Goal: Information Seeking & Learning: Learn about a topic

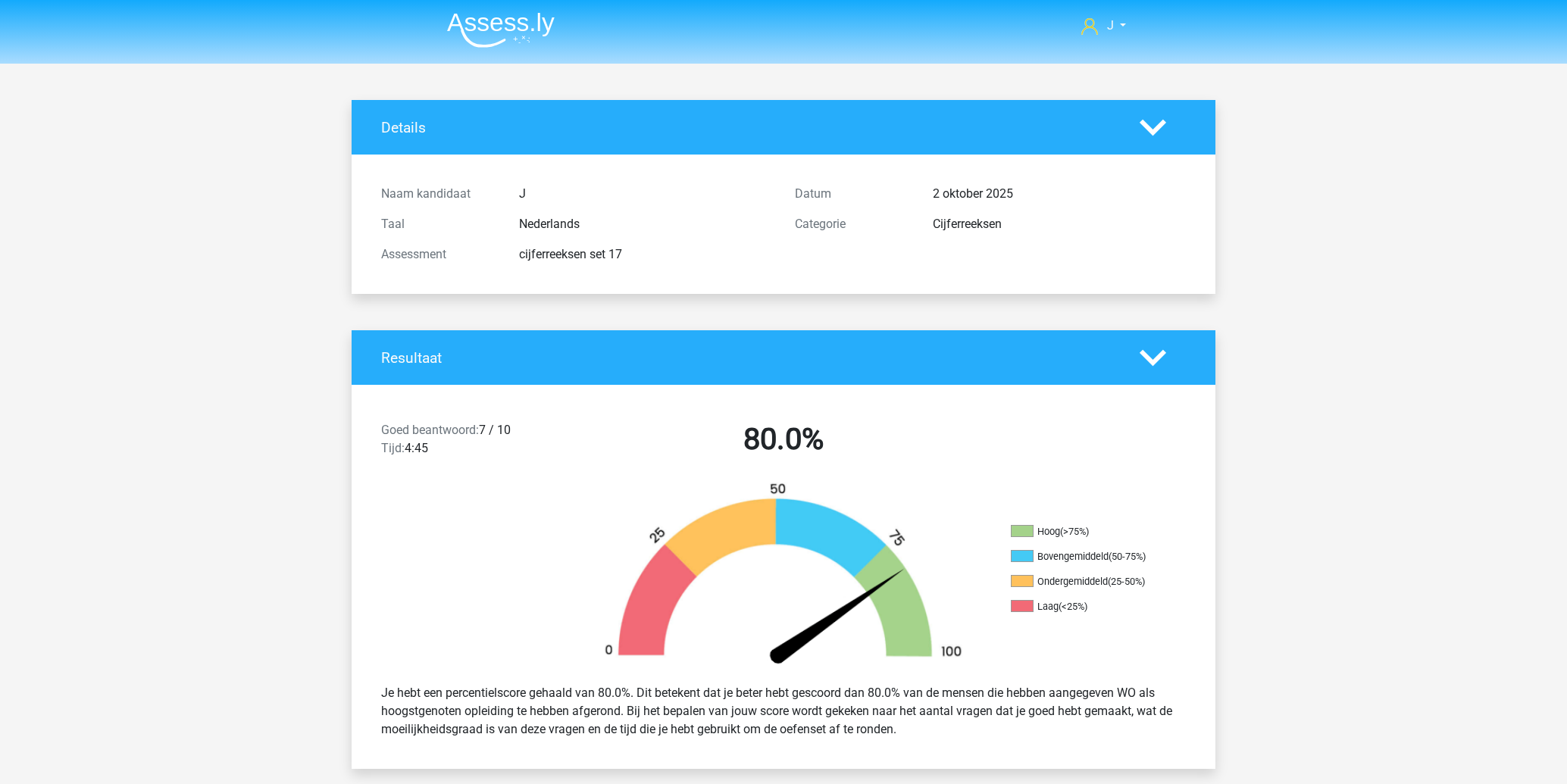
scroll to position [1136, 0]
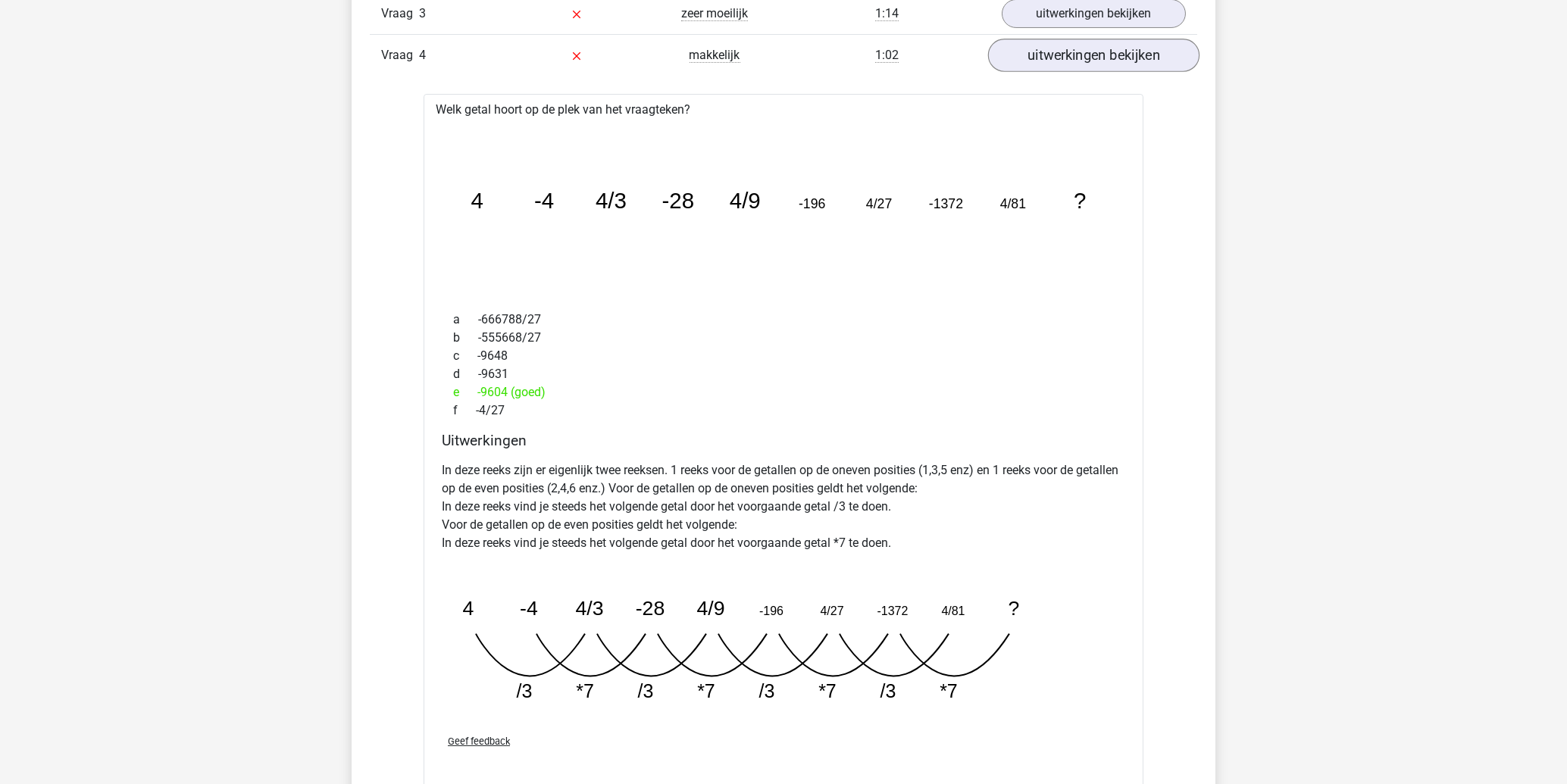
click at [1050, 65] on link "uitwerkingen bekijken" at bounding box center [1094, 55] width 212 height 33
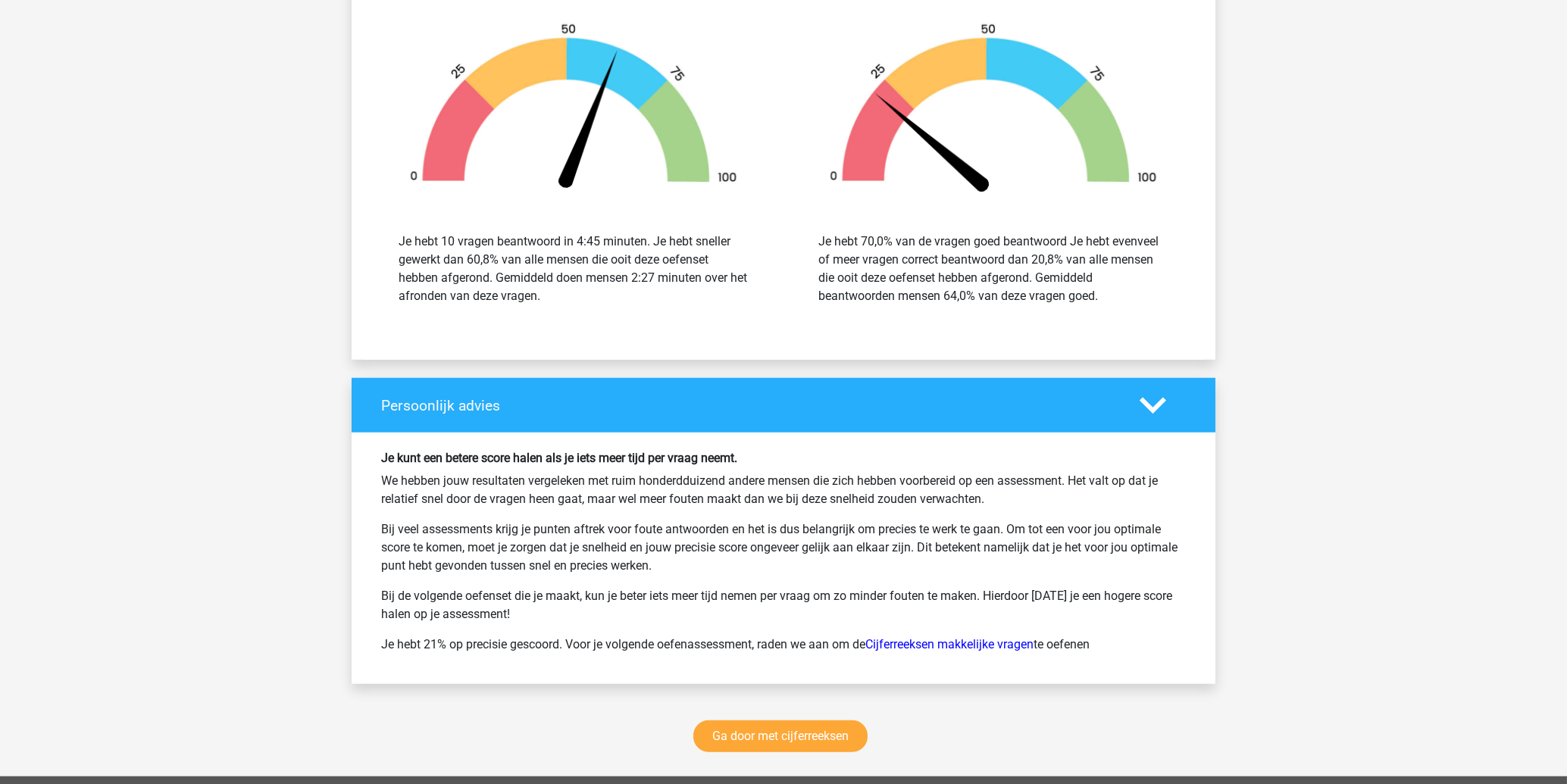
scroll to position [6007, 0]
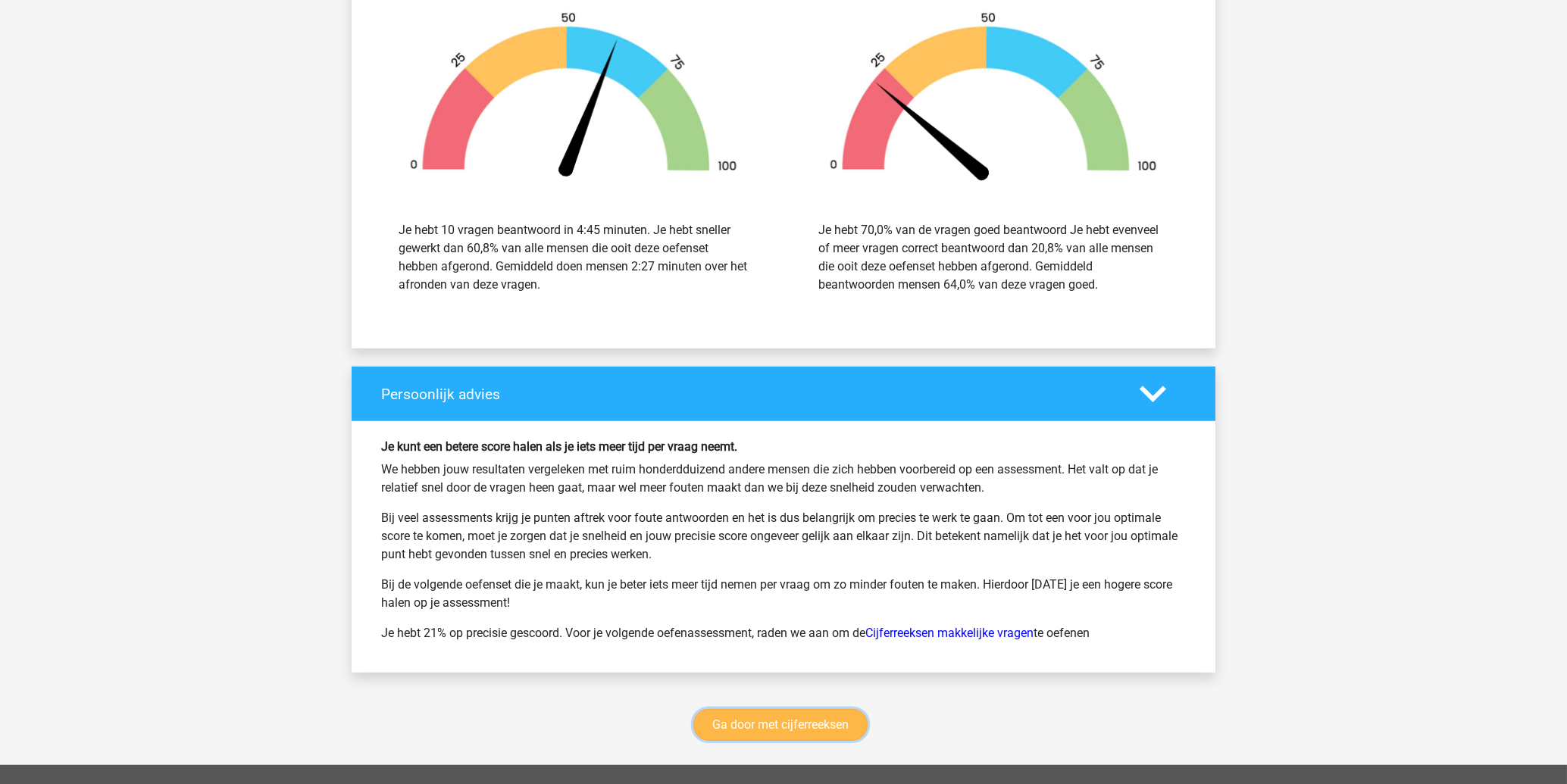
click at [785, 729] on link "Ga door met cijferreeksen" at bounding box center [781, 724] width 174 height 32
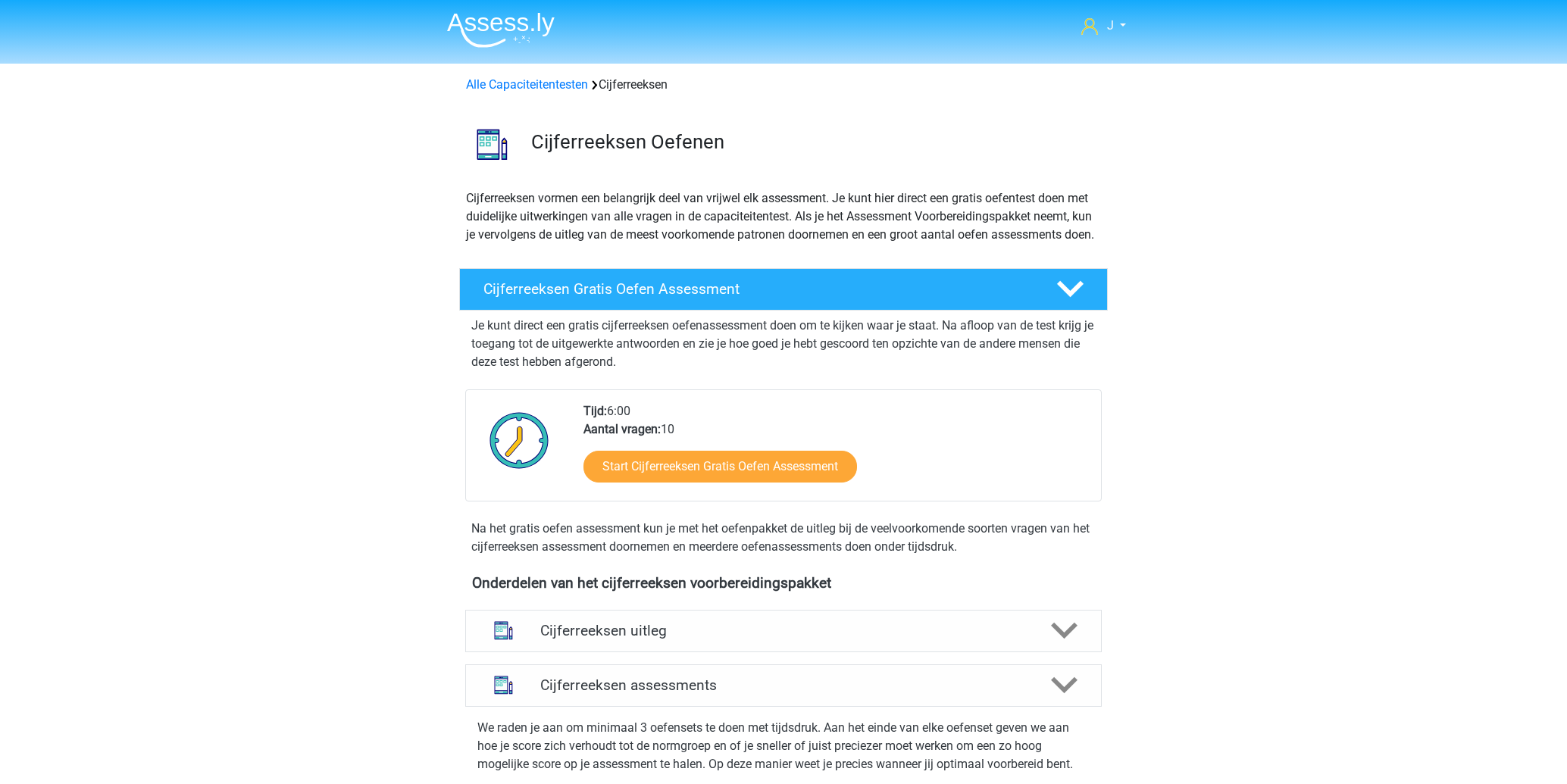
scroll to position [677, 0]
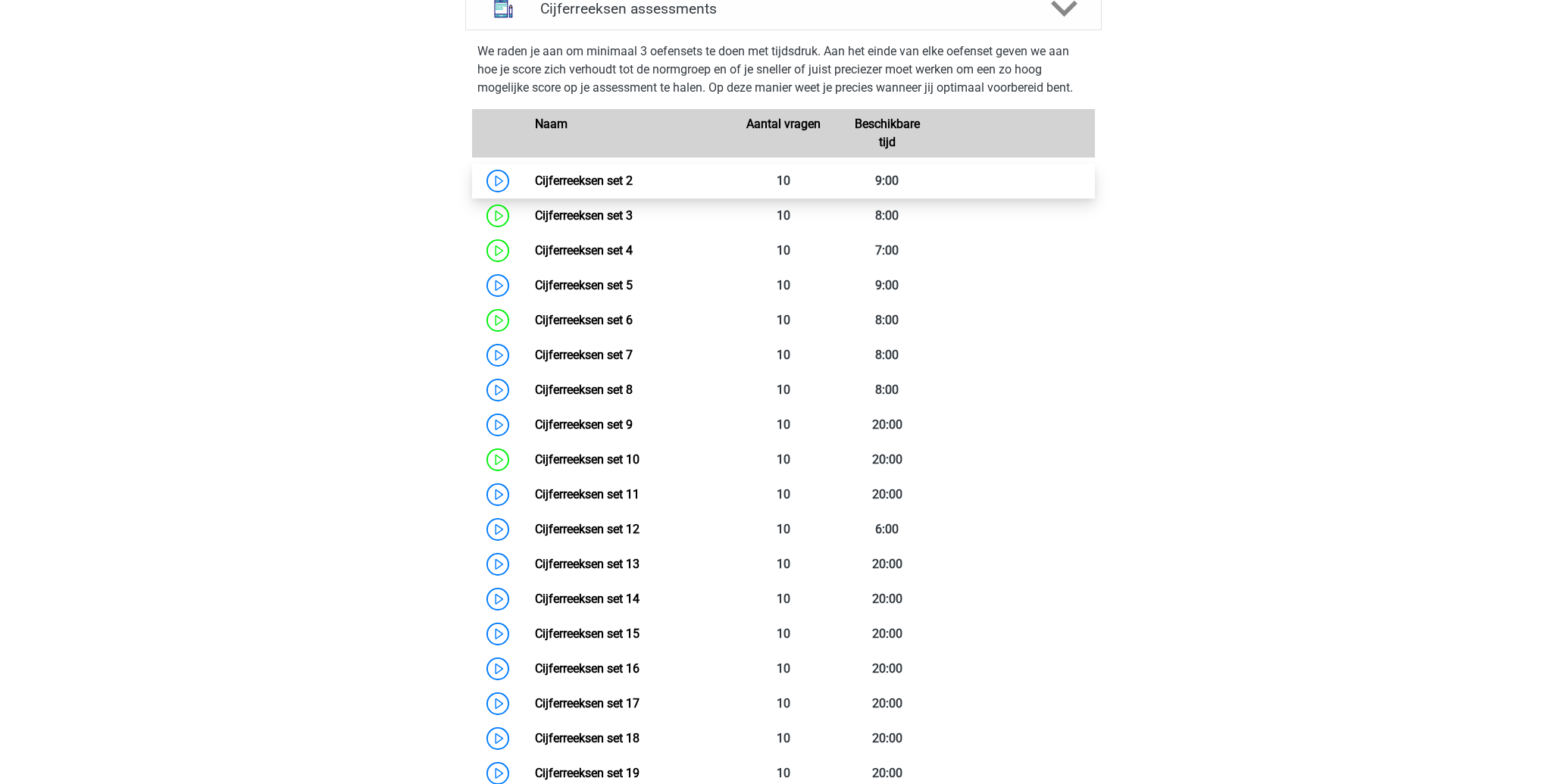
click at [577, 188] on link "Cijferreeksen set 2" at bounding box center [583, 180] width 98 height 15
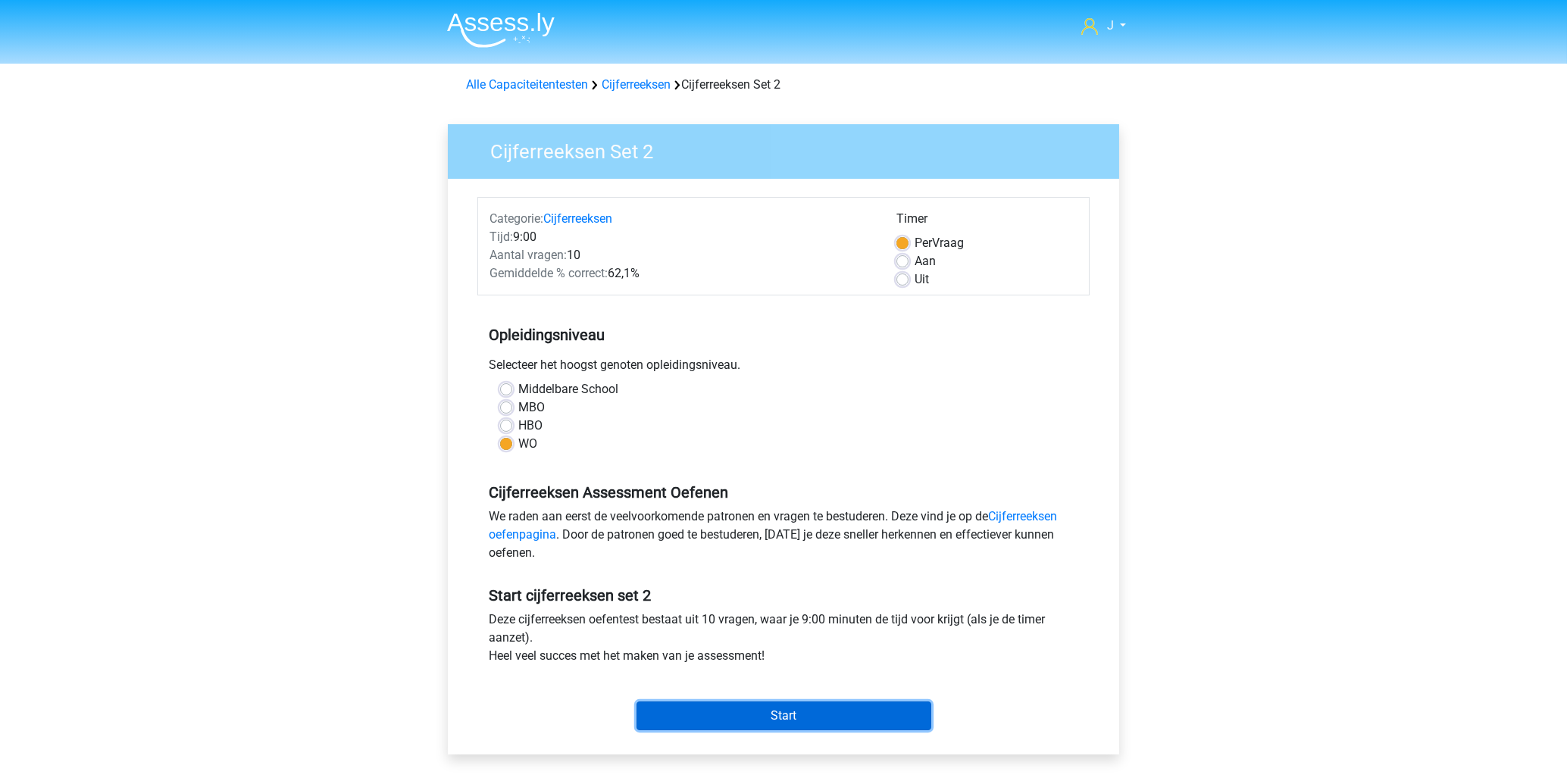
click at [779, 711] on input "Start" at bounding box center [784, 715] width 295 height 29
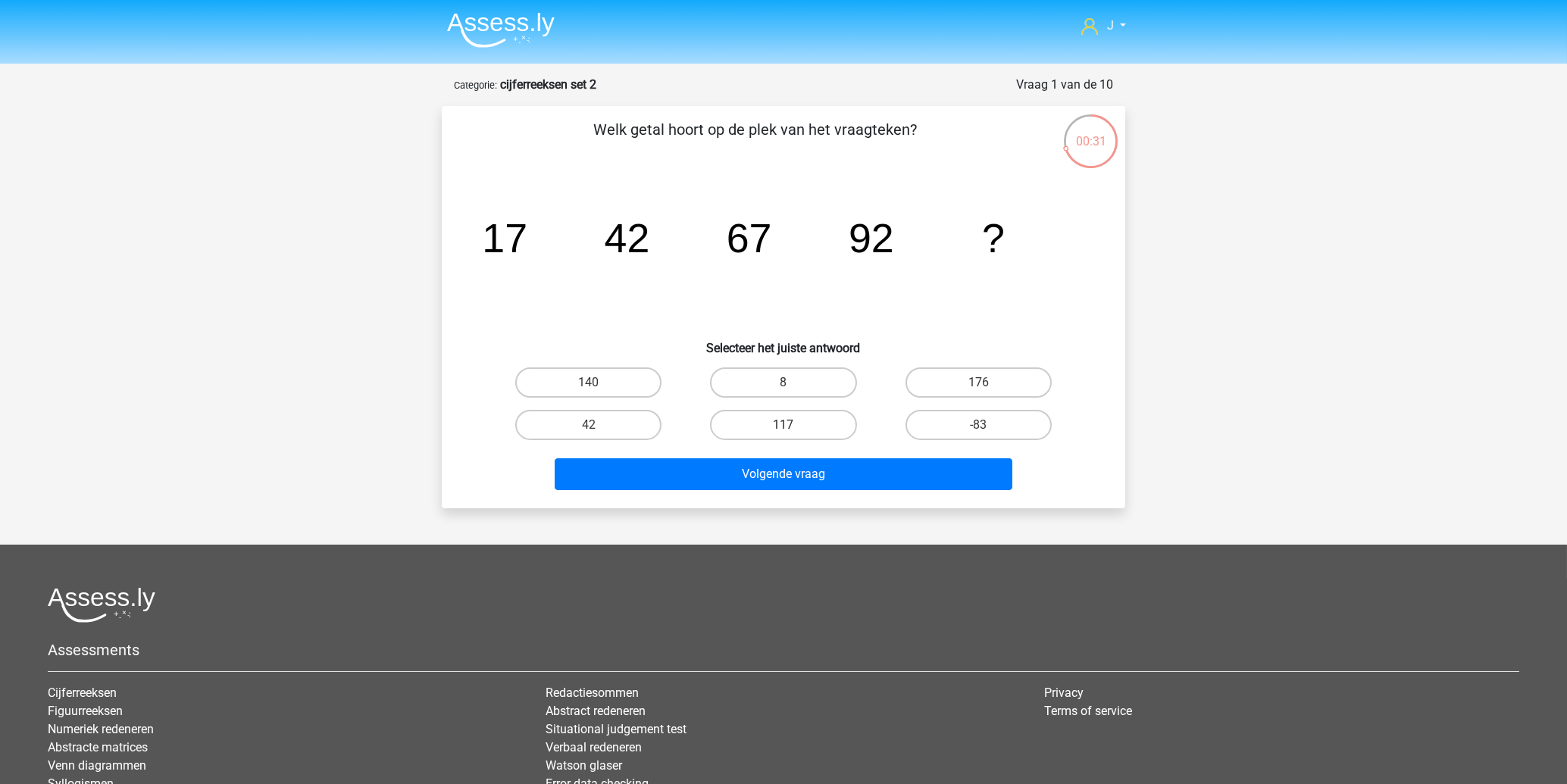
click at [795, 421] on label "117" at bounding box center [783, 424] width 146 height 30
click at [793, 425] on input "117" at bounding box center [788, 430] width 10 height 10
radio input "true"
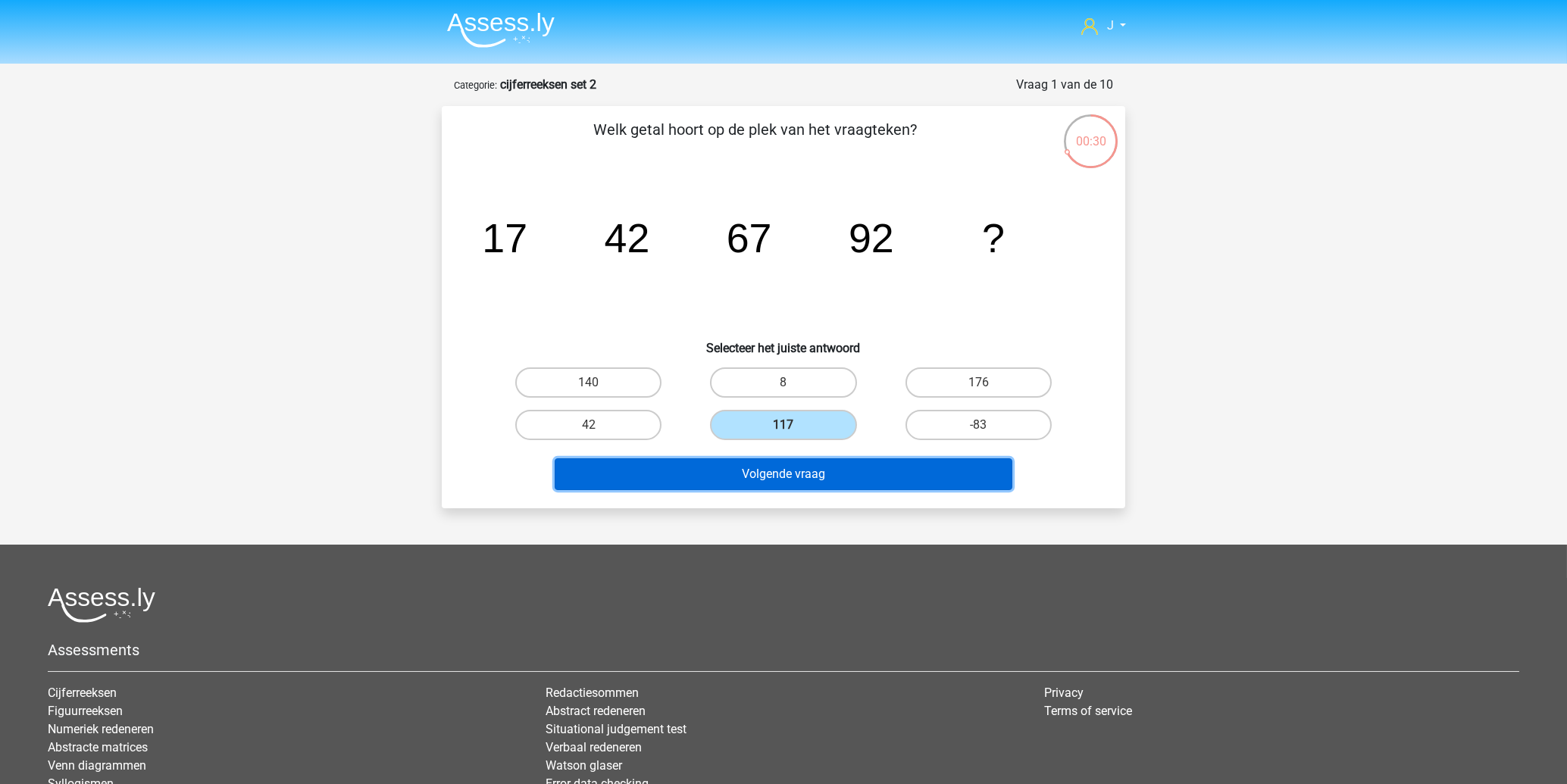
click at [790, 477] on button "Volgende vraag" at bounding box center [784, 474] width 458 height 32
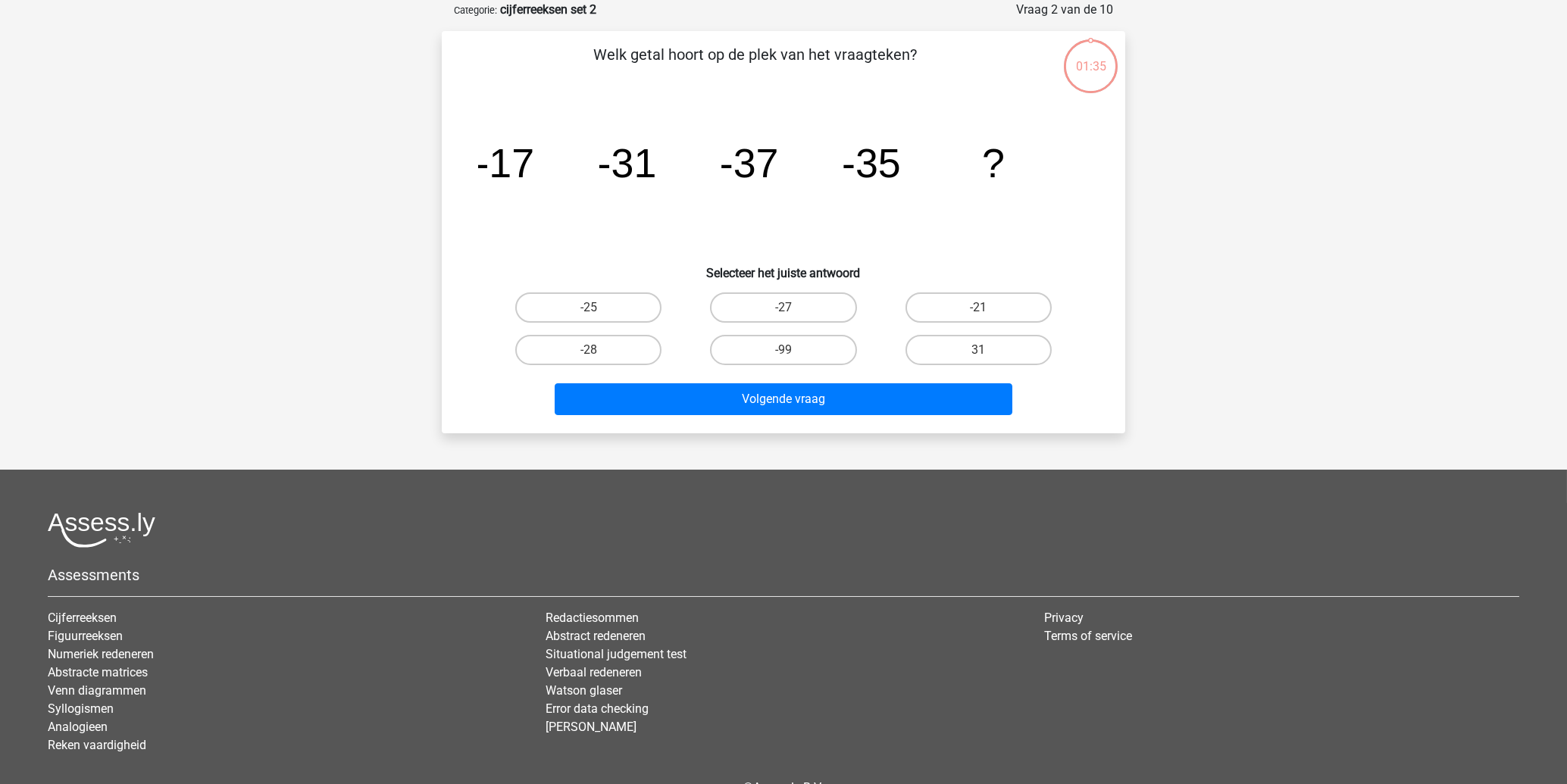
scroll to position [75, 0]
click at [555, 305] on label "-25" at bounding box center [588, 306] width 146 height 30
click at [589, 306] on input "-25" at bounding box center [594, 311] width 10 height 10
radio input "true"
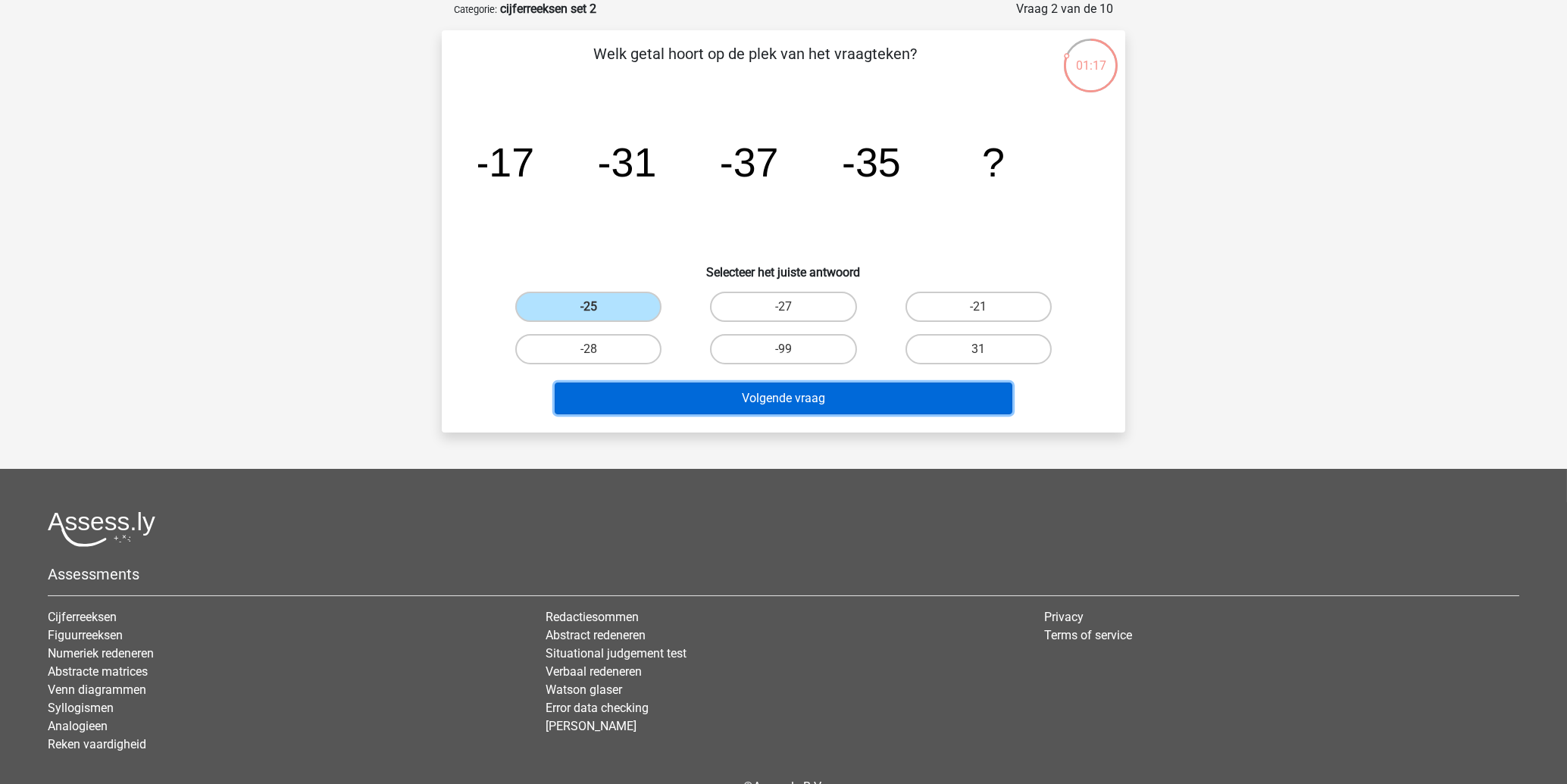
click at [820, 391] on button "Volgende vraag" at bounding box center [784, 398] width 458 height 32
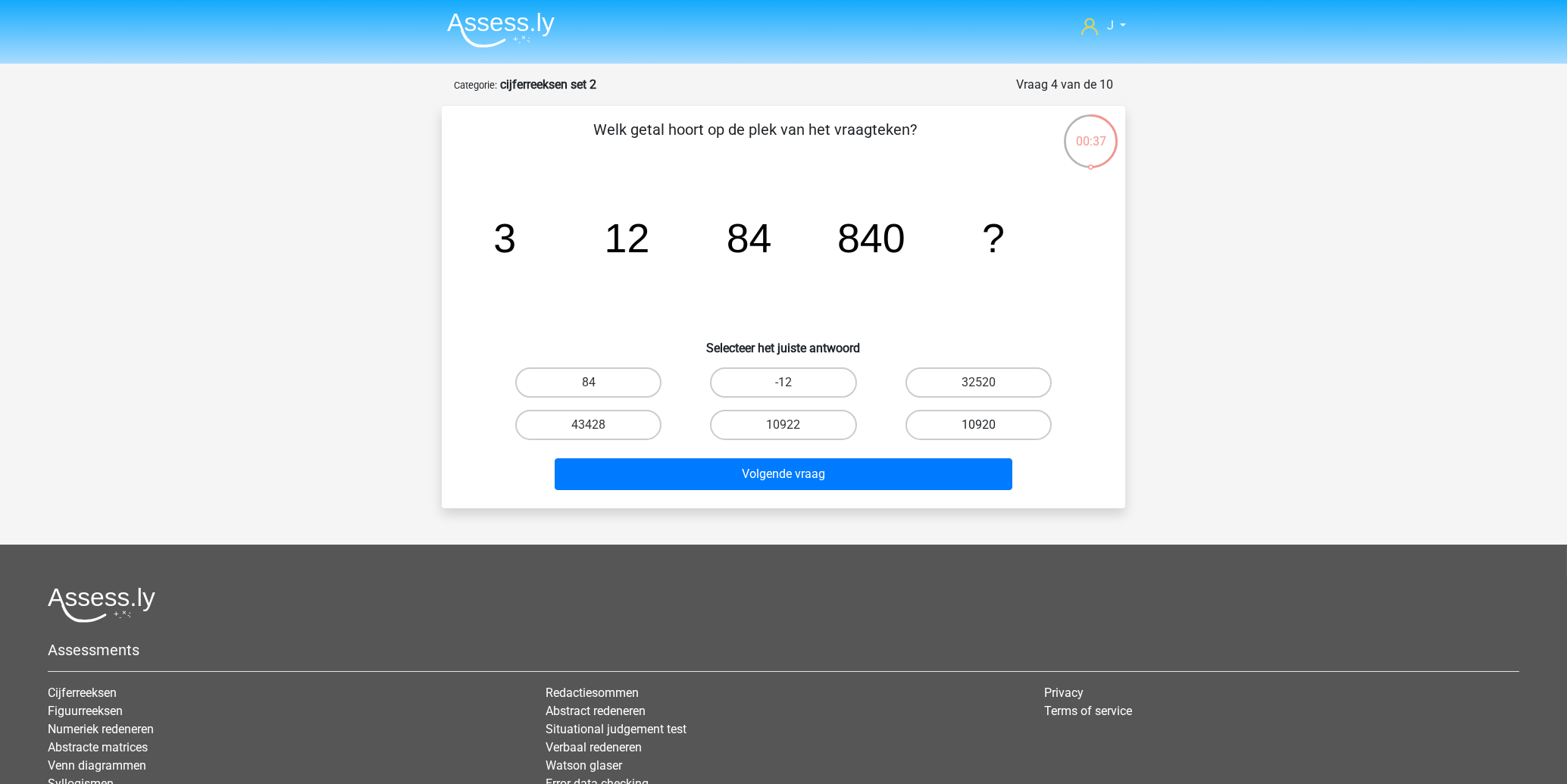
click at [957, 422] on label "10920" at bounding box center [978, 424] width 146 height 30
click at [978, 425] on input "10920" at bounding box center [983, 430] width 10 height 10
radio input "true"
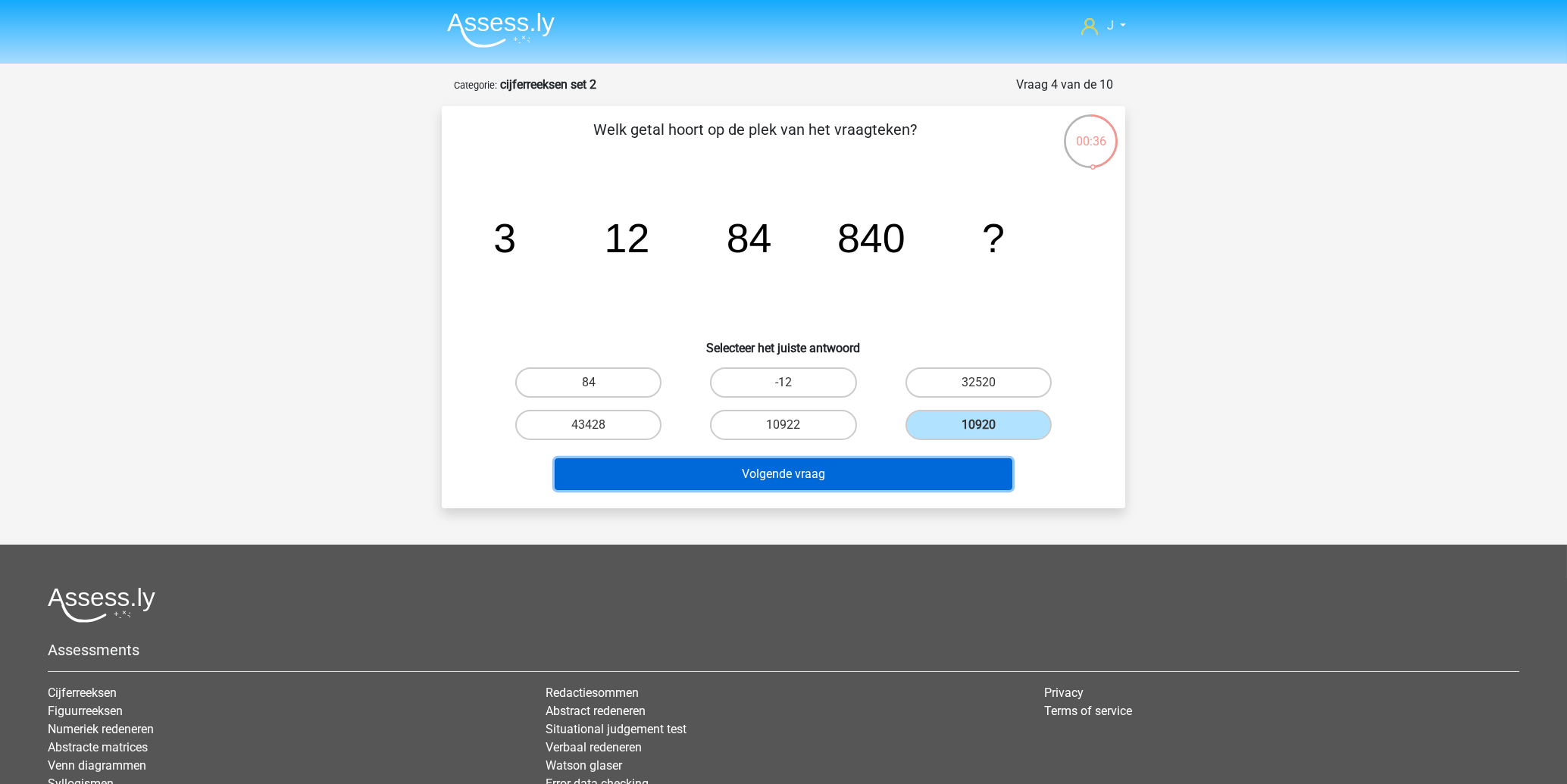
click at [847, 479] on button "Volgende vraag" at bounding box center [784, 474] width 458 height 32
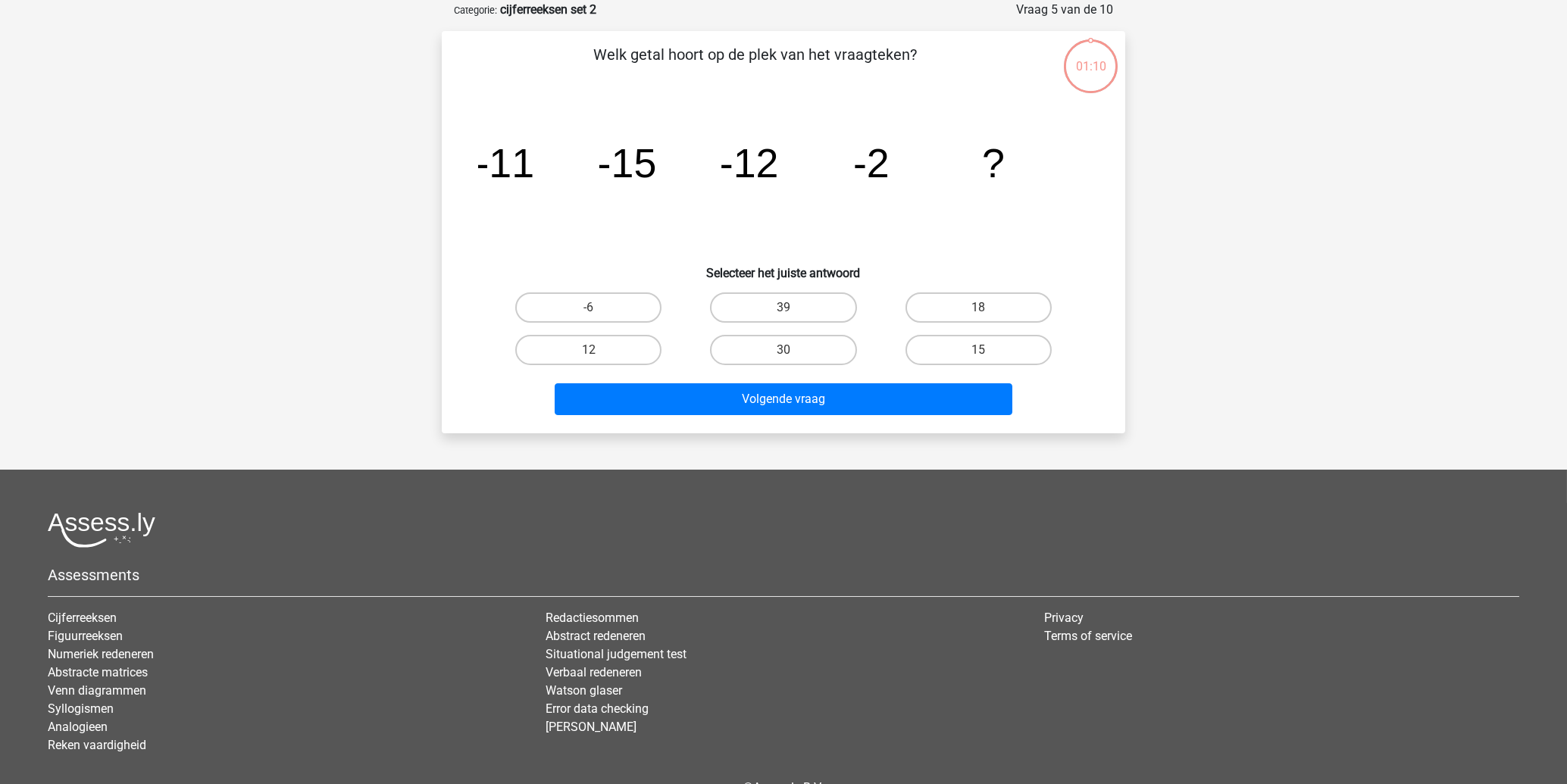
scroll to position [75, 0]
click at [967, 341] on label "15" at bounding box center [978, 349] width 146 height 30
click at [978, 349] on input "15" at bounding box center [983, 354] width 10 height 10
radio input "true"
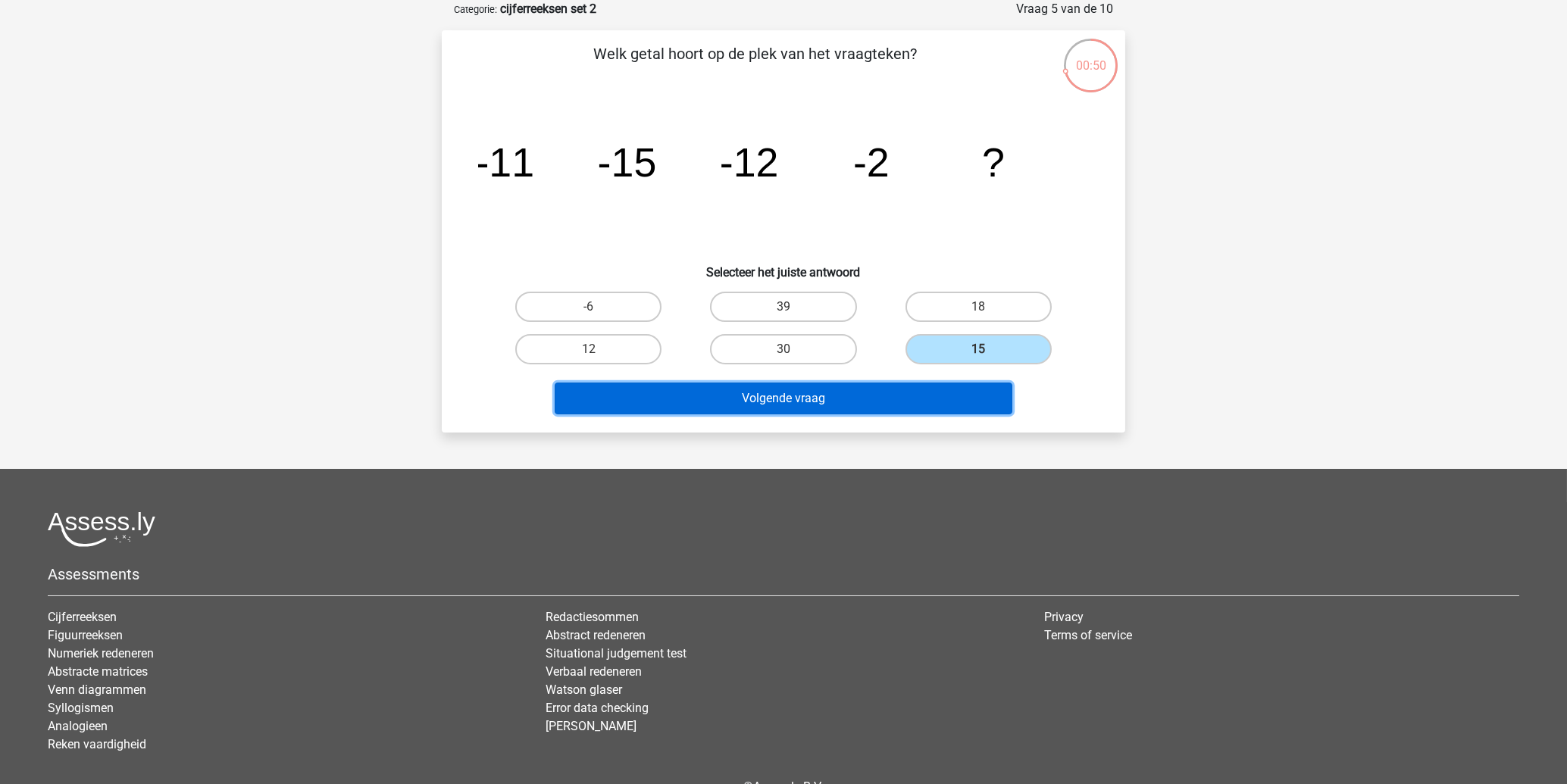
click at [803, 393] on button "Volgende vraag" at bounding box center [784, 398] width 458 height 32
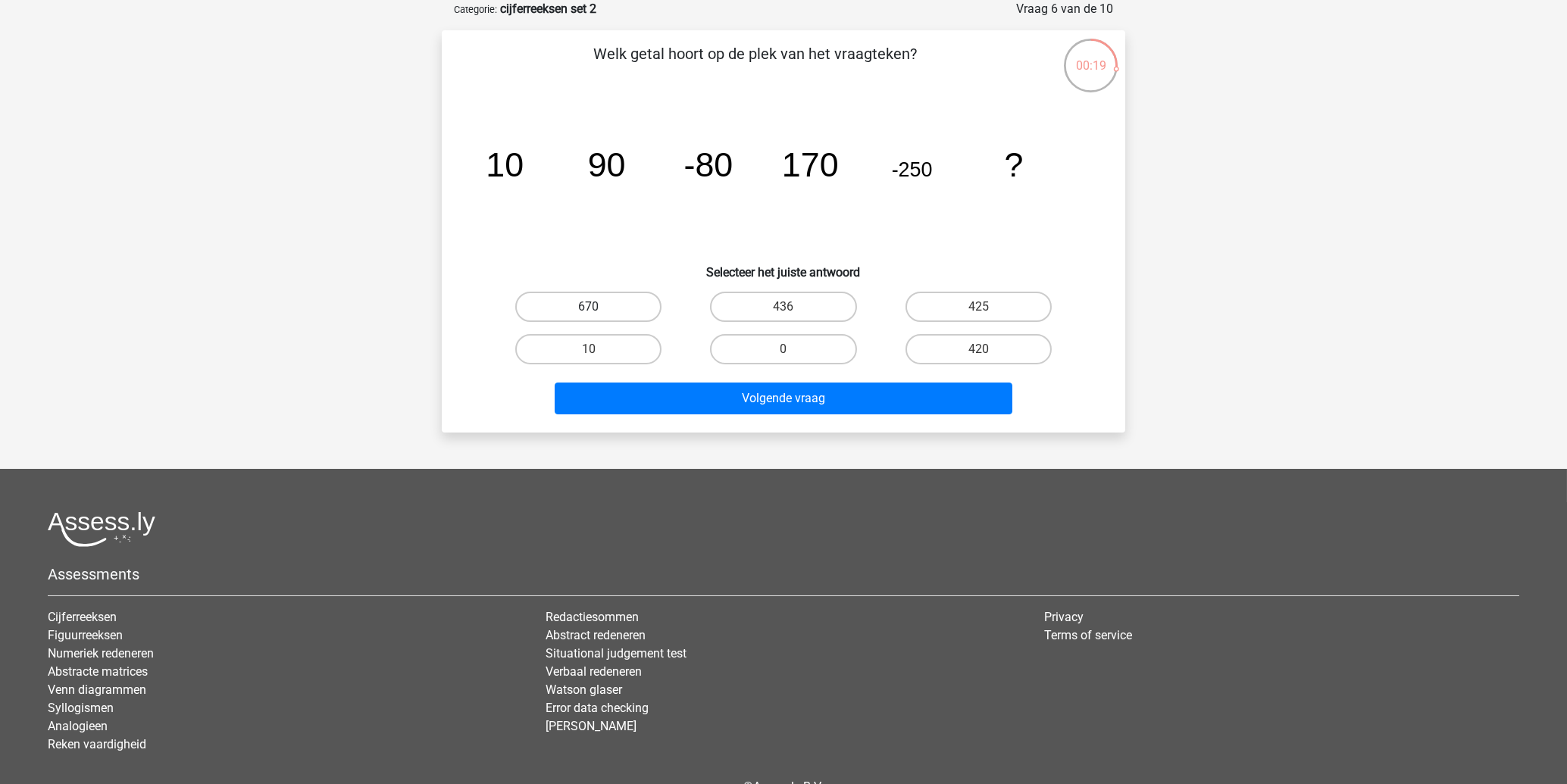
click at [595, 297] on label "670" at bounding box center [588, 306] width 146 height 30
click at [595, 306] on input "670" at bounding box center [594, 311] width 10 height 10
radio input "true"
click at [982, 345] on label "420" at bounding box center [978, 349] width 146 height 30
click at [982, 349] on input "420" at bounding box center [983, 354] width 10 height 10
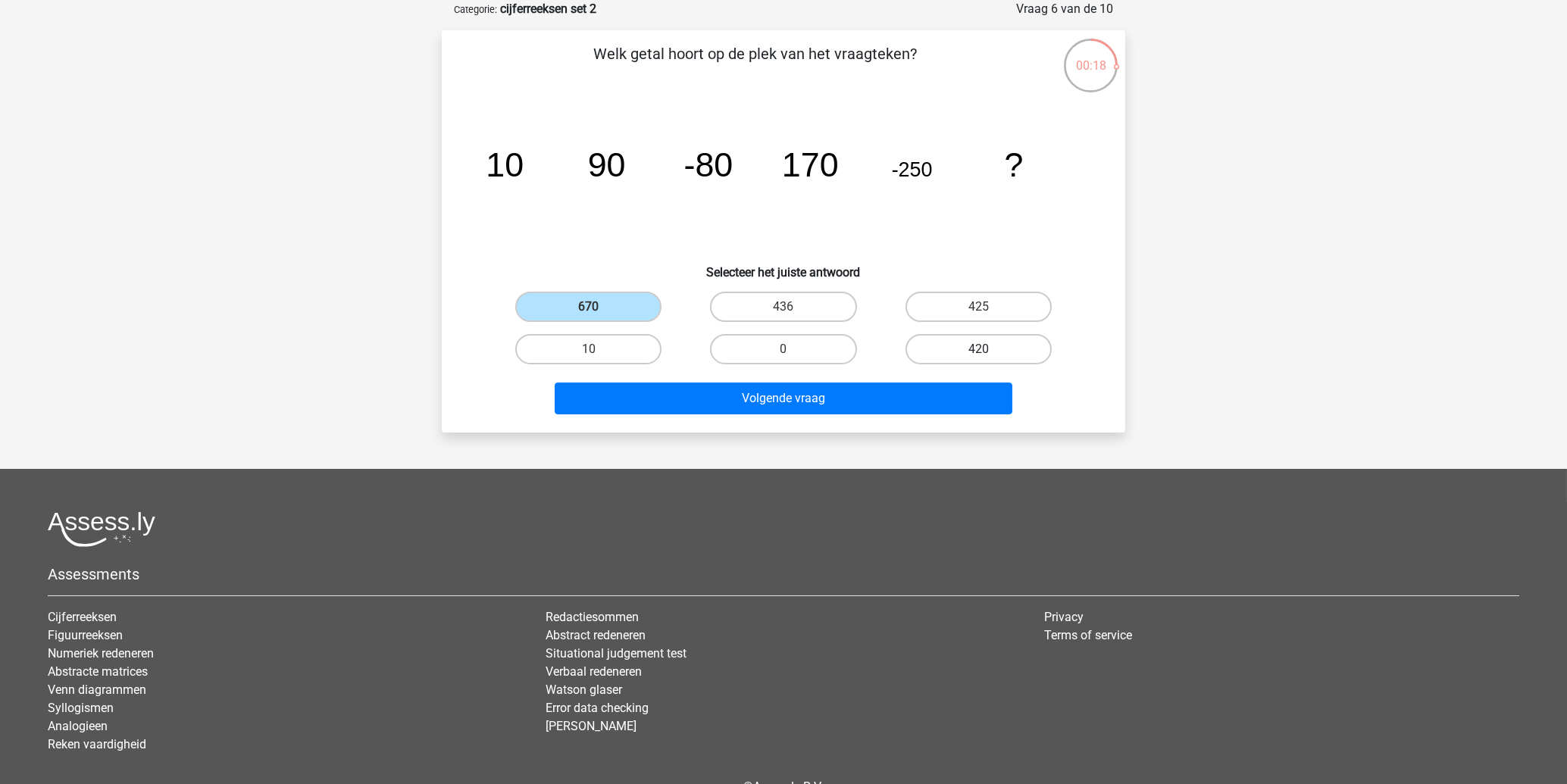
radio input "true"
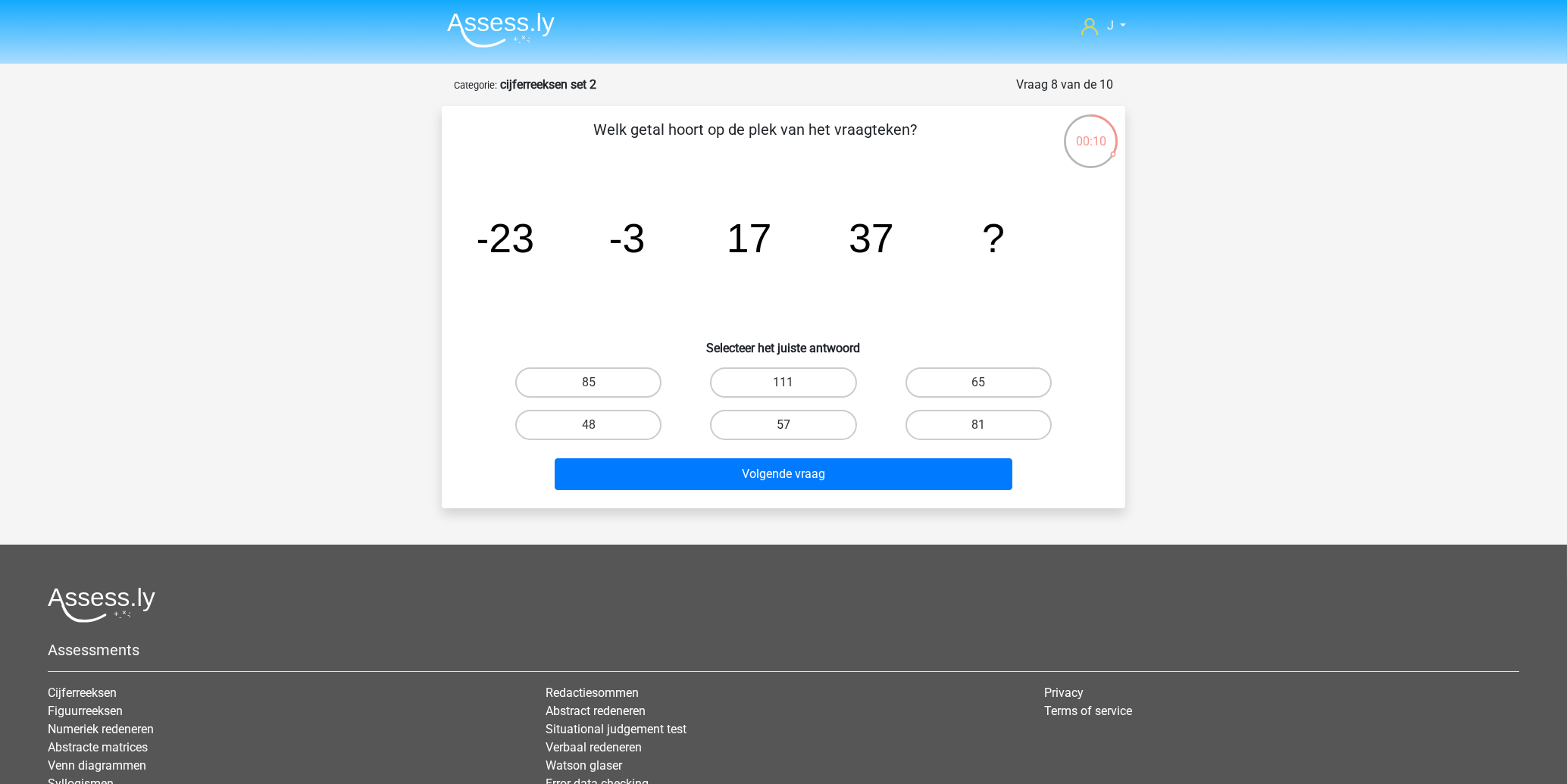
click at [758, 425] on label "57" at bounding box center [783, 424] width 146 height 30
click at [784, 425] on input "57" at bounding box center [788, 430] width 10 height 10
radio input "true"
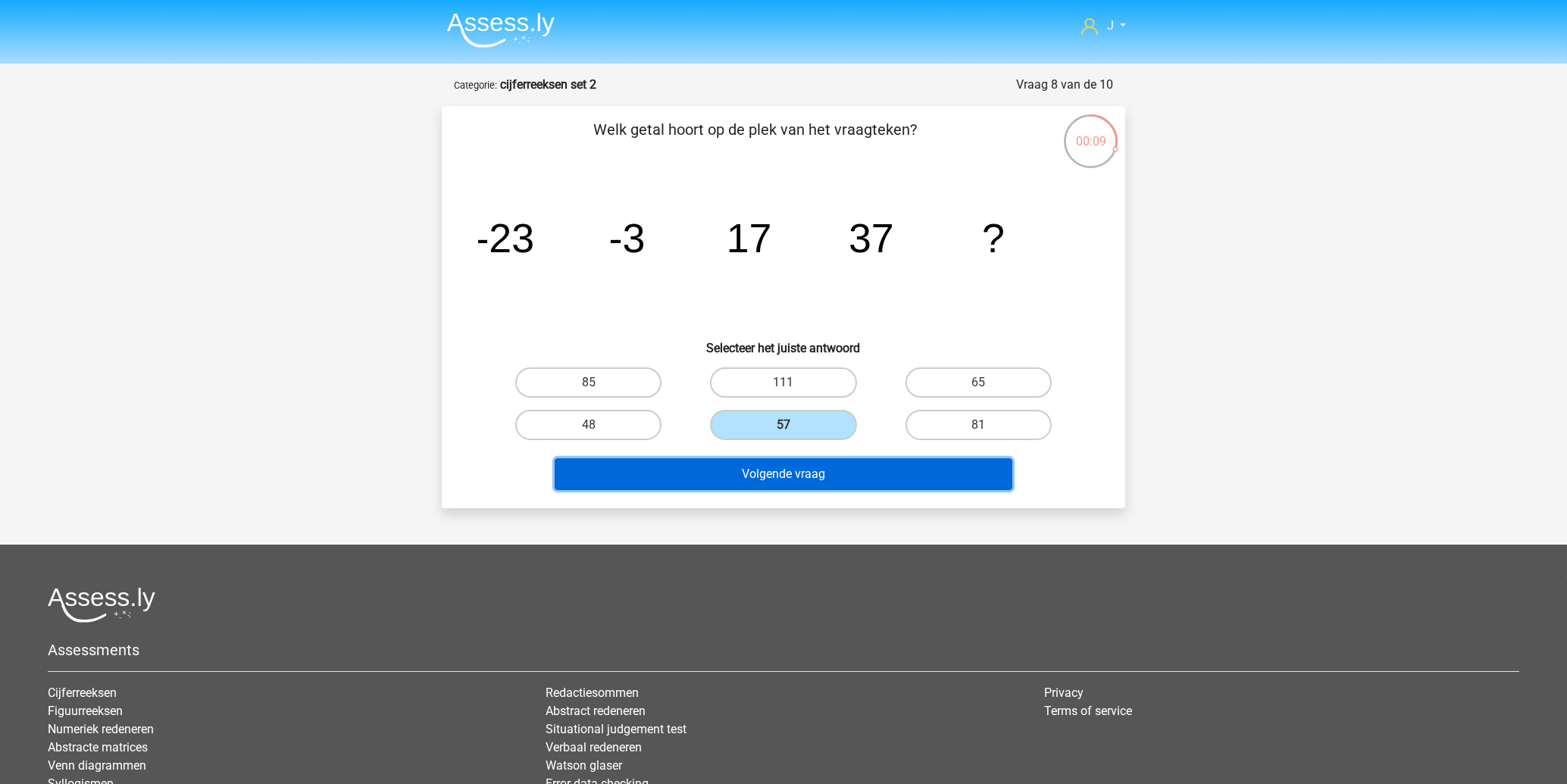
click at [762, 474] on button "Volgende vraag" at bounding box center [784, 474] width 458 height 32
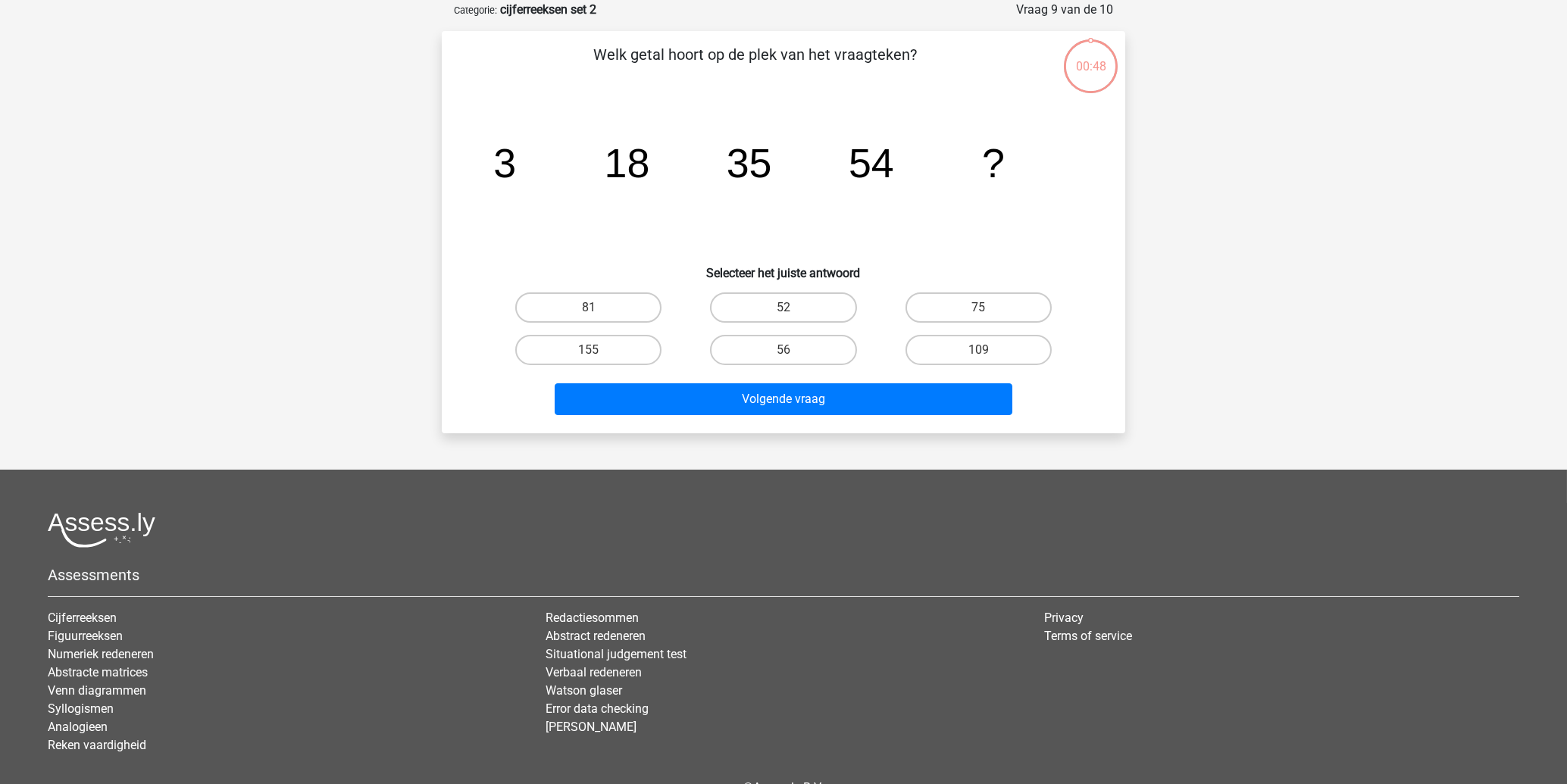
scroll to position [75, 0]
click at [971, 303] on label "75" at bounding box center [978, 306] width 146 height 30
click at [978, 306] on input "75" at bounding box center [983, 311] width 10 height 10
radio input "true"
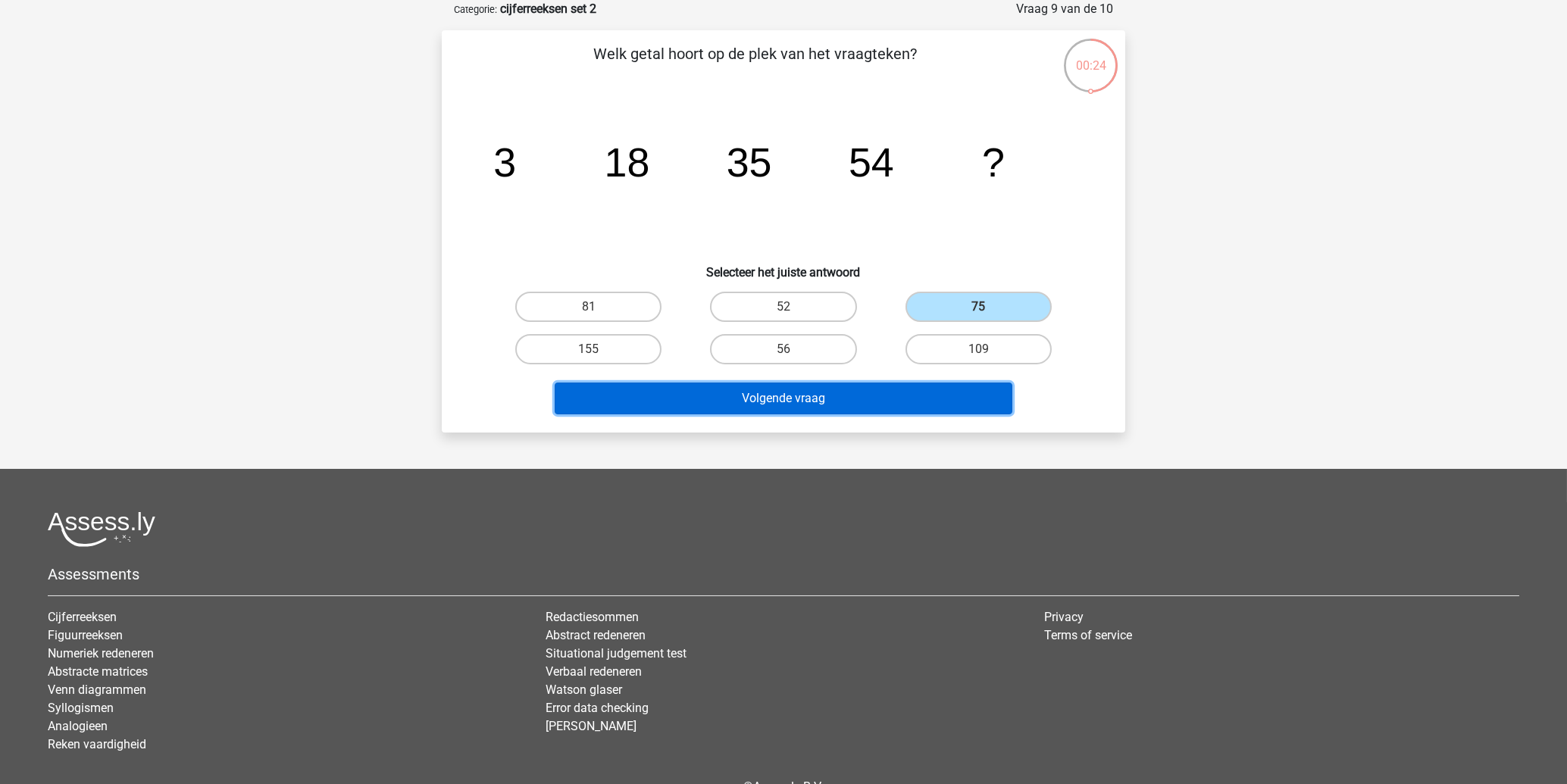
click at [820, 391] on button "Volgende vraag" at bounding box center [784, 398] width 458 height 32
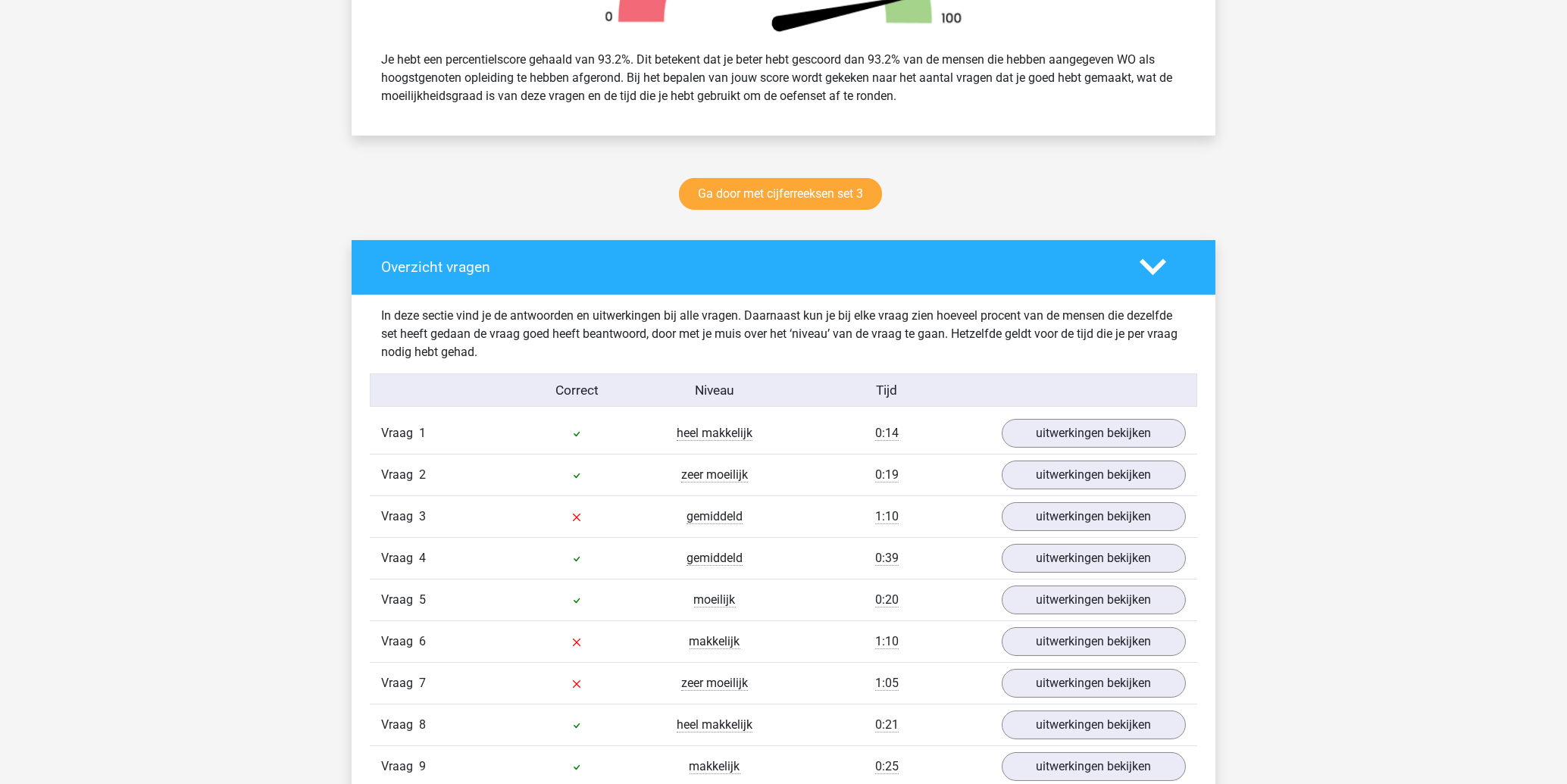
scroll to position [812, 0]
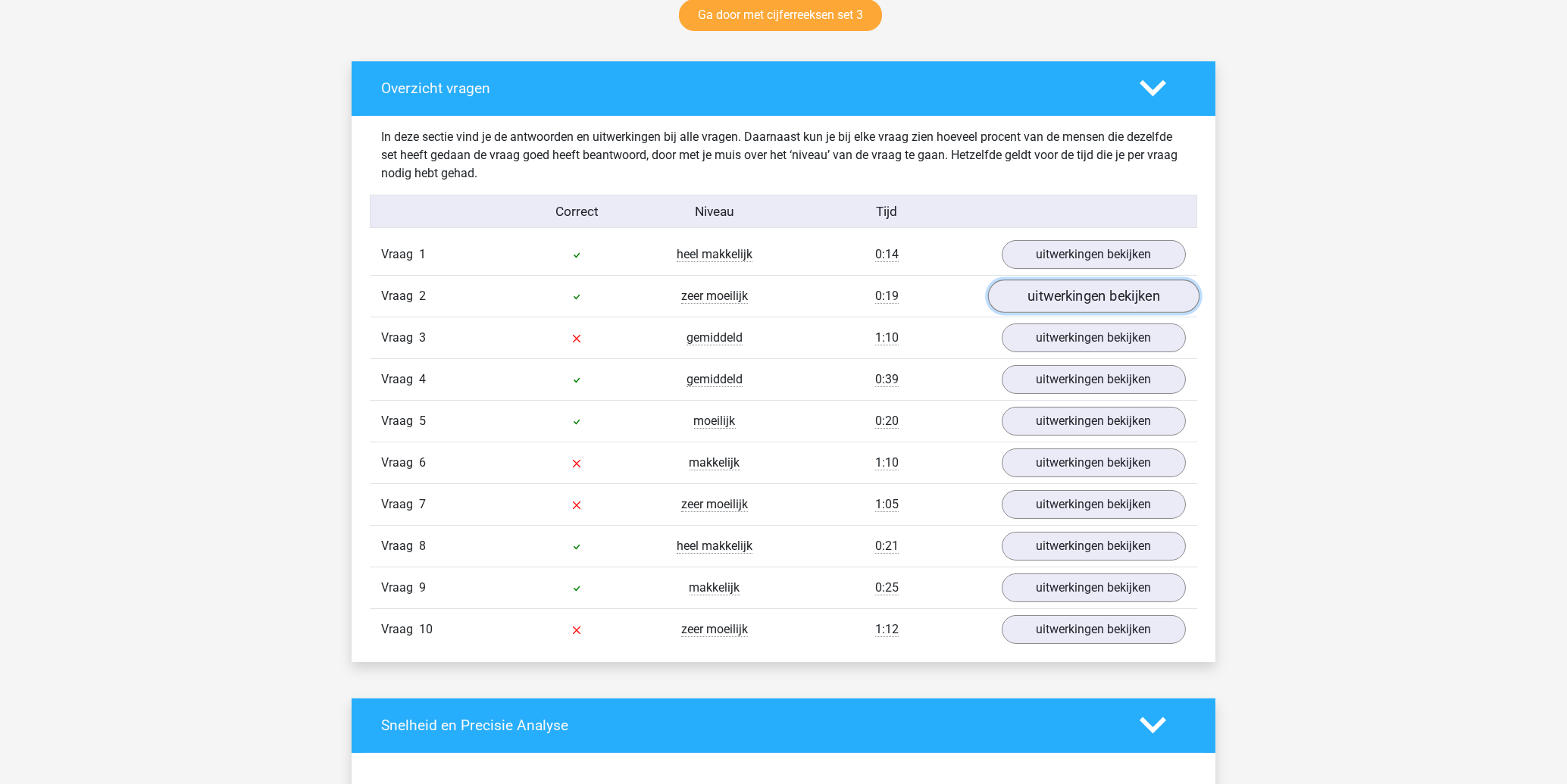
click at [1078, 298] on link "uitwerkingen bekijken" at bounding box center [1094, 296] width 212 height 33
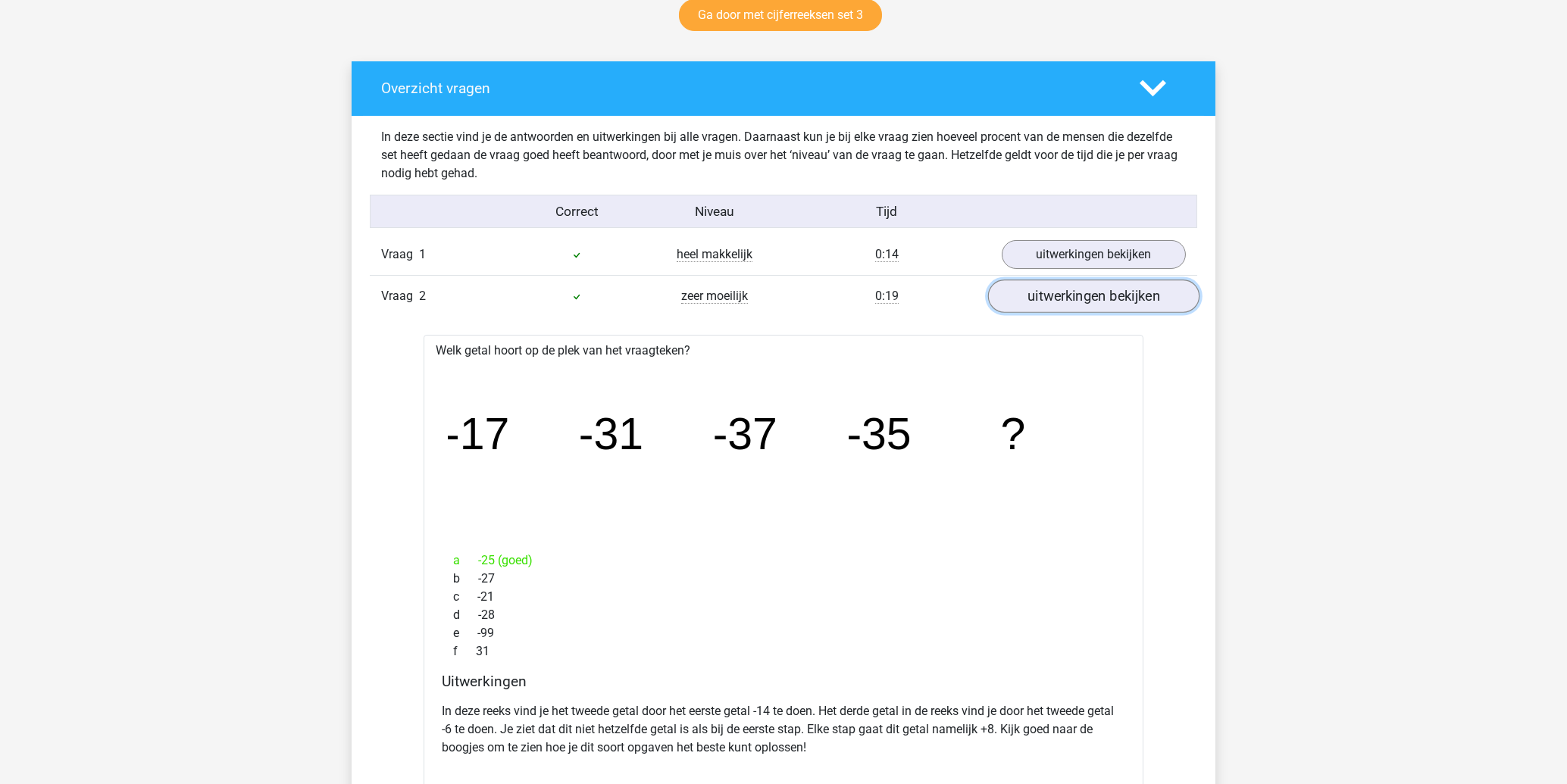
click at [1078, 298] on link "uitwerkingen bekijken" at bounding box center [1094, 296] width 212 height 33
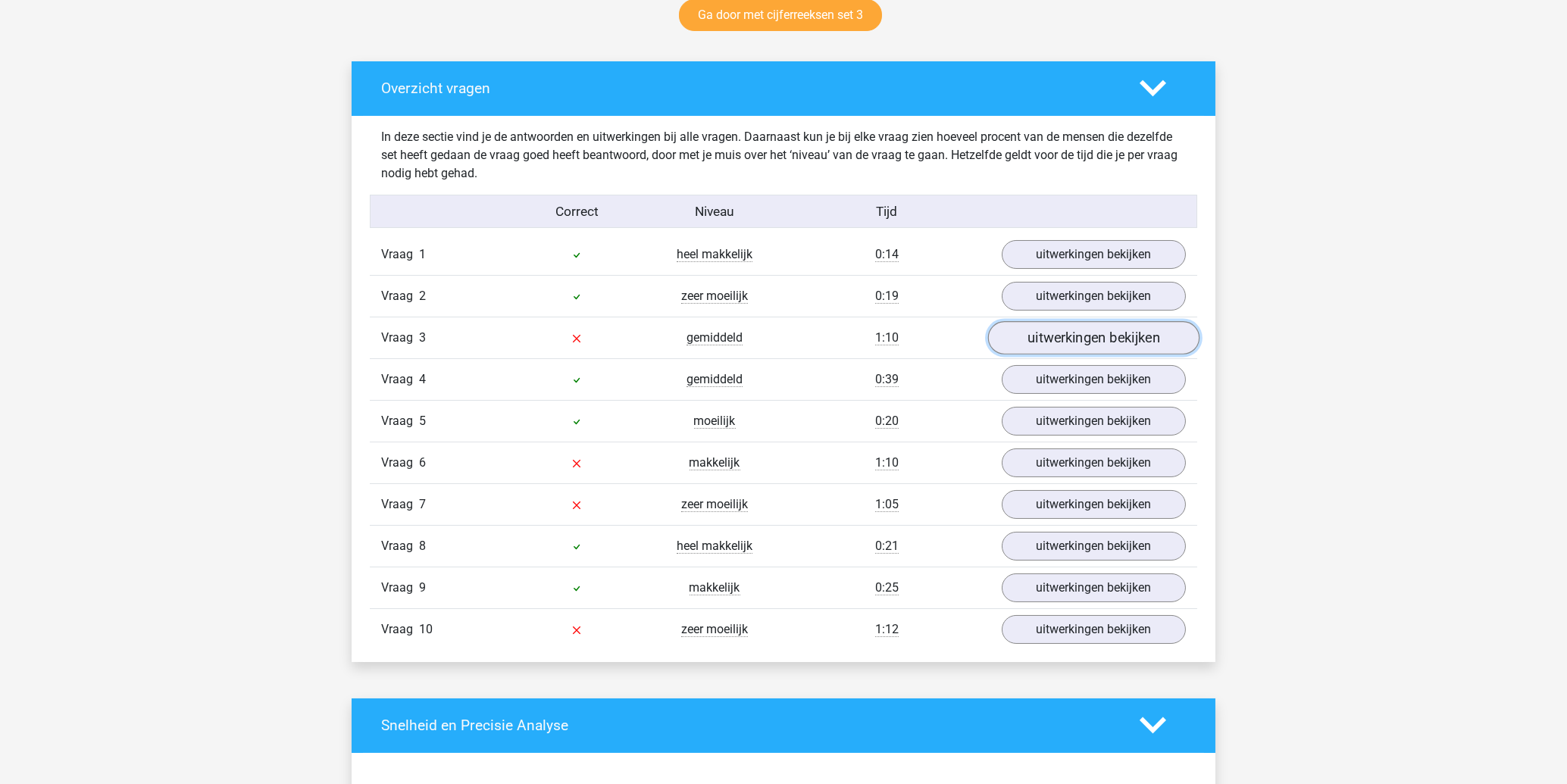
click at [1054, 337] on link "uitwerkingen bekijken" at bounding box center [1094, 337] width 212 height 33
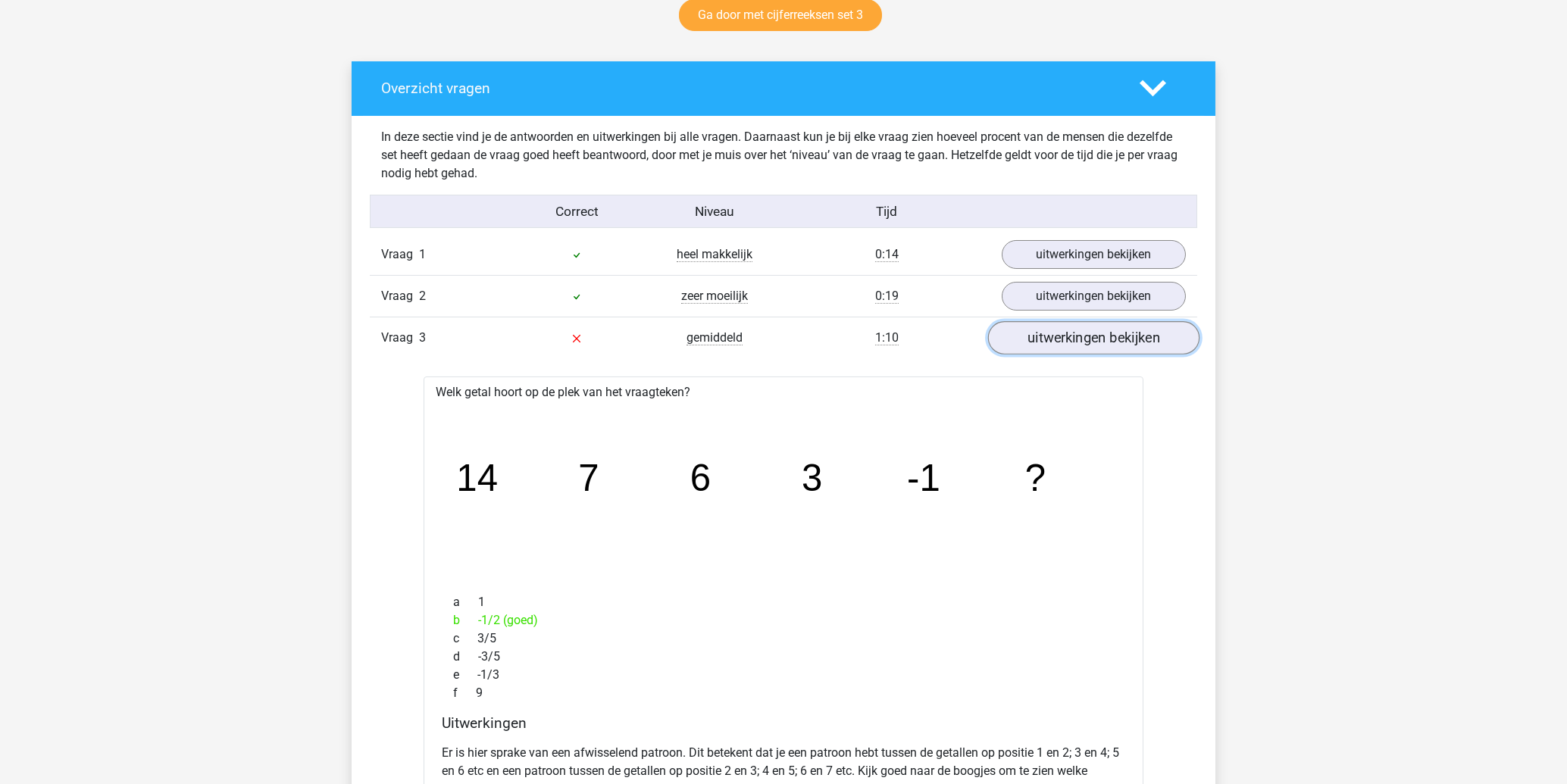
click at [1052, 334] on link "uitwerkingen bekijken" at bounding box center [1094, 337] width 212 height 33
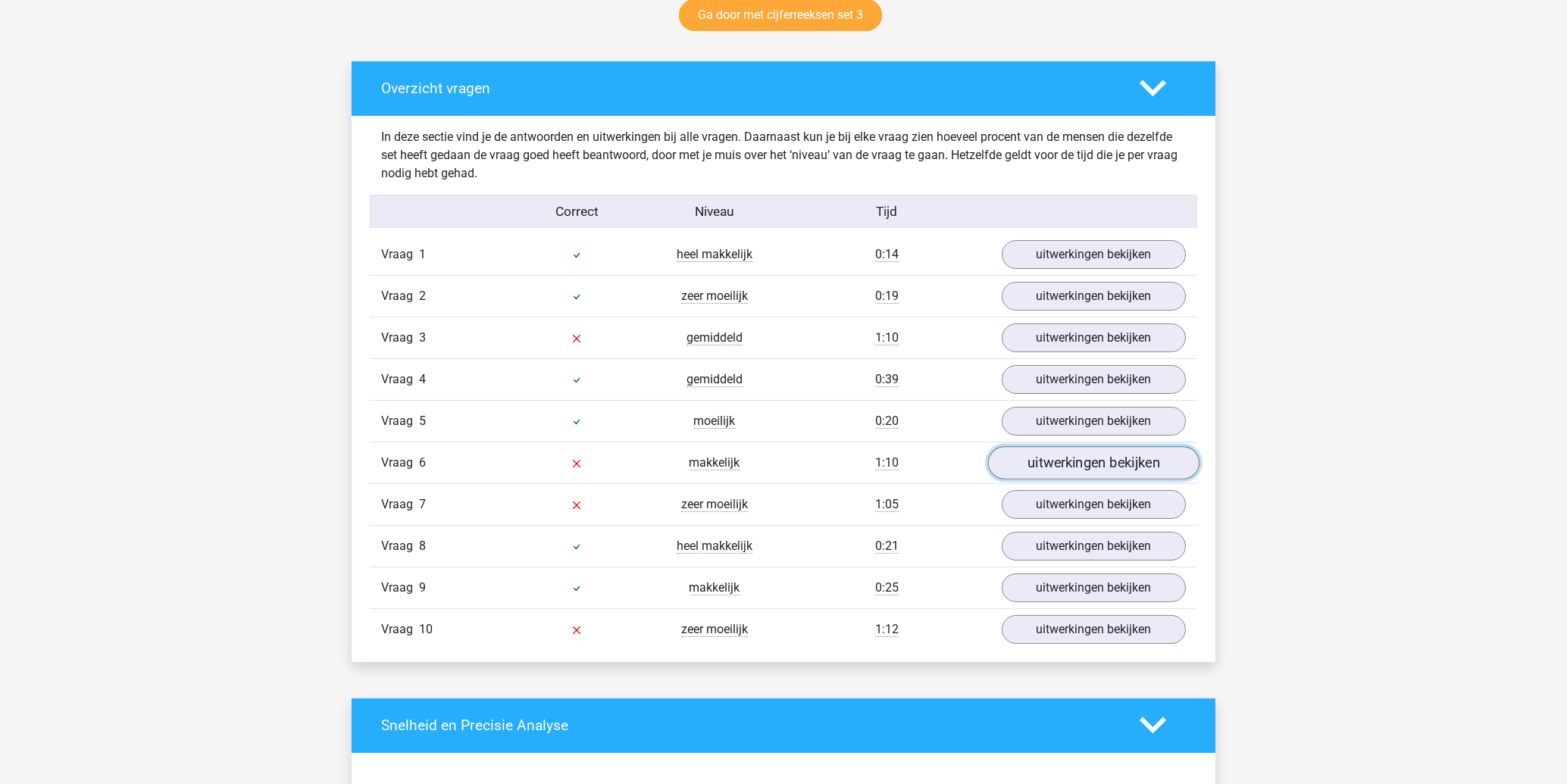
click at [1060, 460] on link "uitwerkingen bekijken" at bounding box center [1094, 462] width 212 height 33
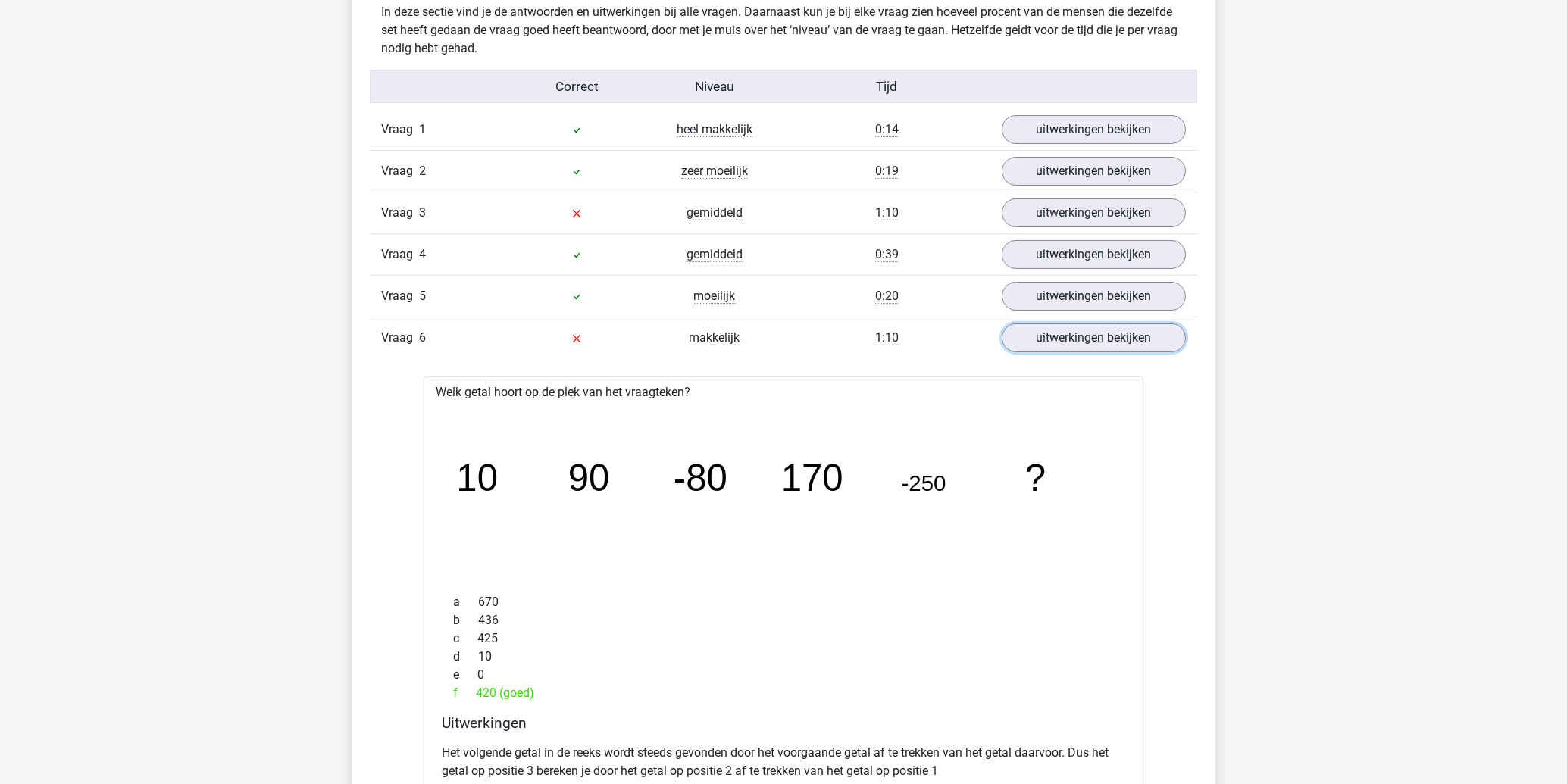
scroll to position [974, 0]
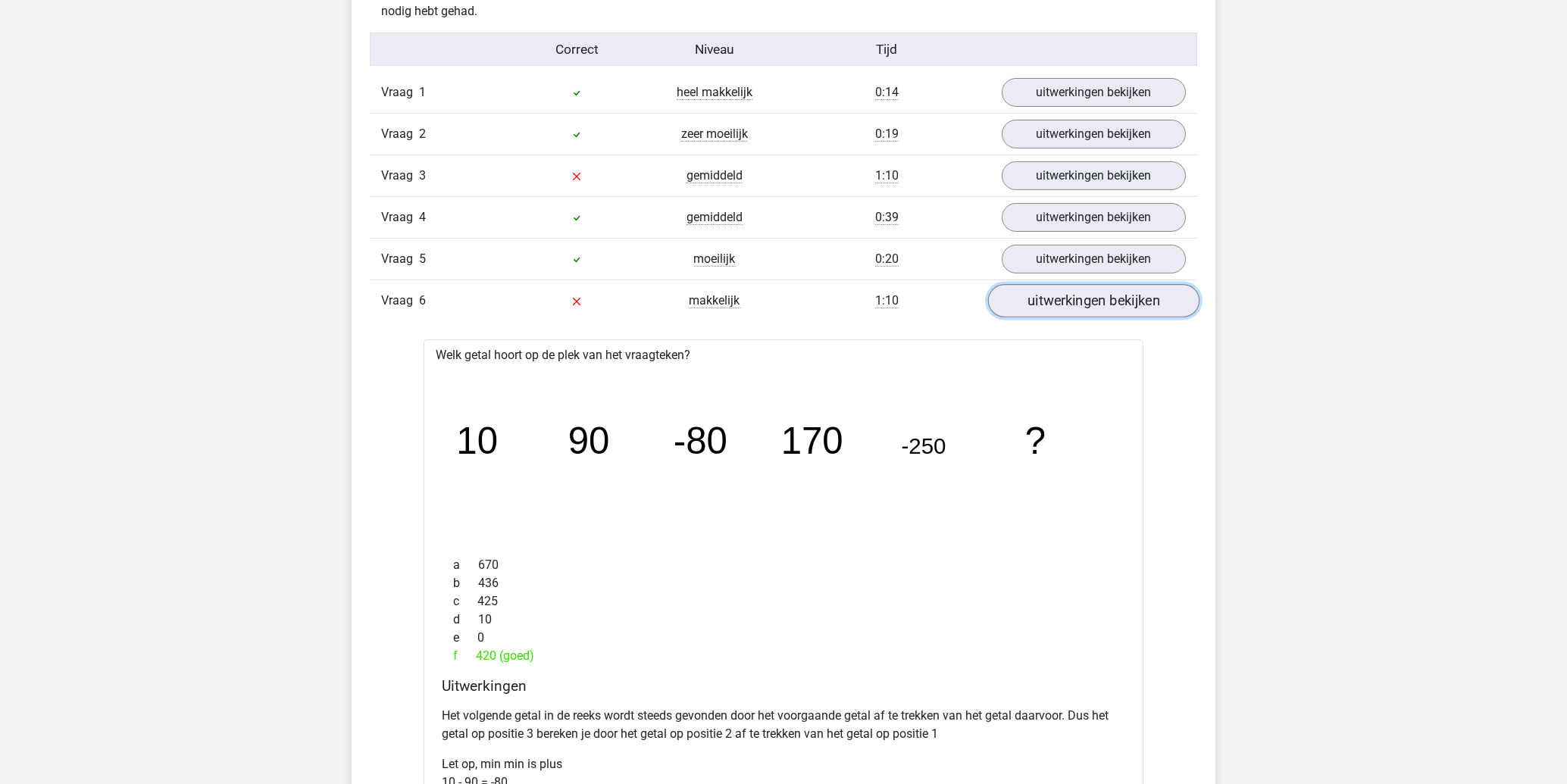
click at [1045, 309] on link "uitwerkingen bekijken" at bounding box center [1094, 301] width 212 height 33
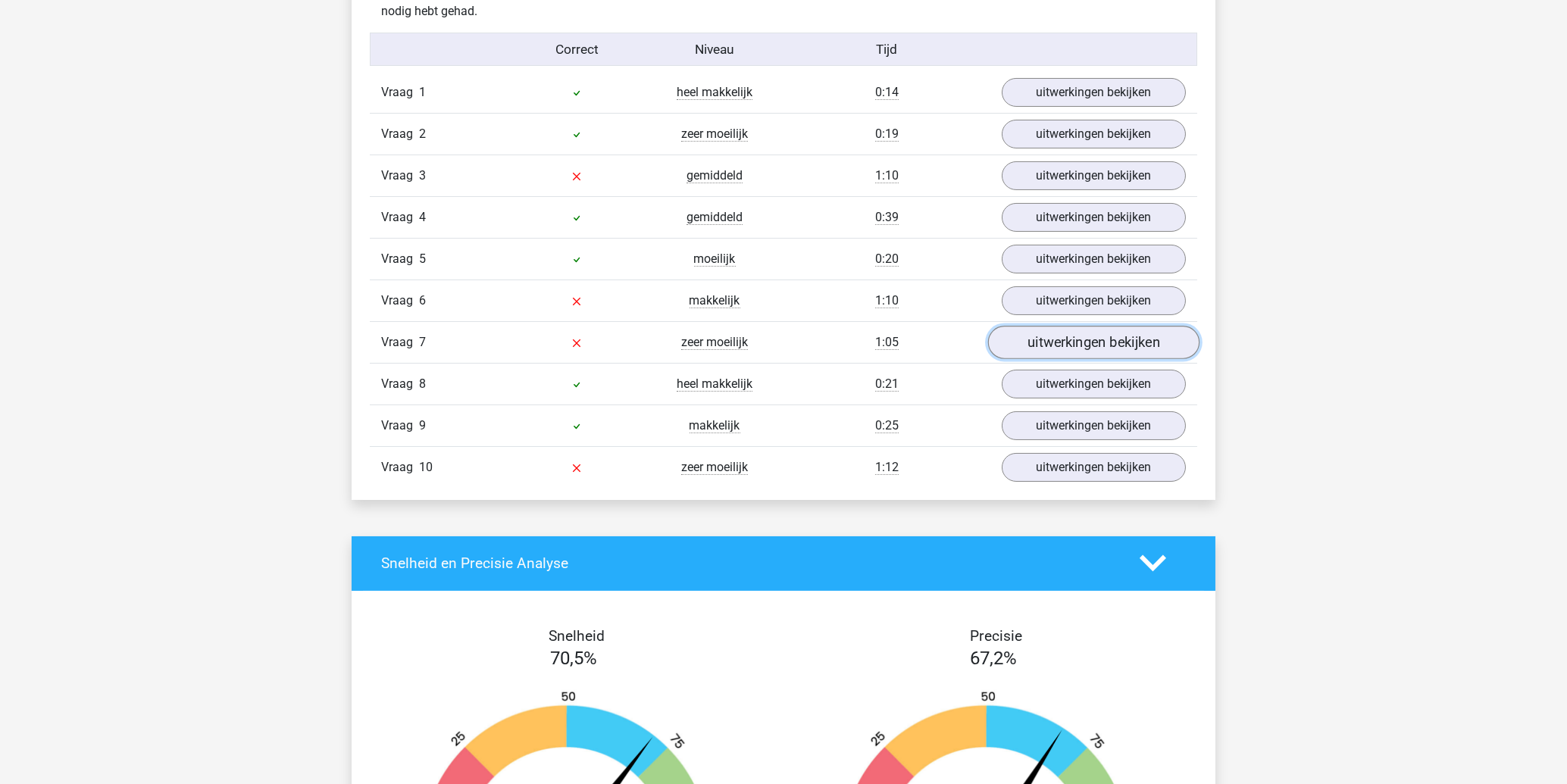
click at [1051, 354] on link "uitwerkingen bekijken" at bounding box center [1094, 342] width 212 height 33
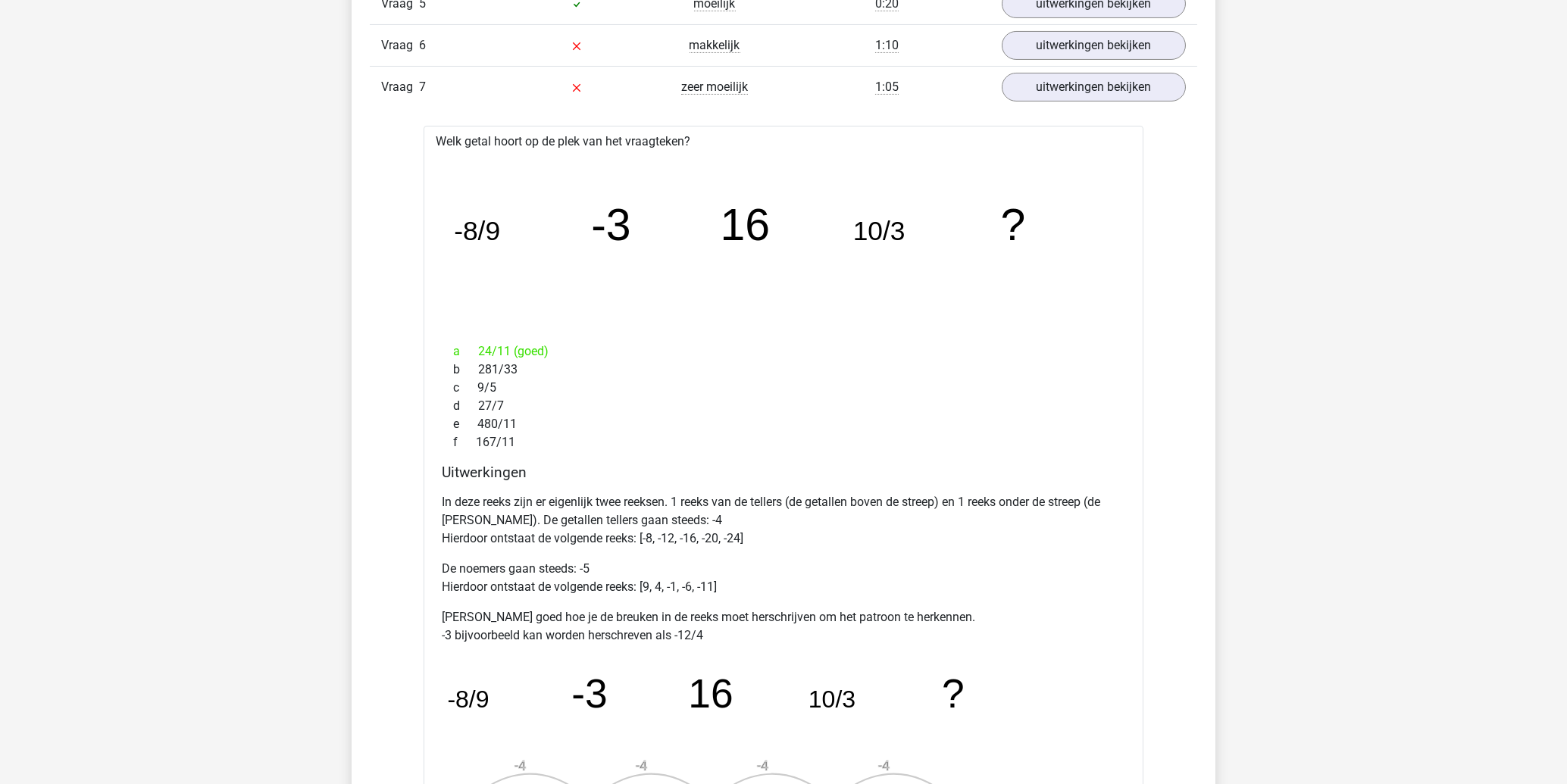
scroll to position [1299, 0]
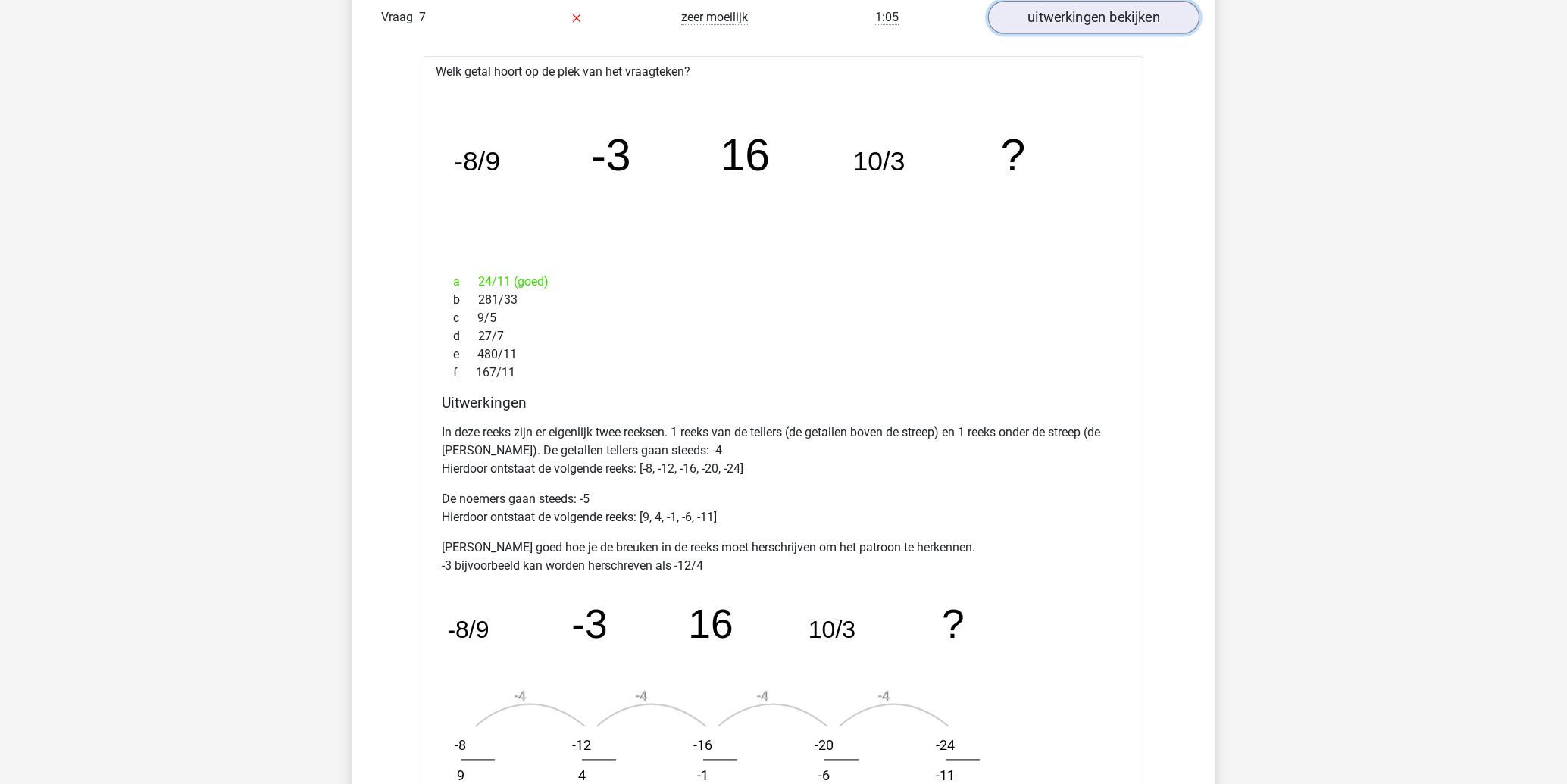
click at [1066, 13] on link "uitwerkingen bekijken" at bounding box center [1094, 17] width 212 height 33
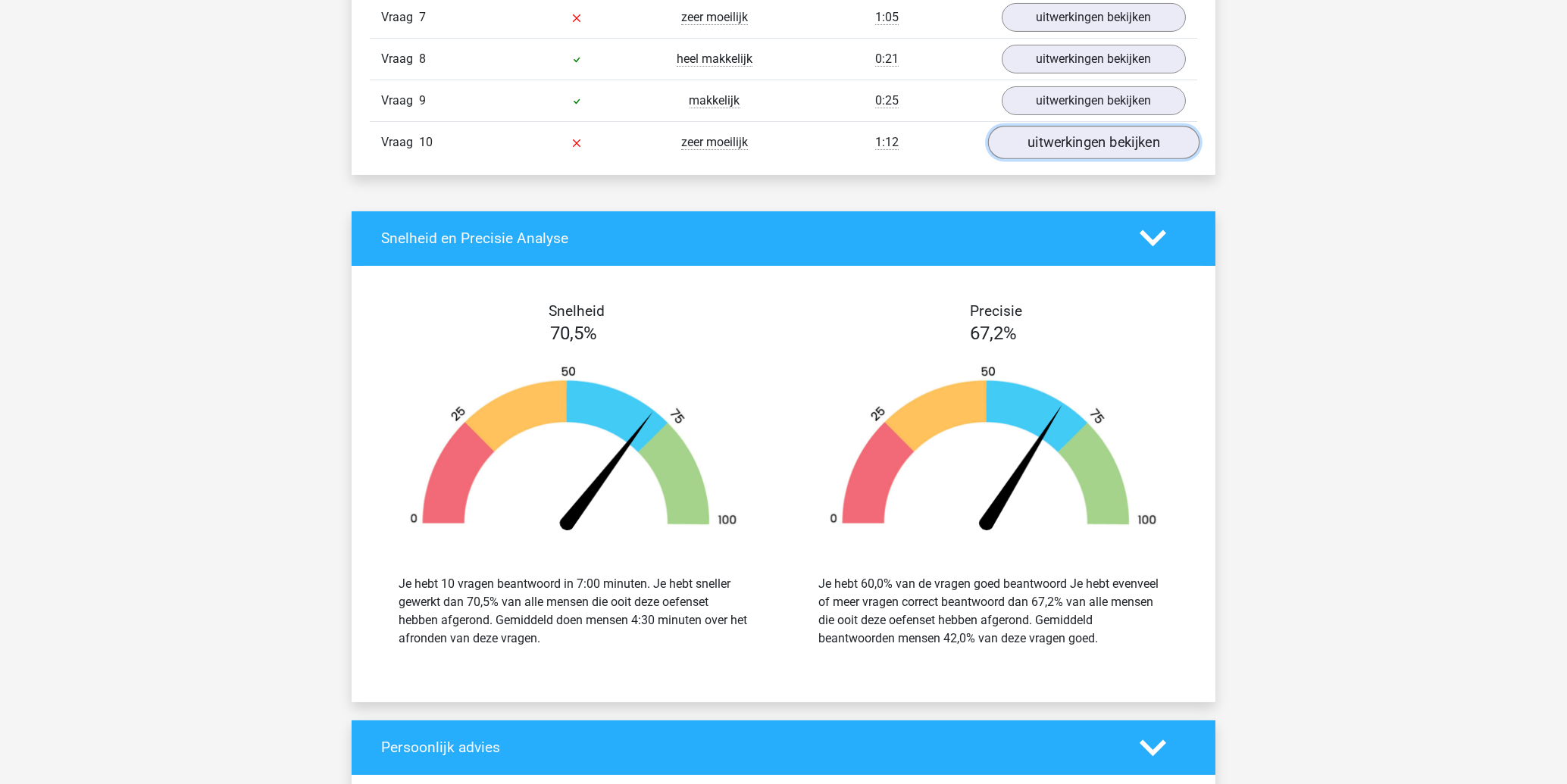
click at [1087, 148] on link "uitwerkingen bekijken" at bounding box center [1094, 142] width 212 height 33
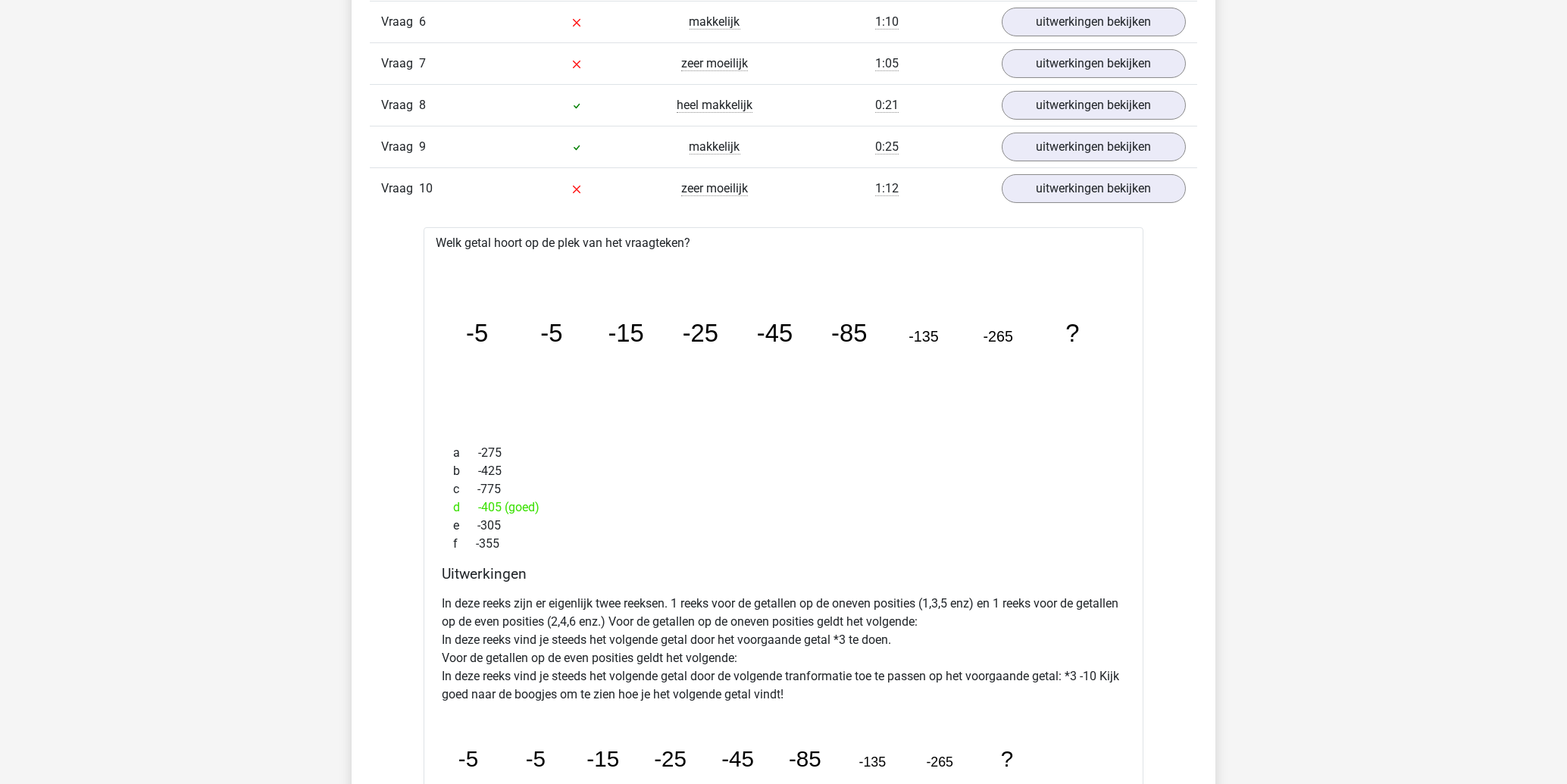
scroll to position [1218, 0]
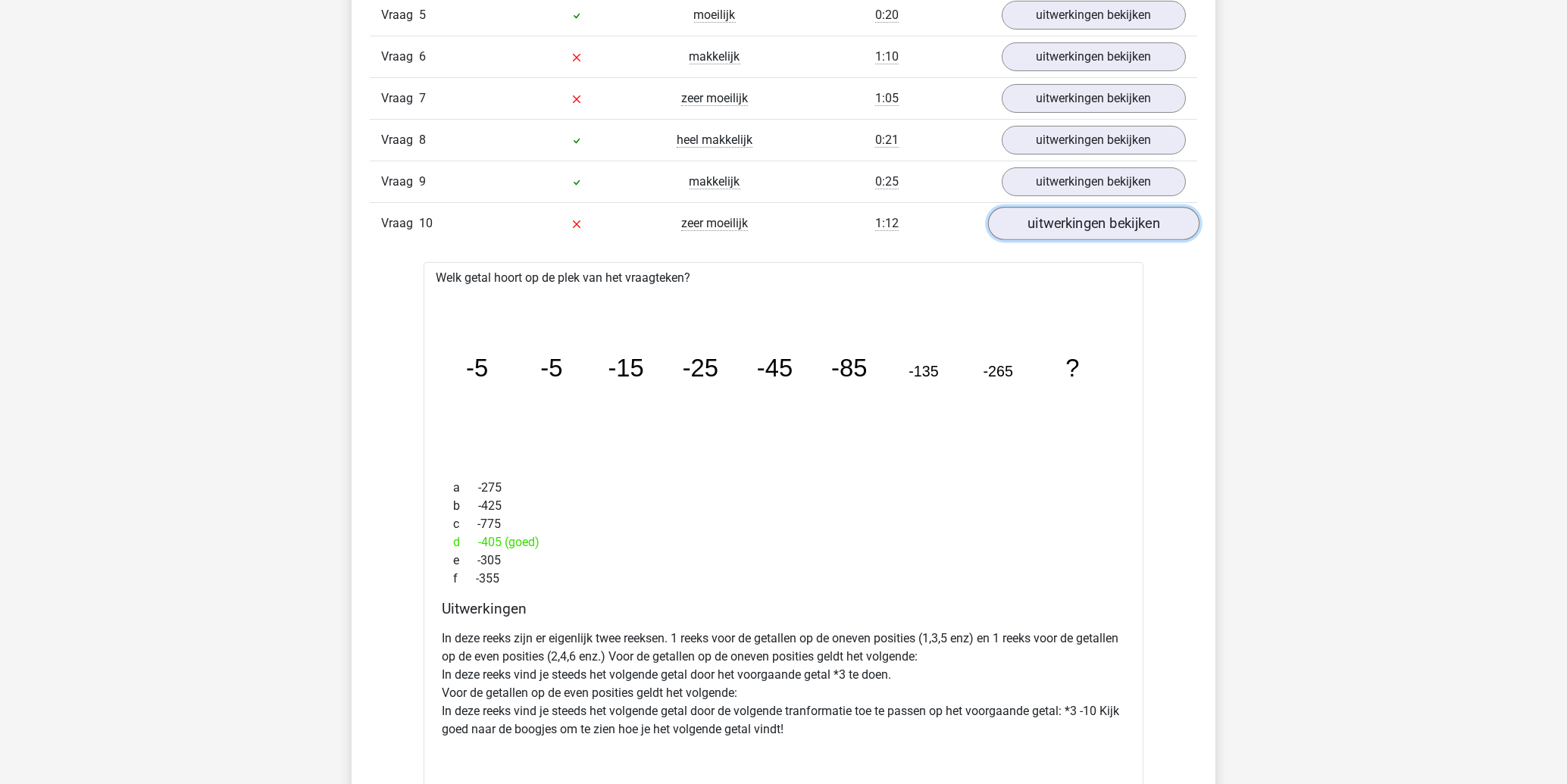
click at [1105, 227] on link "uitwerkingen bekijken" at bounding box center [1094, 223] width 212 height 33
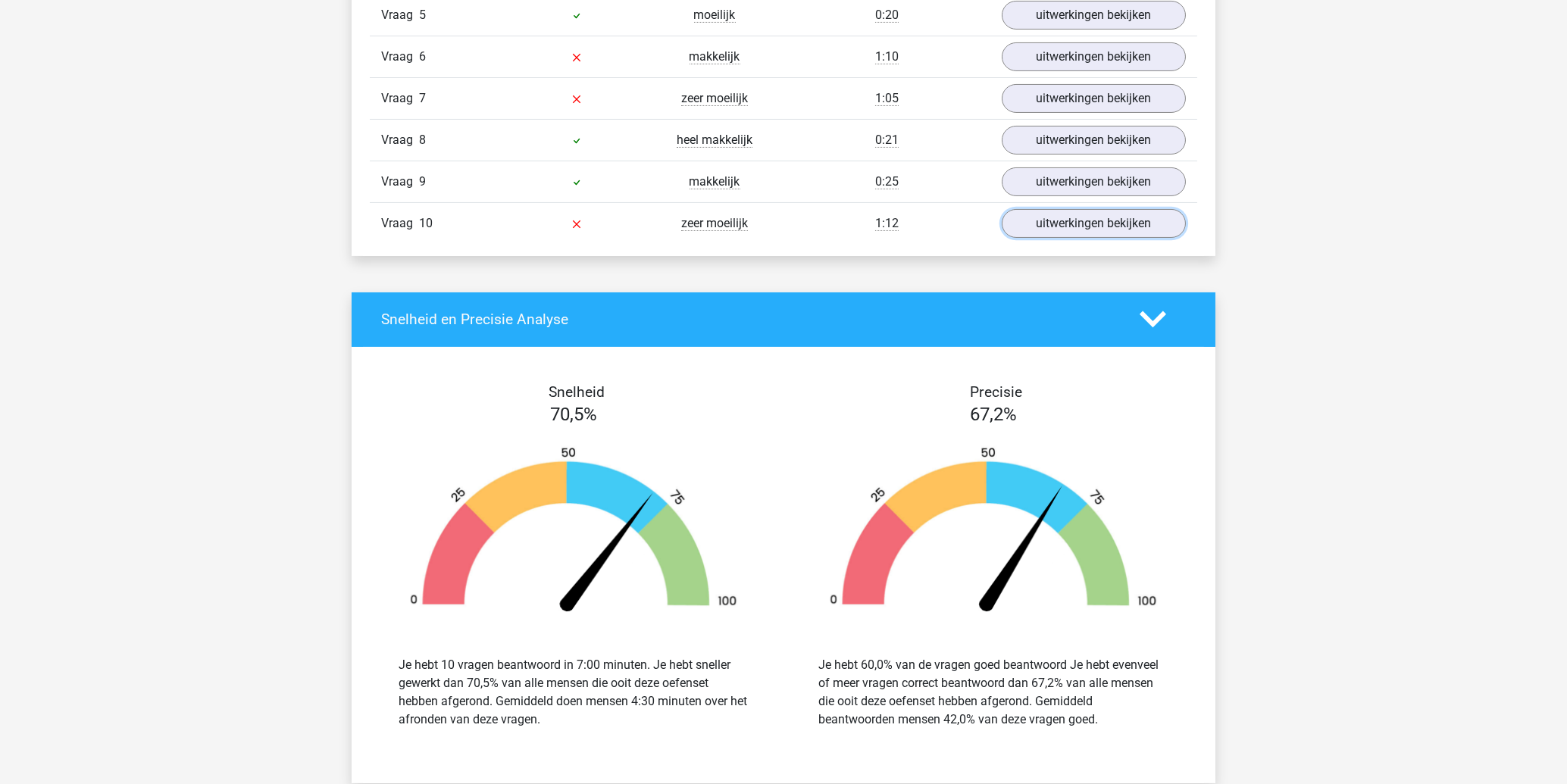
scroll to position [1624, 0]
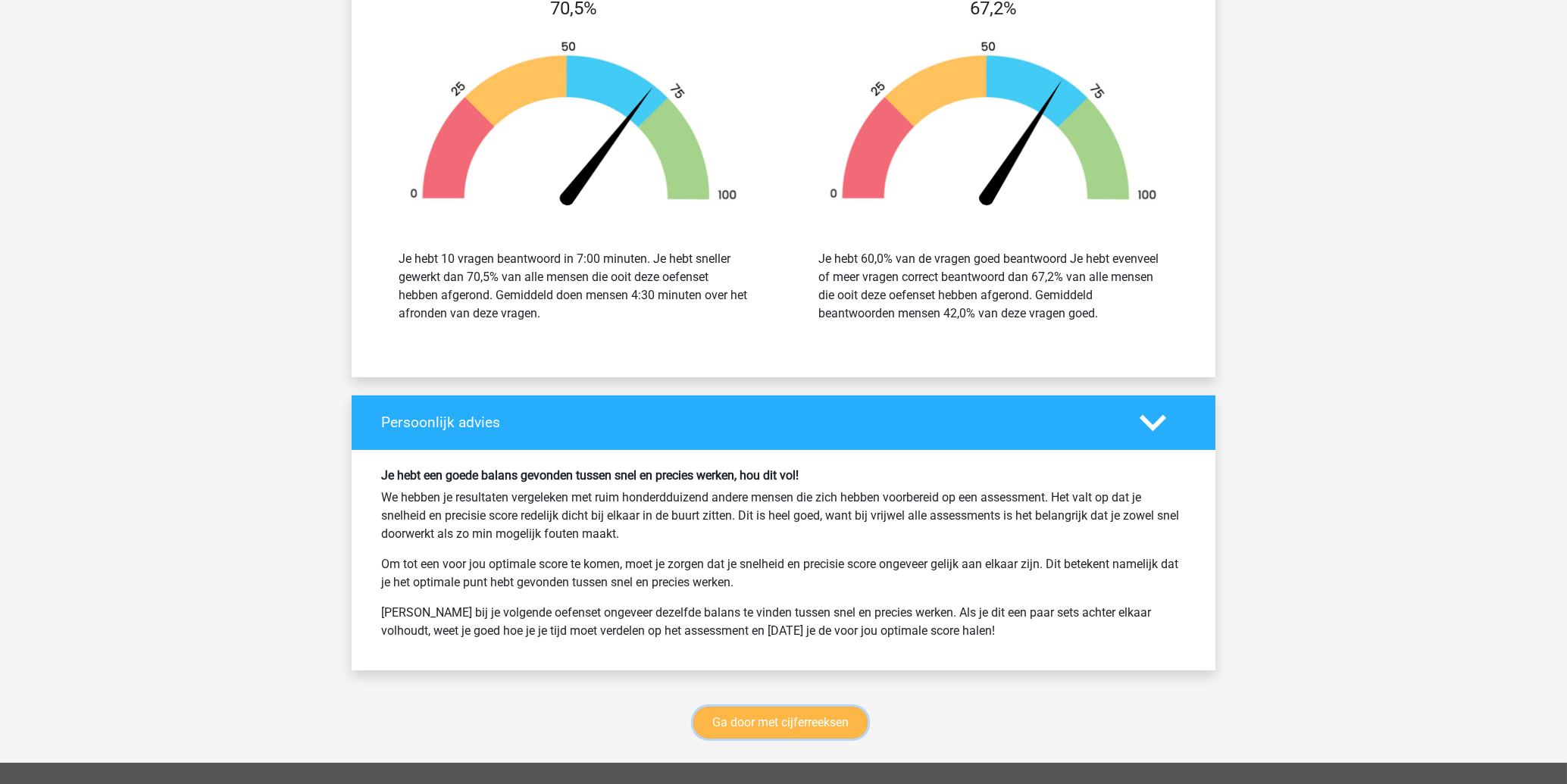
click at [828, 732] on link "Ga door met cijferreeksen" at bounding box center [781, 722] width 174 height 32
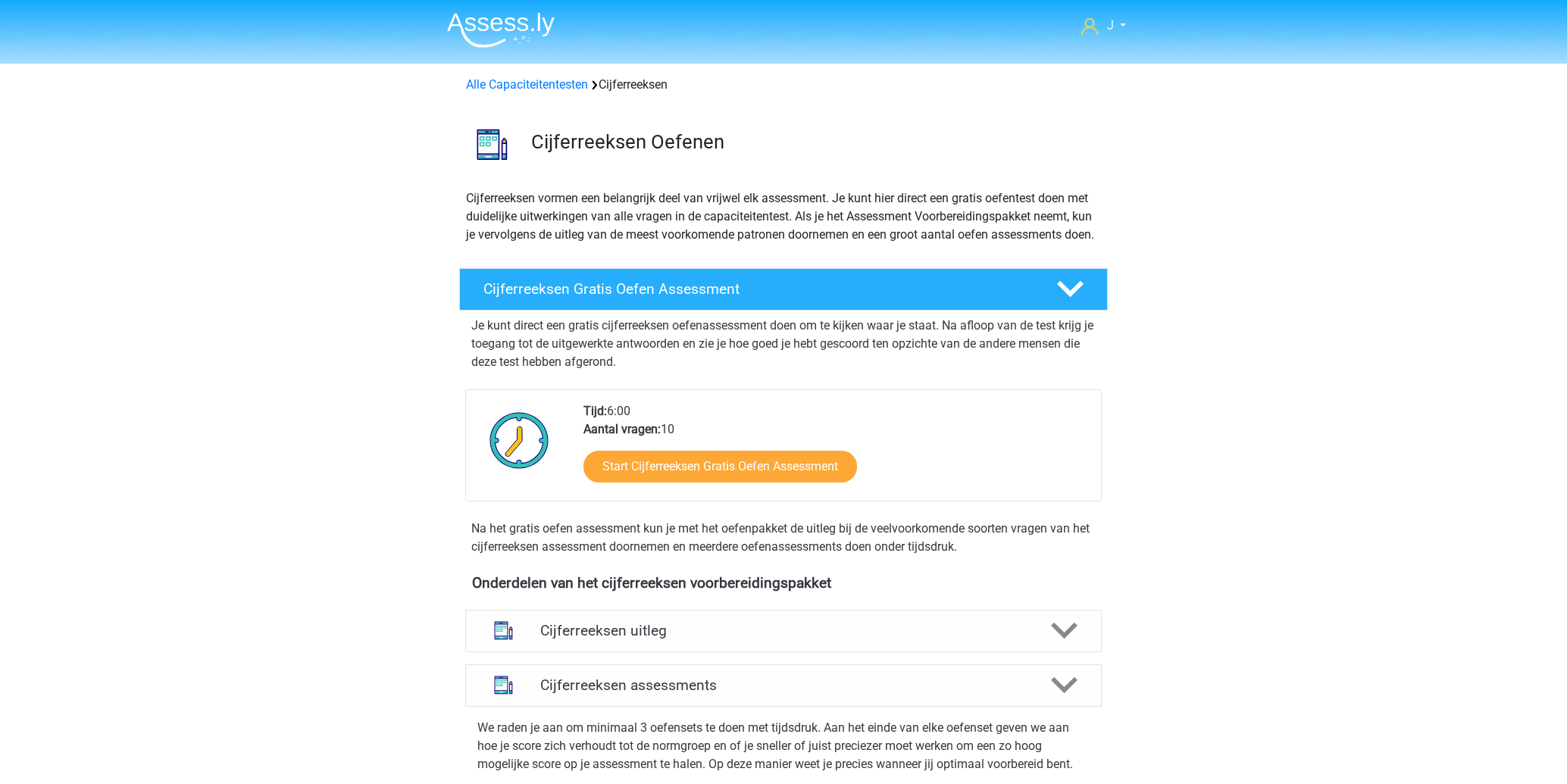
scroll to position [677, 0]
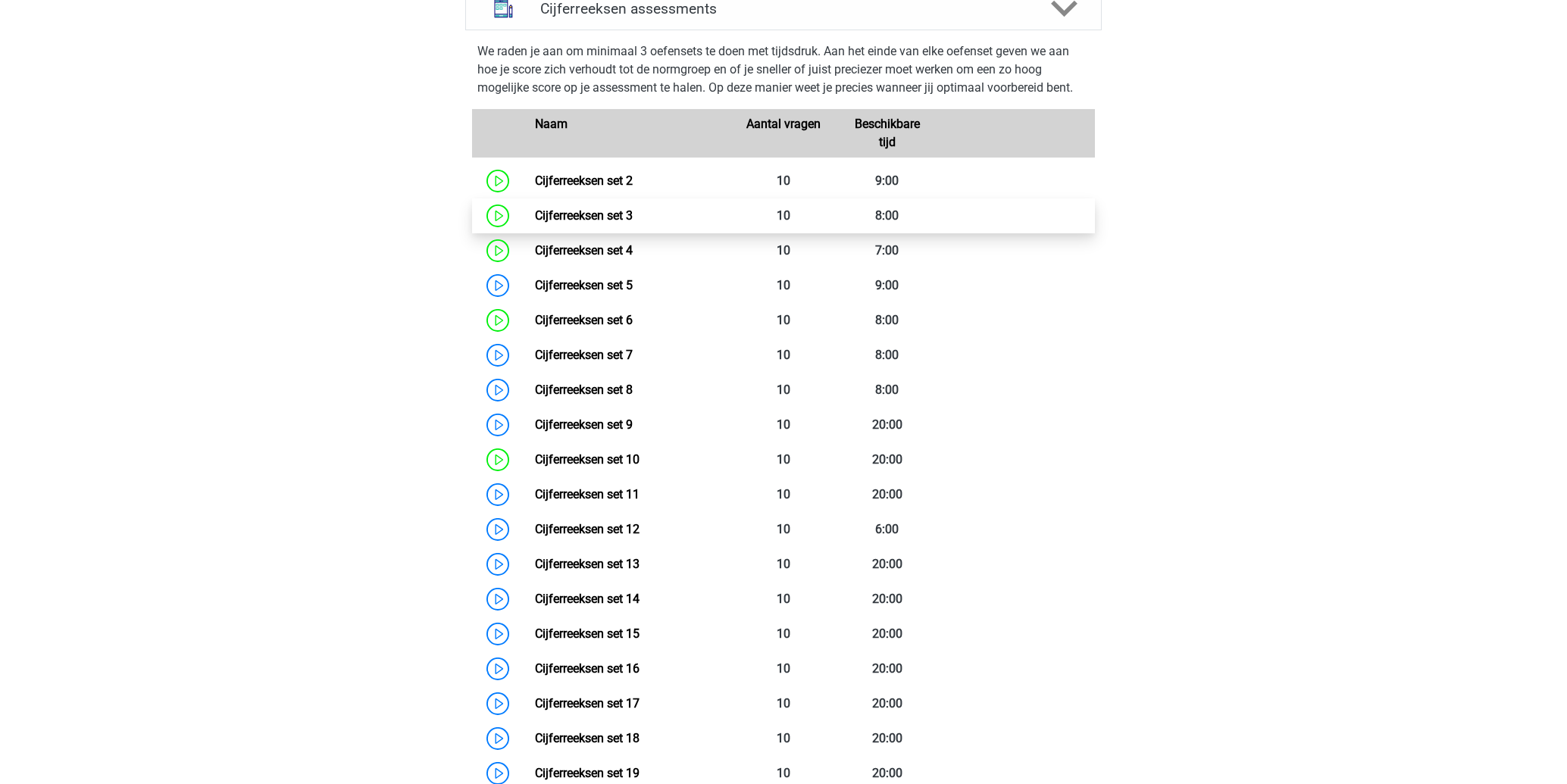
click at [633, 222] on link "Cijferreeksen set 3" at bounding box center [583, 215] width 98 height 15
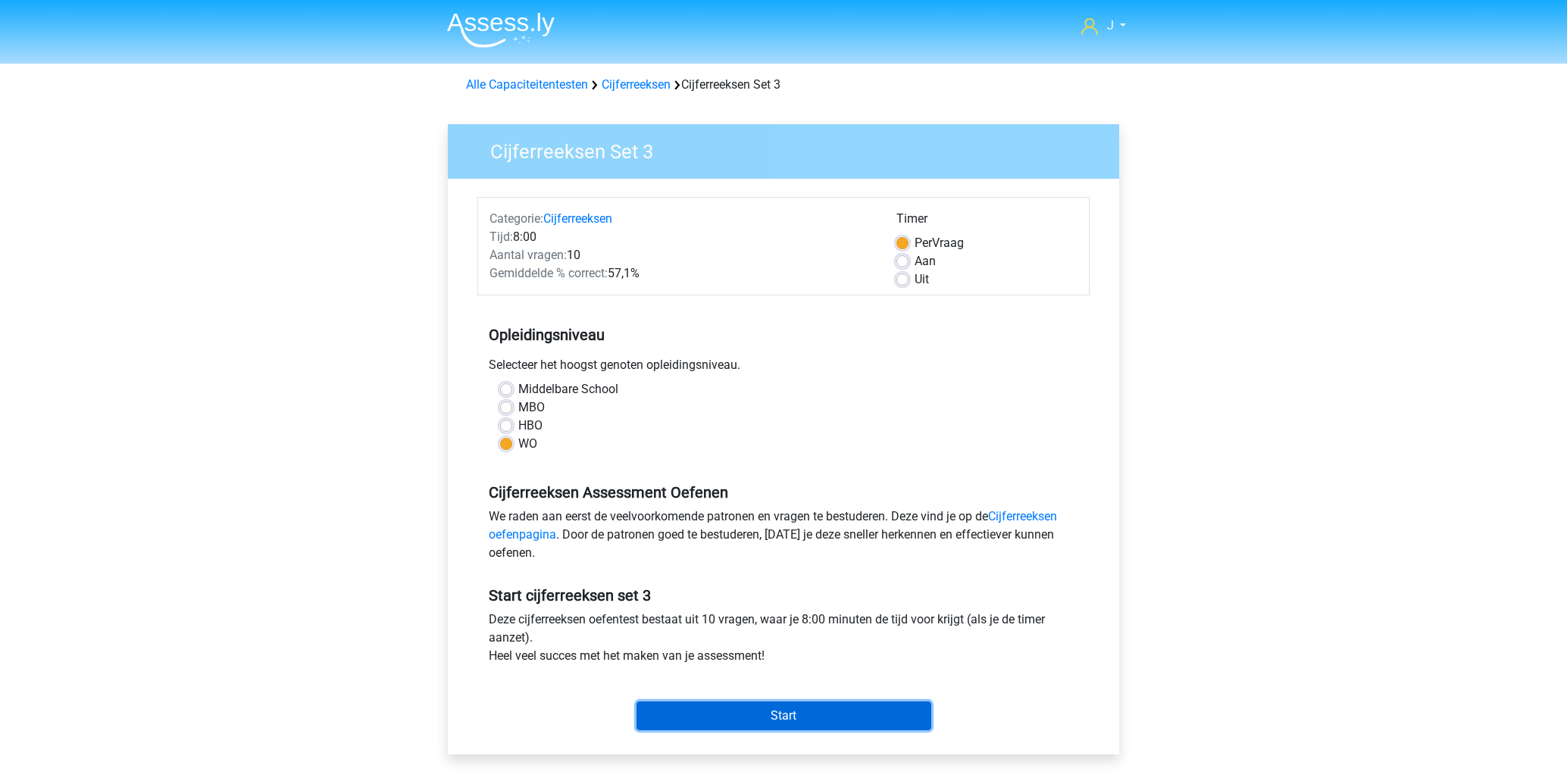
click at [756, 715] on input "Start" at bounding box center [784, 715] width 295 height 29
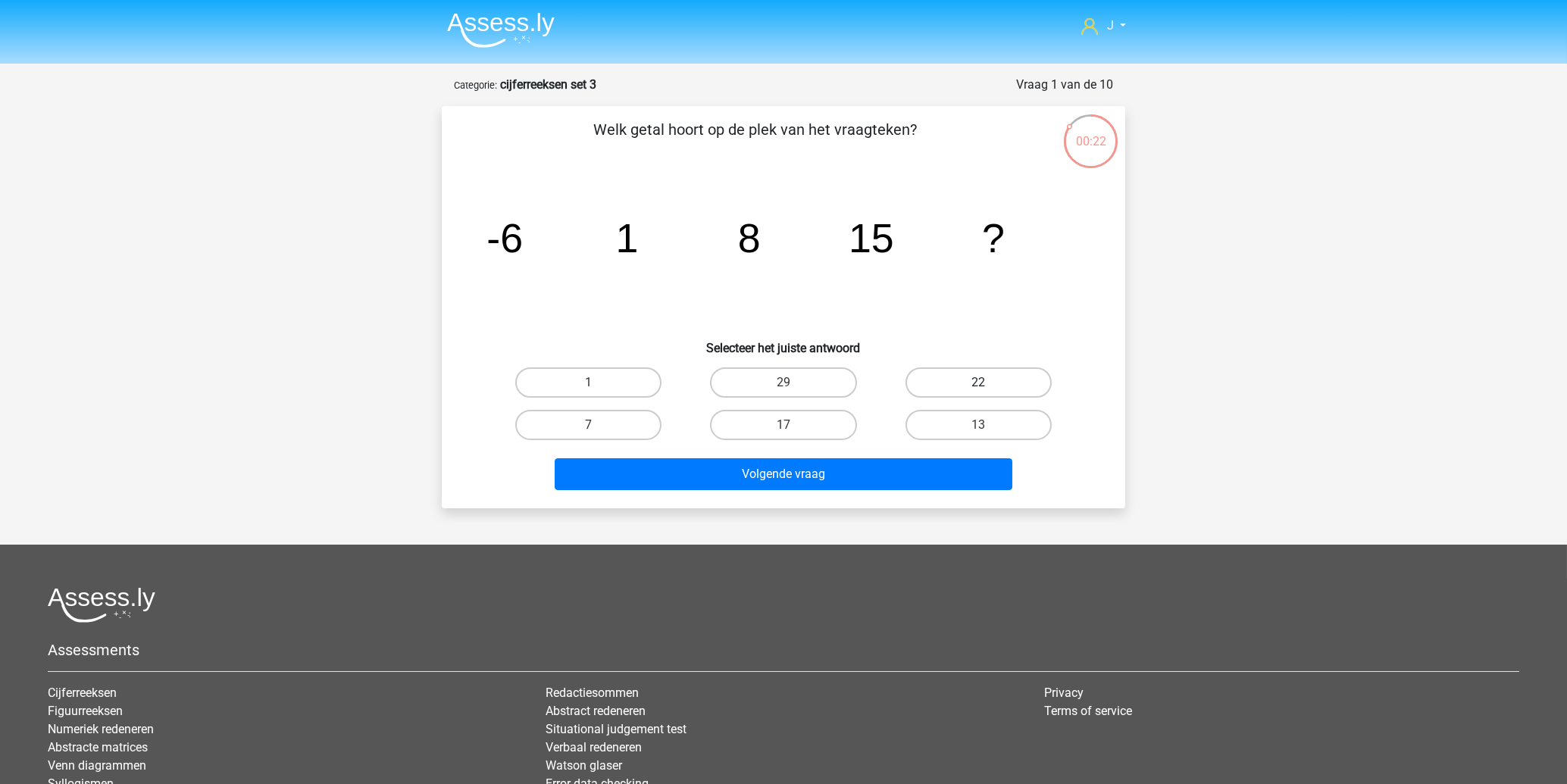
click at [969, 387] on label "22" at bounding box center [978, 382] width 146 height 30
click at [978, 387] on input "22" at bounding box center [983, 388] width 10 height 10
radio input "true"
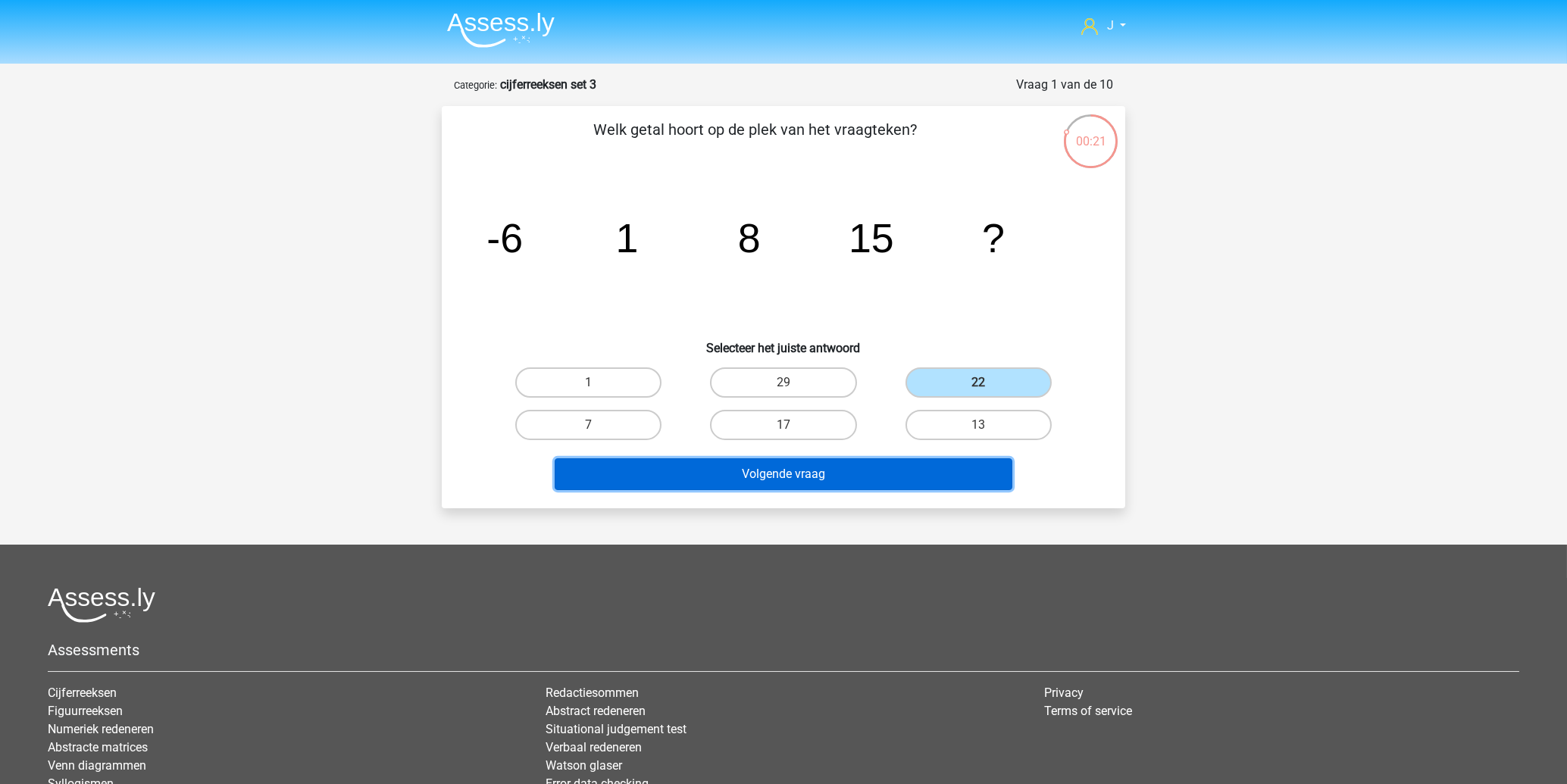
click at [866, 474] on button "Volgende vraag" at bounding box center [784, 474] width 458 height 32
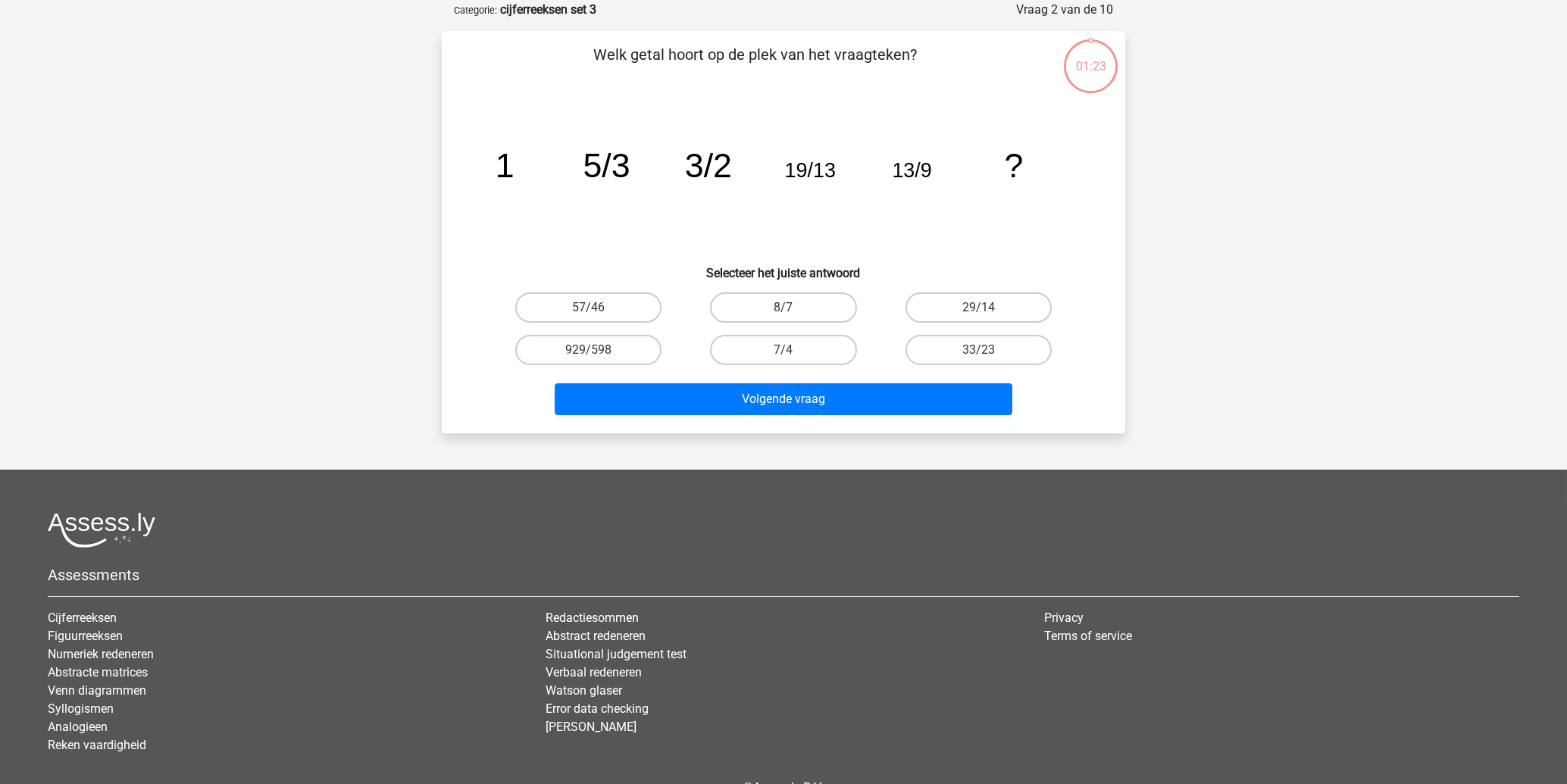
scroll to position [75, 0]
click at [976, 342] on label "33/23" at bounding box center [978, 349] width 146 height 30
click at [978, 349] on input "33/23" at bounding box center [983, 354] width 10 height 10
radio input "true"
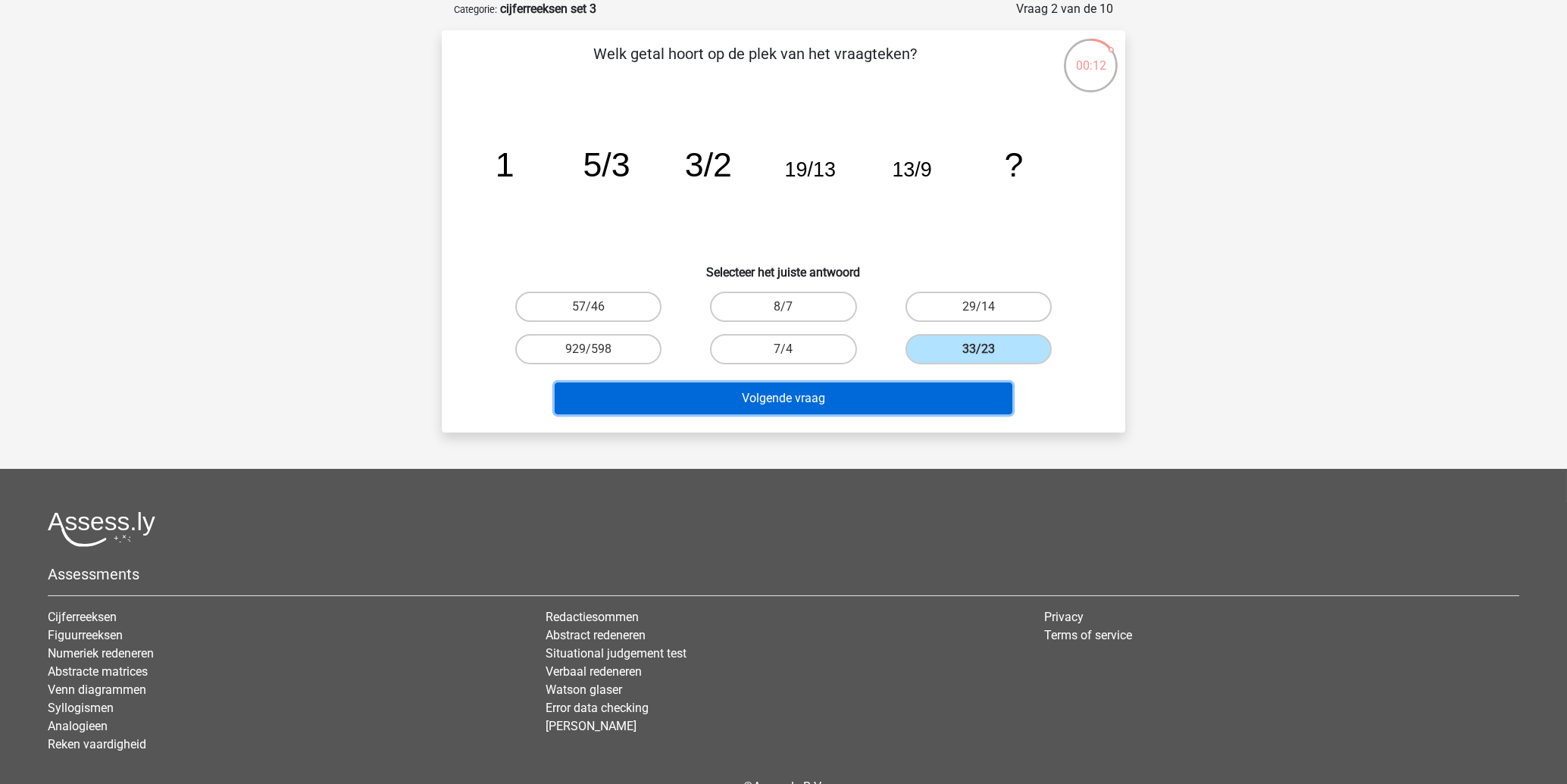
click at [811, 402] on button "Volgende vraag" at bounding box center [784, 398] width 458 height 32
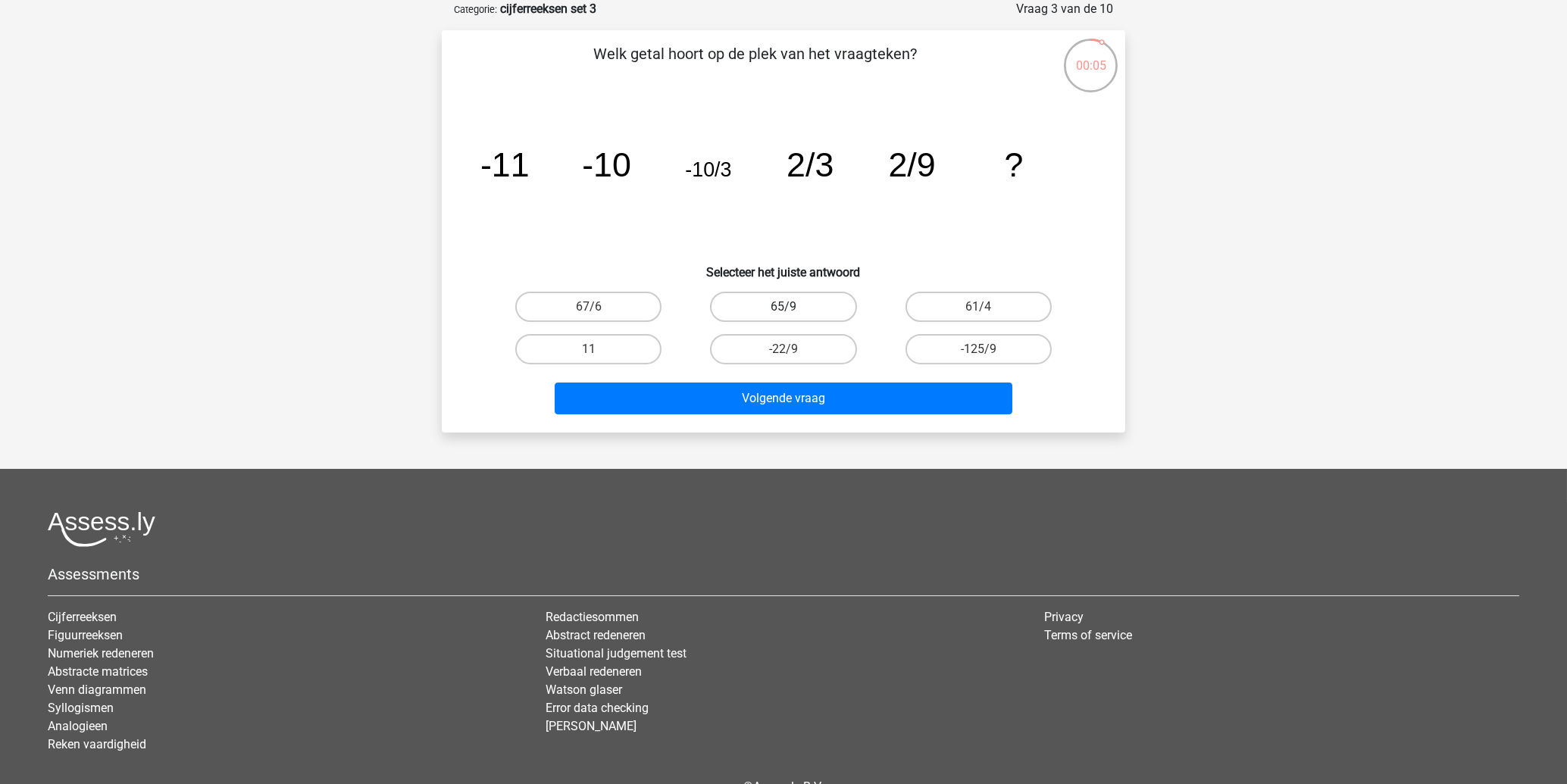
click at [811, 305] on label "65/9" at bounding box center [783, 306] width 146 height 30
click at [793, 306] on input "65/9" at bounding box center [788, 311] width 10 height 10
radio input "true"
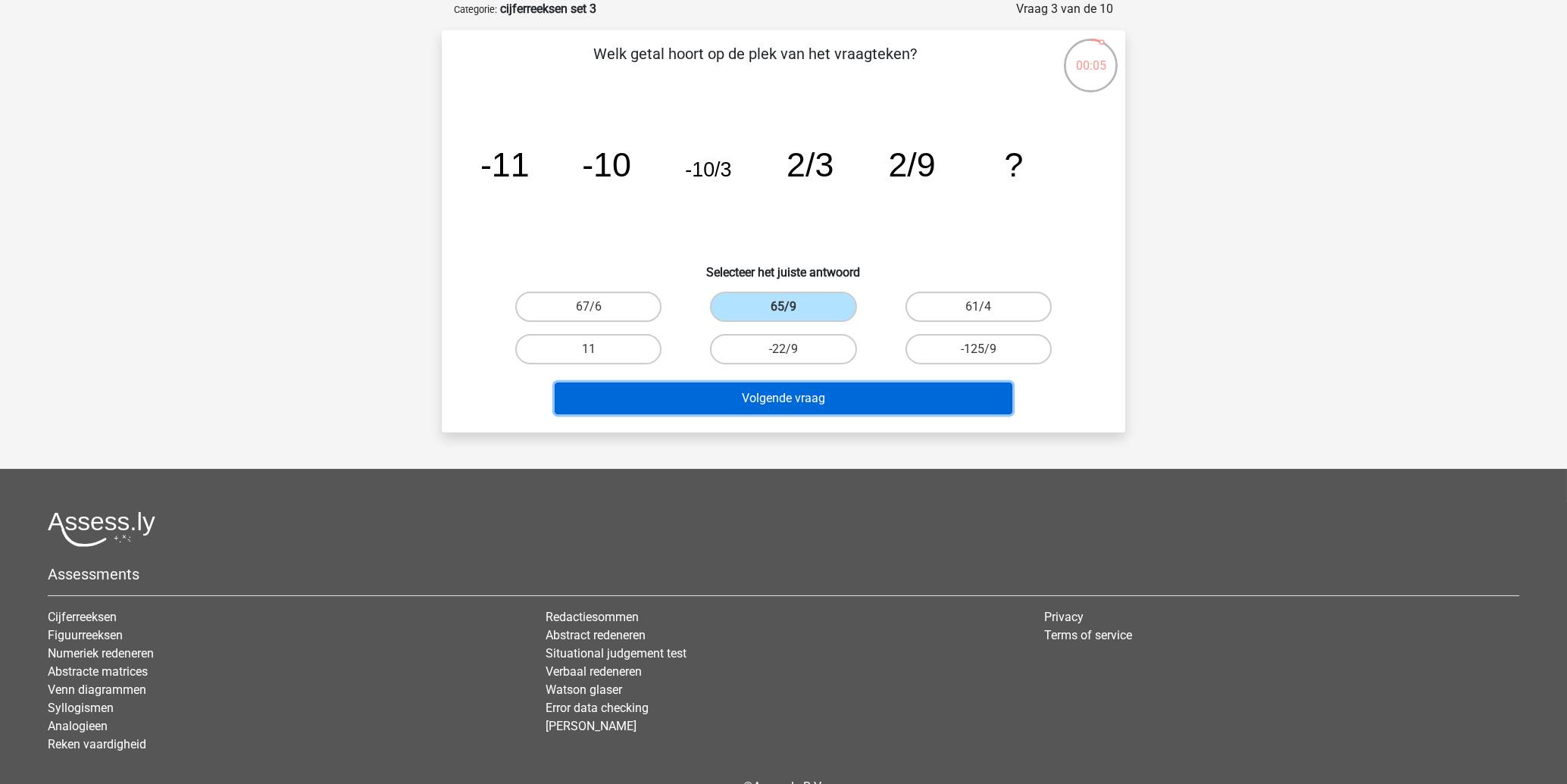
click at [806, 399] on button "Volgende vraag" at bounding box center [784, 398] width 458 height 32
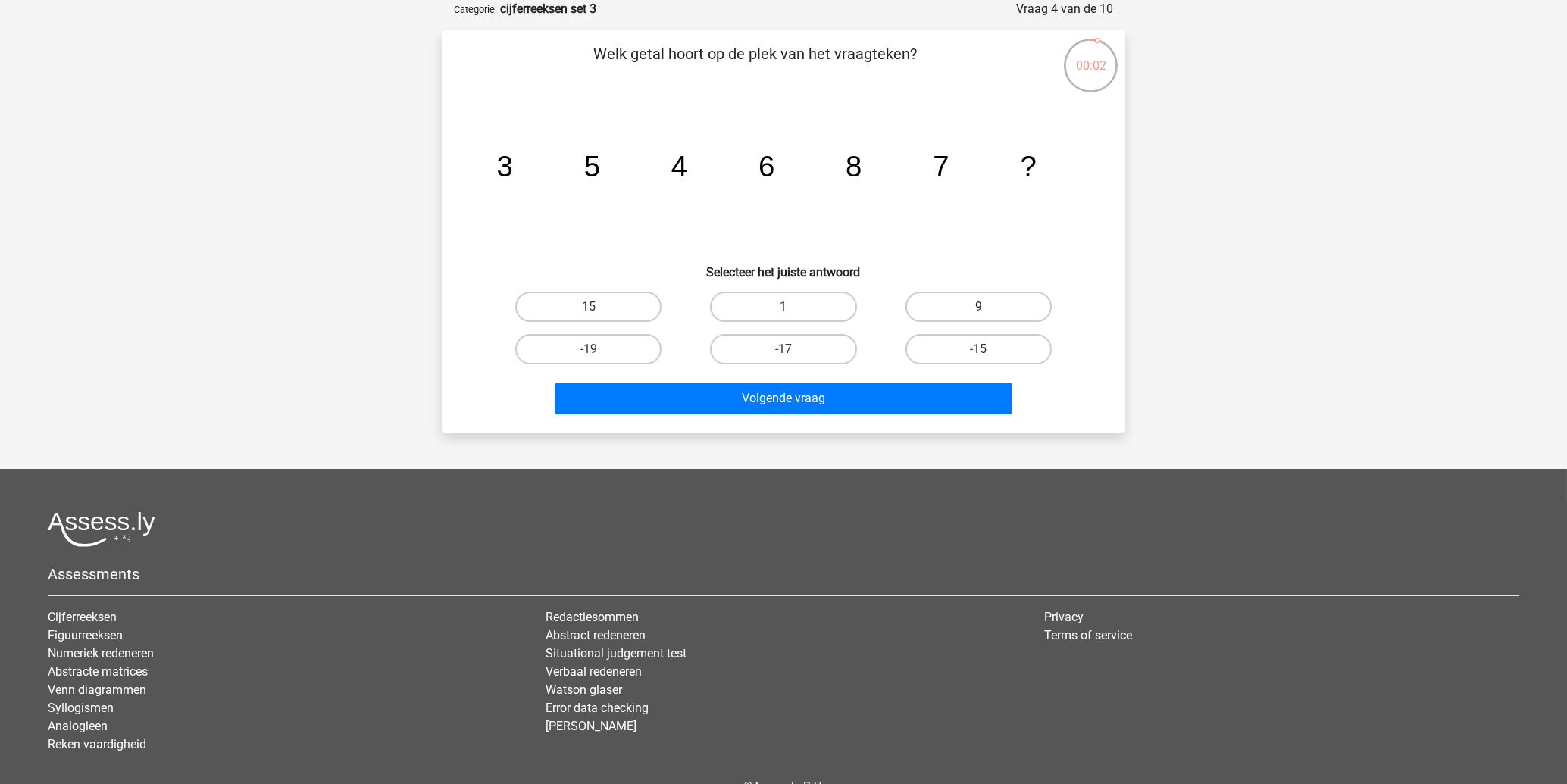
click at [992, 299] on label "9" at bounding box center [978, 306] width 146 height 30
click at [989, 306] on input "9" at bounding box center [983, 311] width 10 height 10
radio input "true"
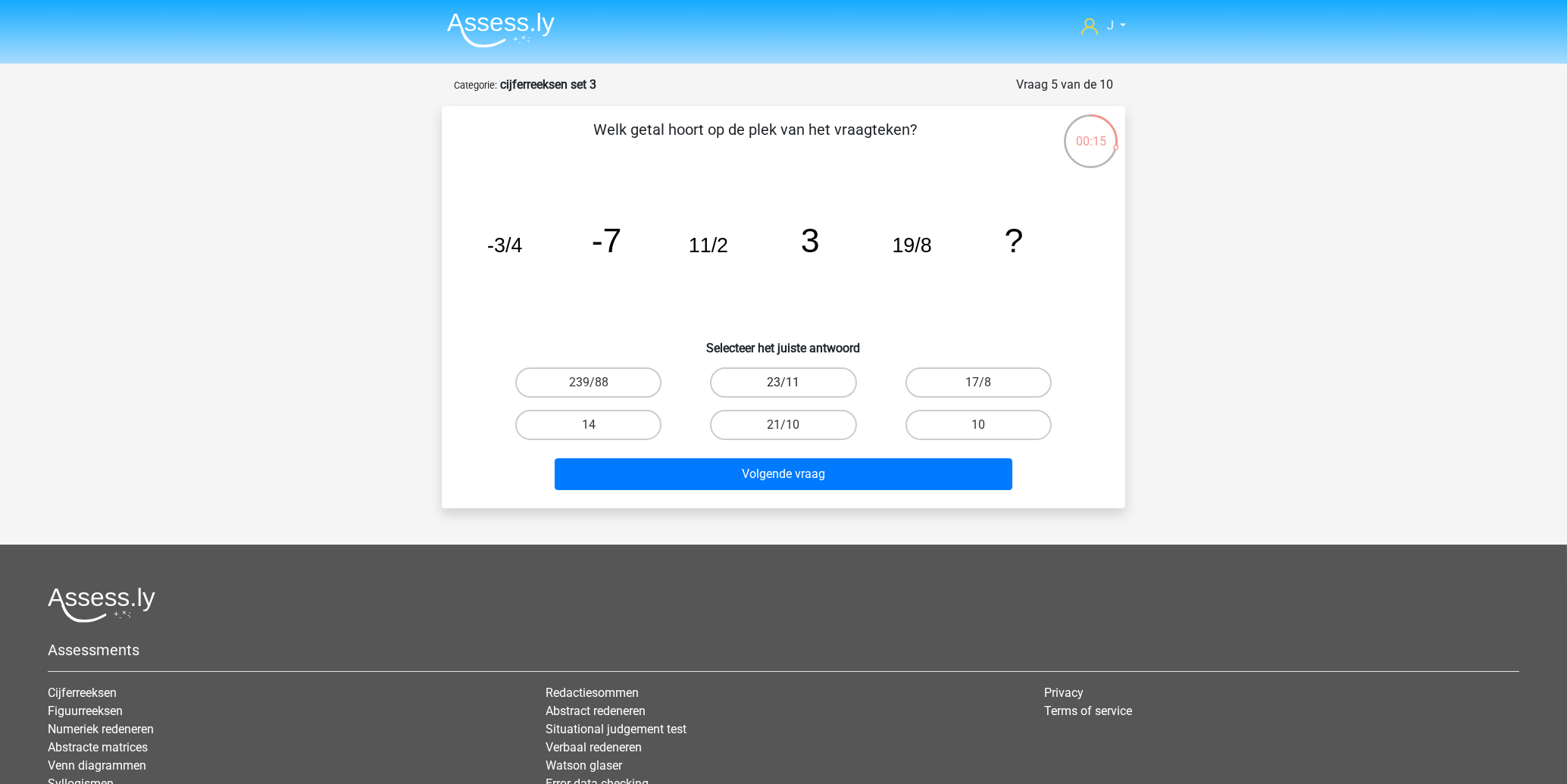
click at [801, 383] on label "23/11" at bounding box center [783, 382] width 146 height 30
click at [793, 383] on input "23/11" at bounding box center [788, 388] width 10 height 10
radio input "true"
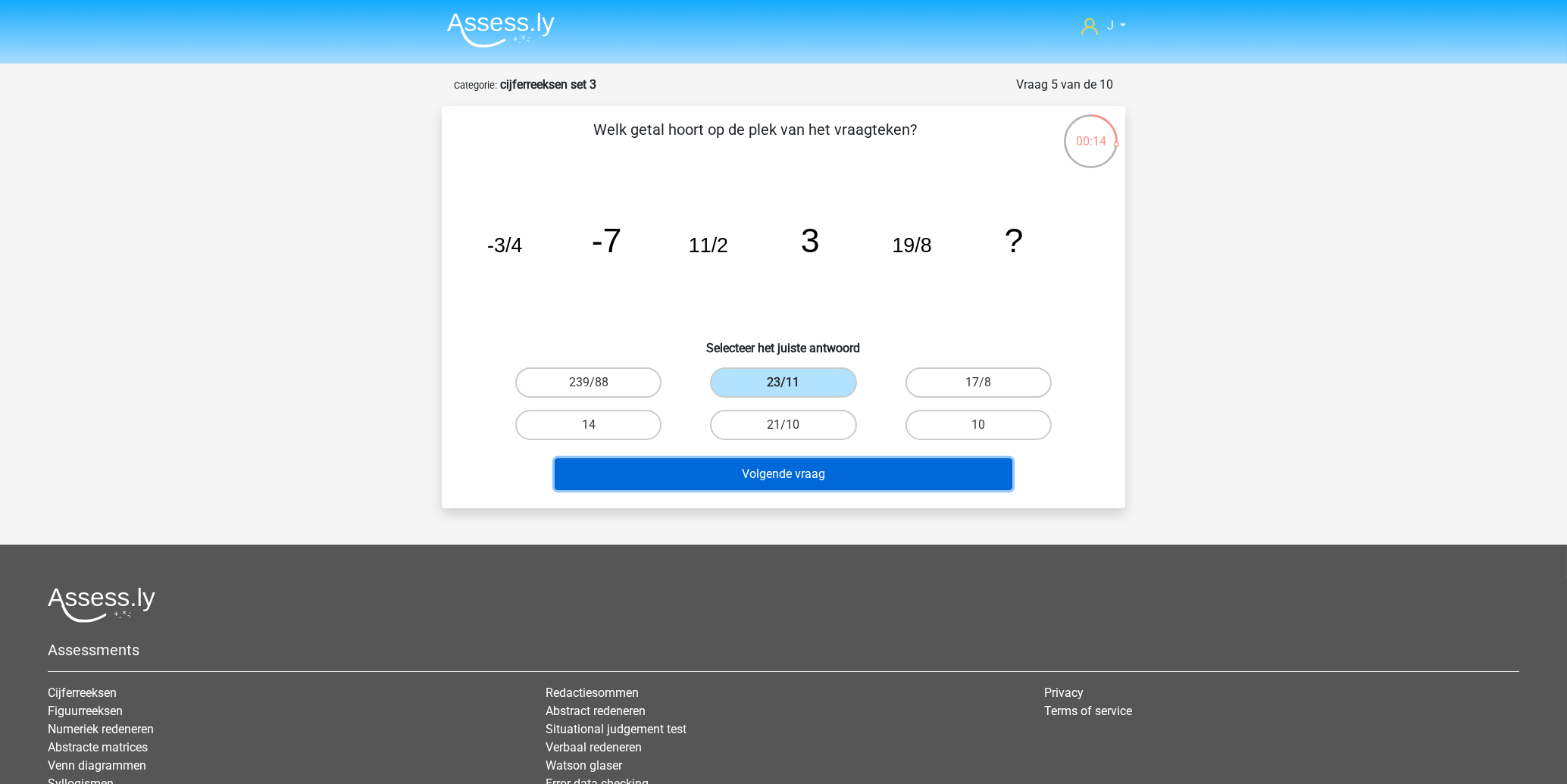
click at [803, 480] on button "Volgende vraag" at bounding box center [784, 474] width 458 height 32
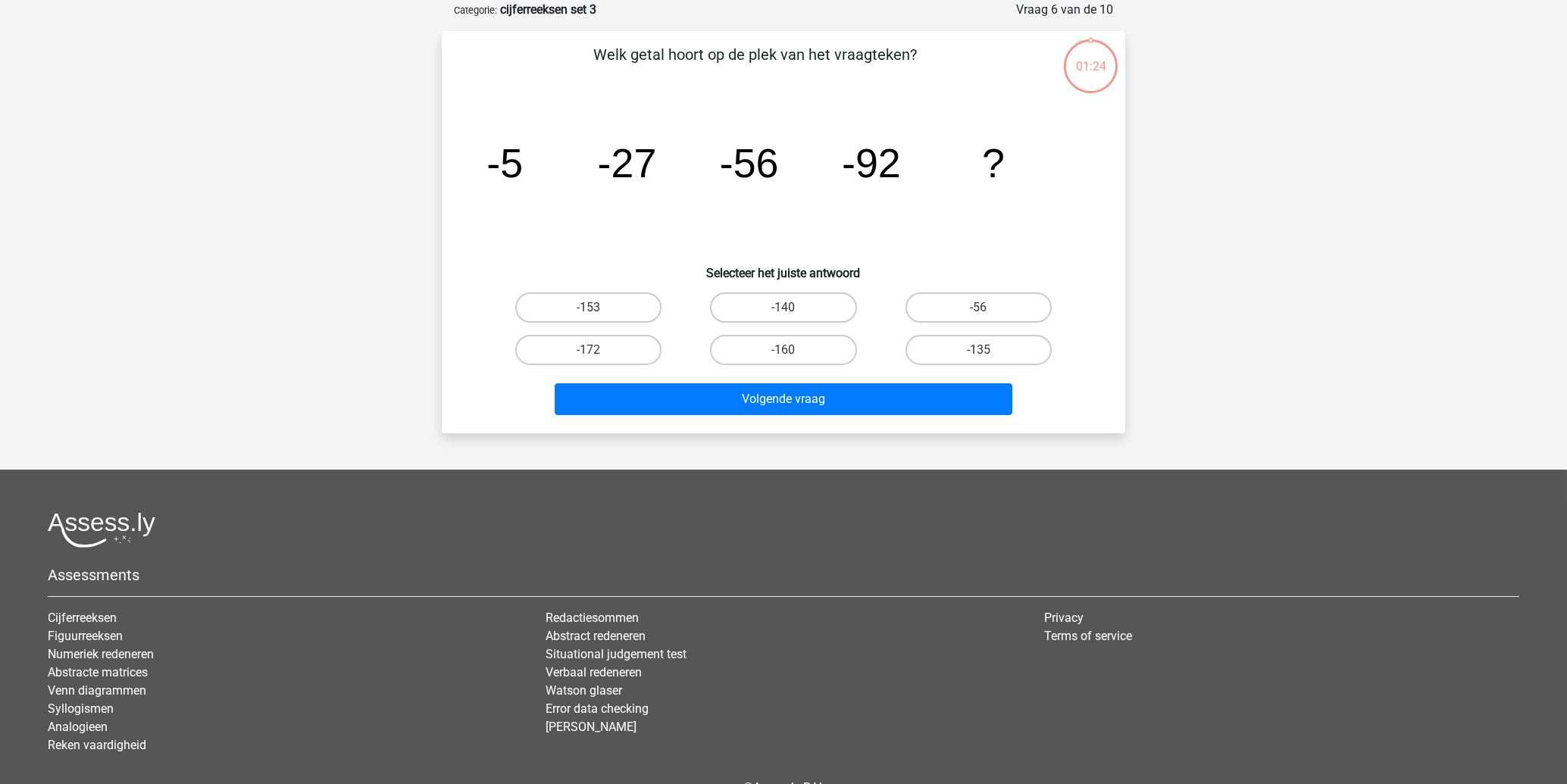
scroll to position [75, 0]
click at [977, 344] on label "-135" at bounding box center [978, 349] width 146 height 30
click at [978, 349] on input "-135" at bounding box center [983, 354] width 10 height 10
radio input "true"
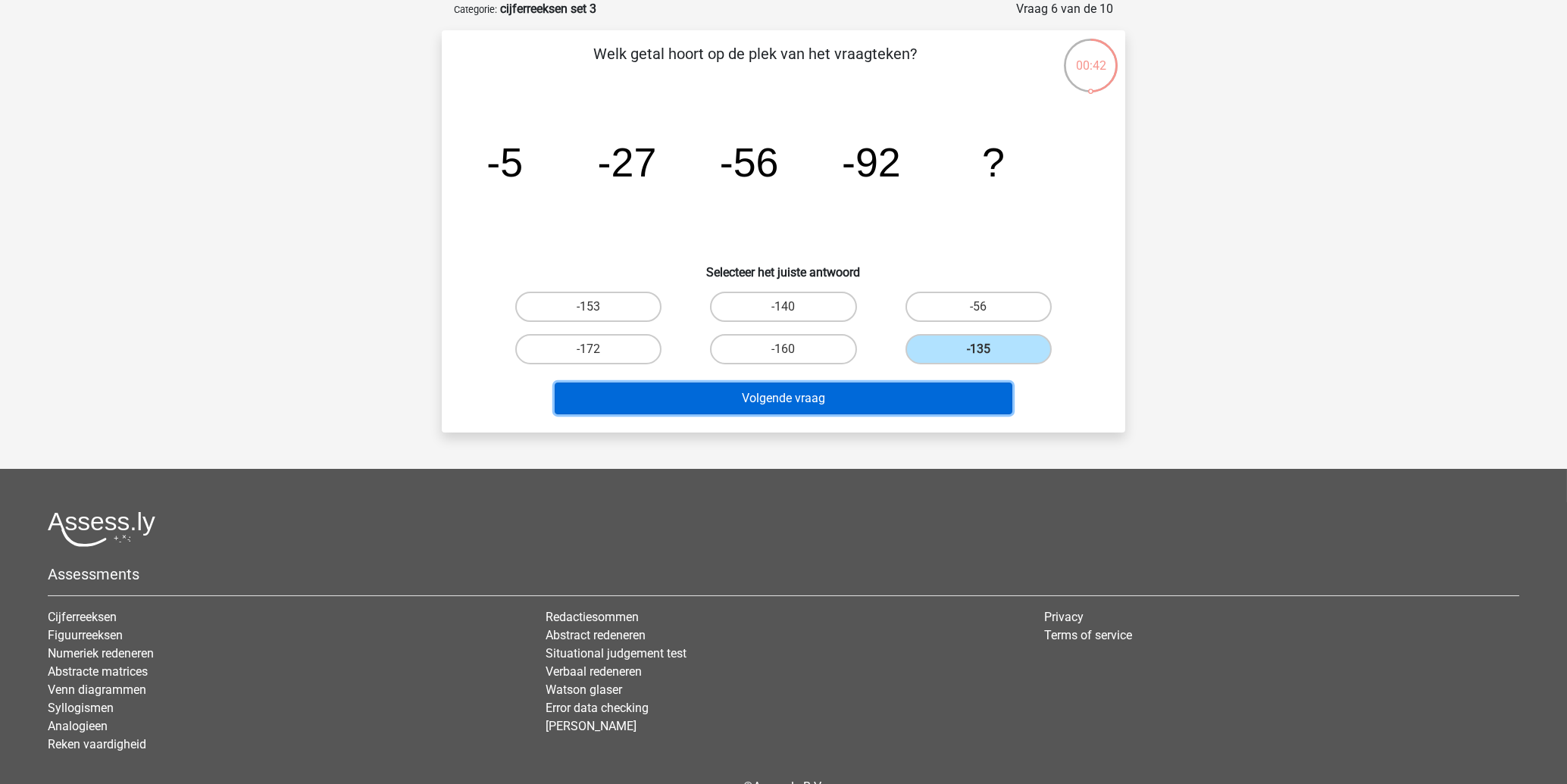
click at [743, 403] on button "Volgende vraag" at bounding box center [784, 398] width 458 height 32
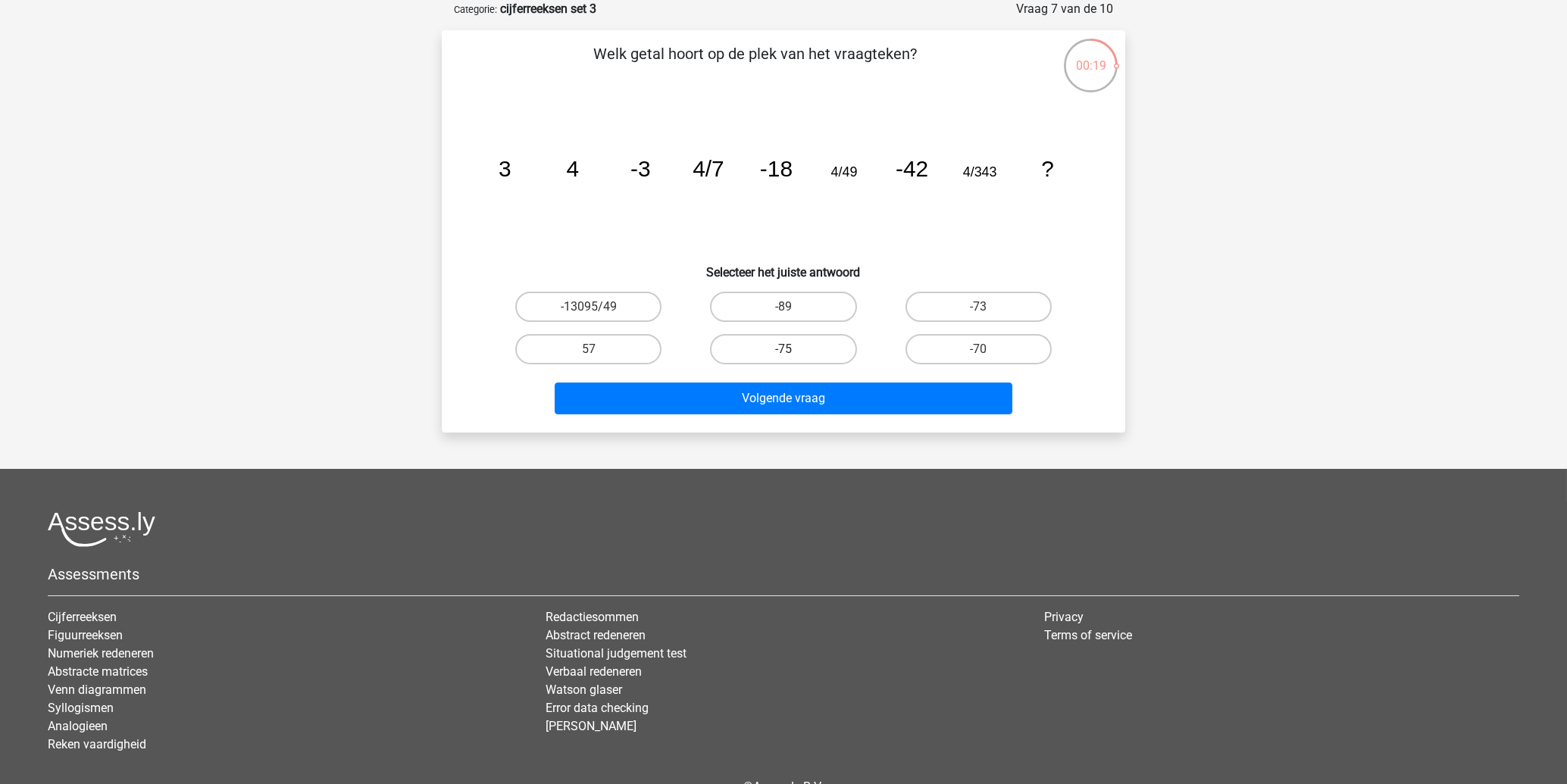
click at [756, 352] on label "-75" at bounding box center [783, 349] width 146 height 30
click at [784, 352] on input "-75" at bounding box center [788, 354] width 10 height 10
radio input "true"
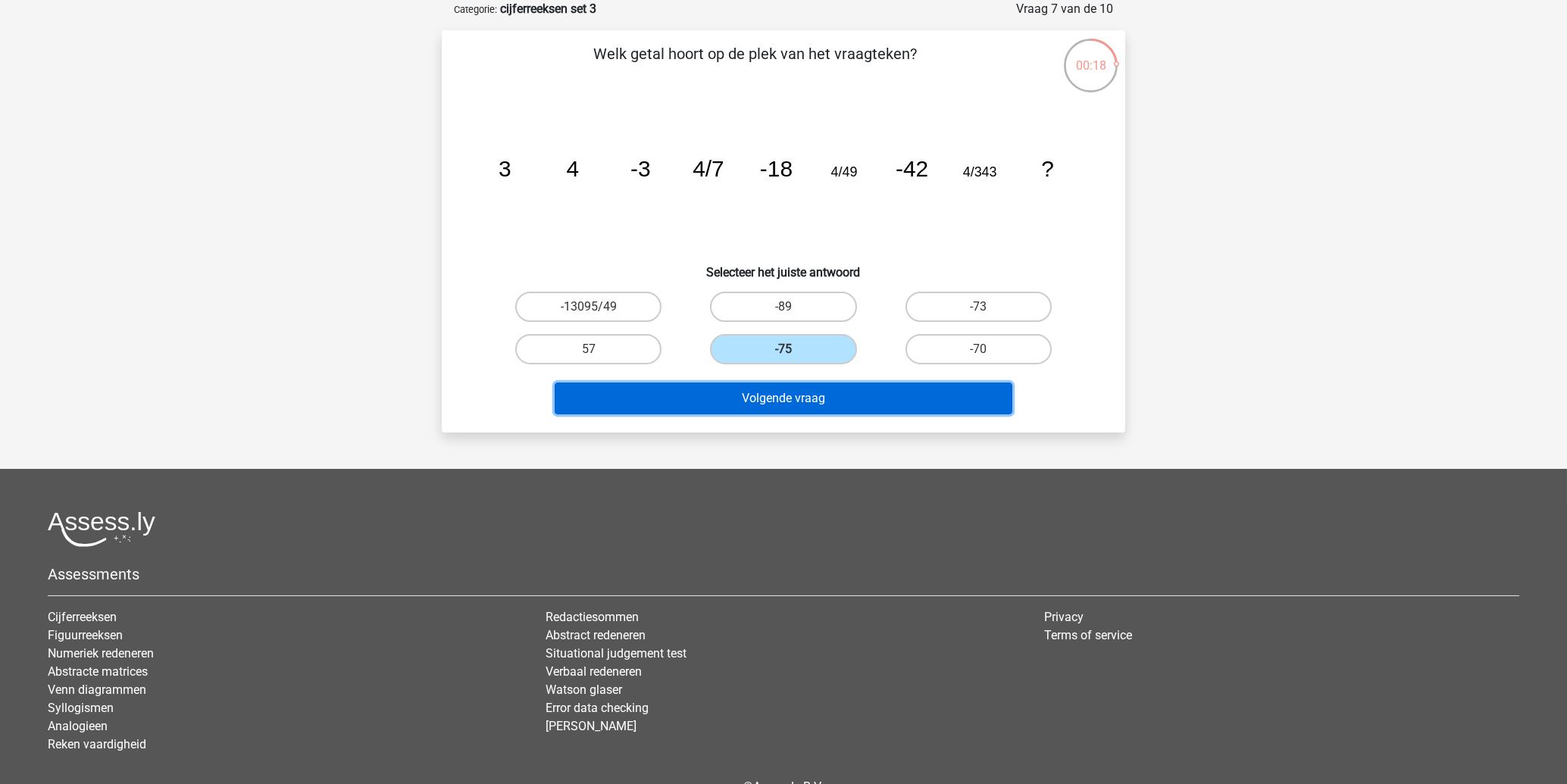
click at [753, 392] on button "Volgende vraag" at bounding box center [784, 398] width 458 height 32
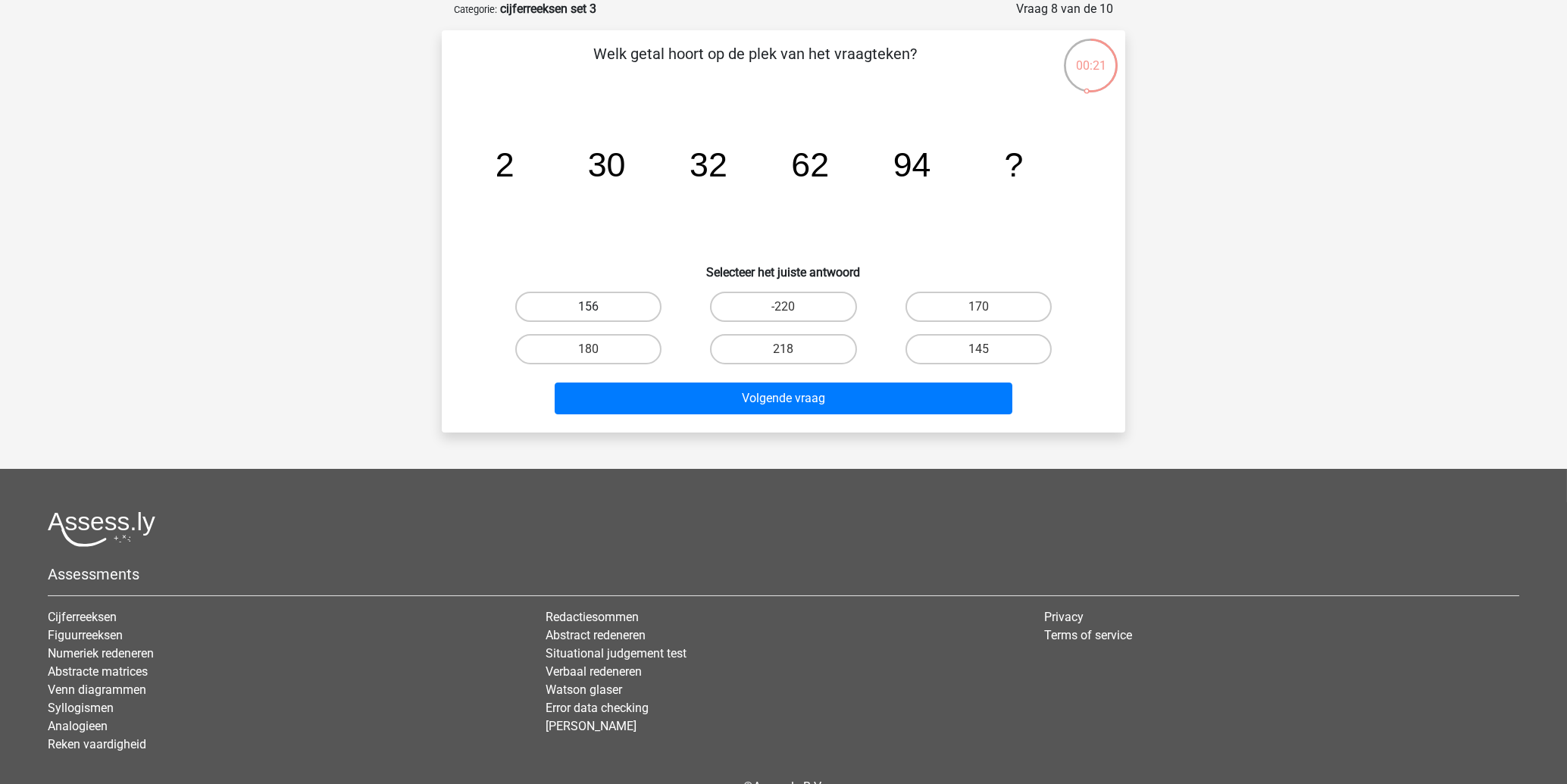
click at [600, 294] on div "156" at bounding box center [588, 306] width 194 height 43
click at [598, 305] on label "156" at bounding box center [588, 306] width 146 height 30
click at [598, 306] on input "156" at bounding box center [594, 311] width 10 height 10
radio input "true"
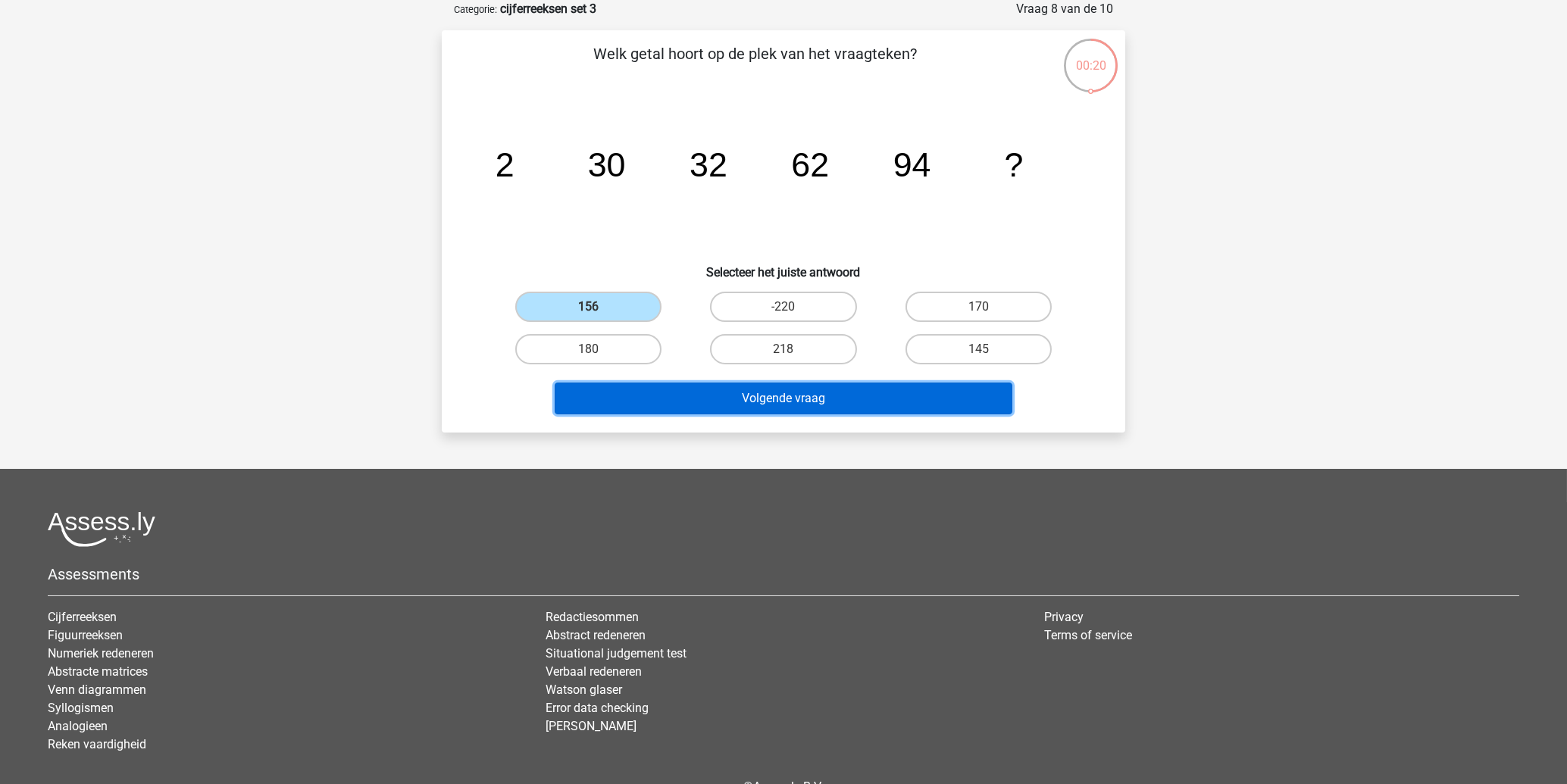
click at [673, 396] on button "Volgende vraag" at bounding box center [784, 398] width 458 height 32
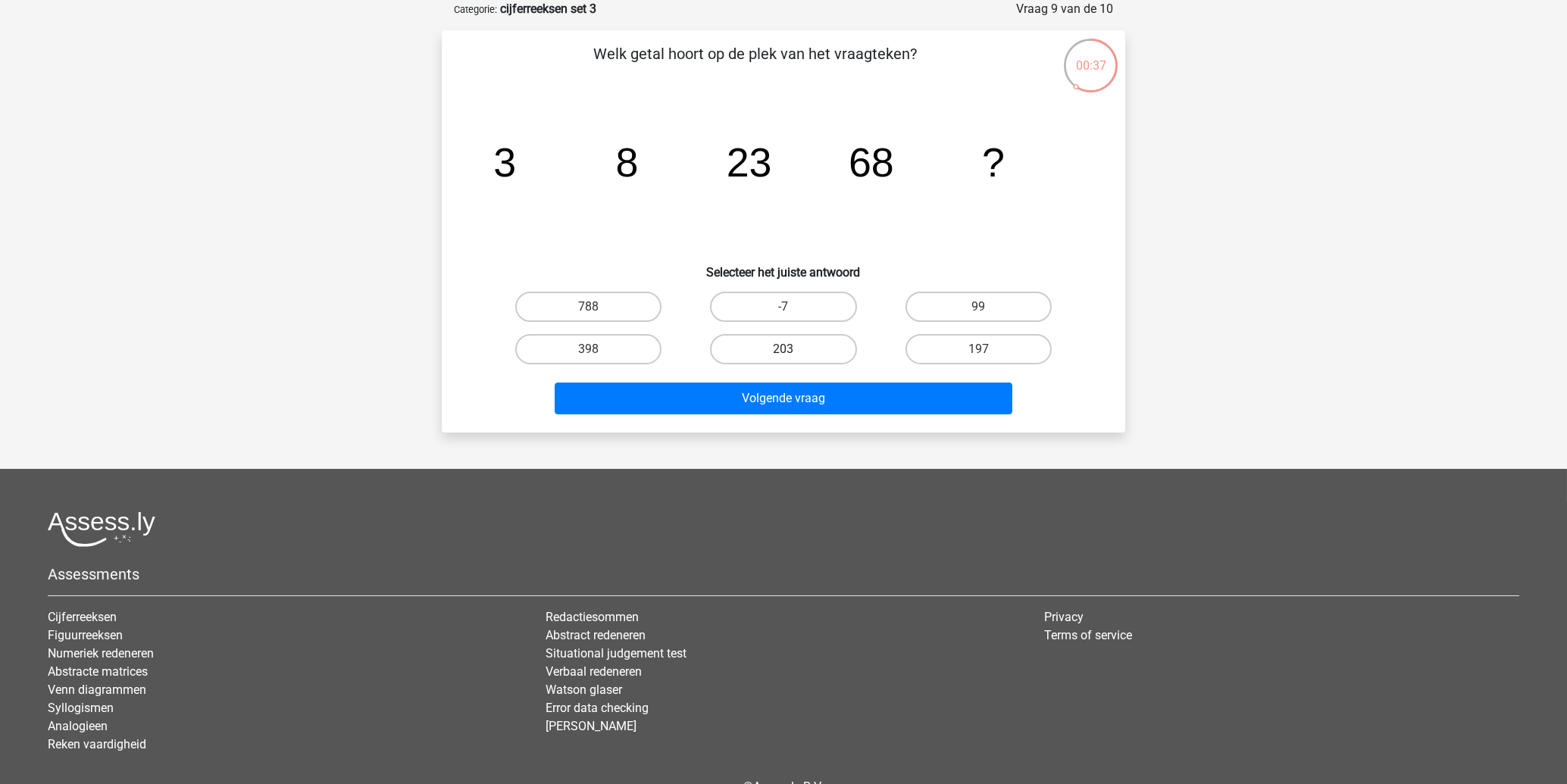
click at [724, 342] on label "203" at bounding box center [783, 349] width 146 height 30
click at [784, 349] on input "203" at bounding box center [788, 354] width 10 height 10
radio input "true"
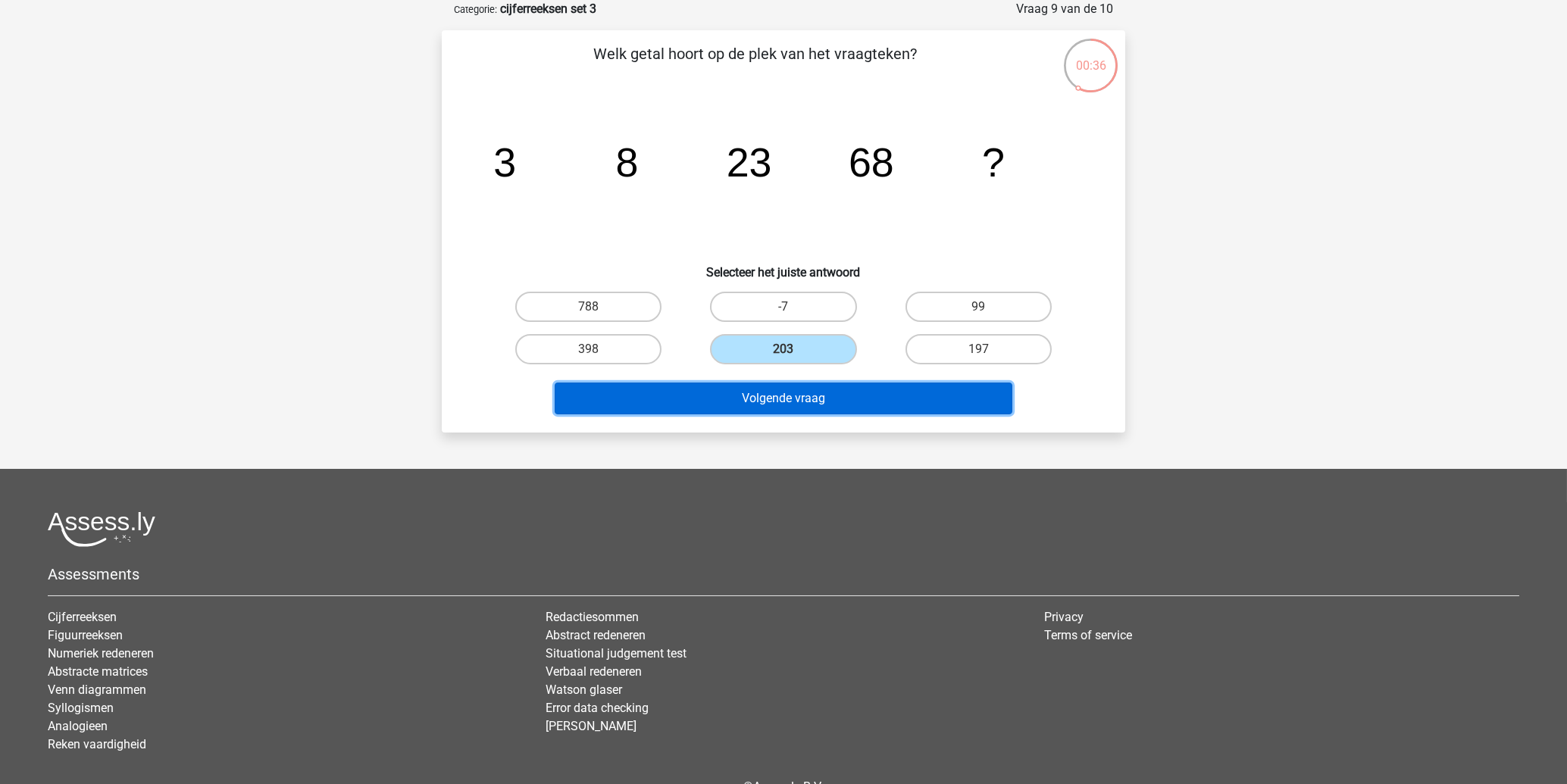
click at [754, 395] on button "Volgende vraag" at bounding box center [784, 398] width 458 height 32
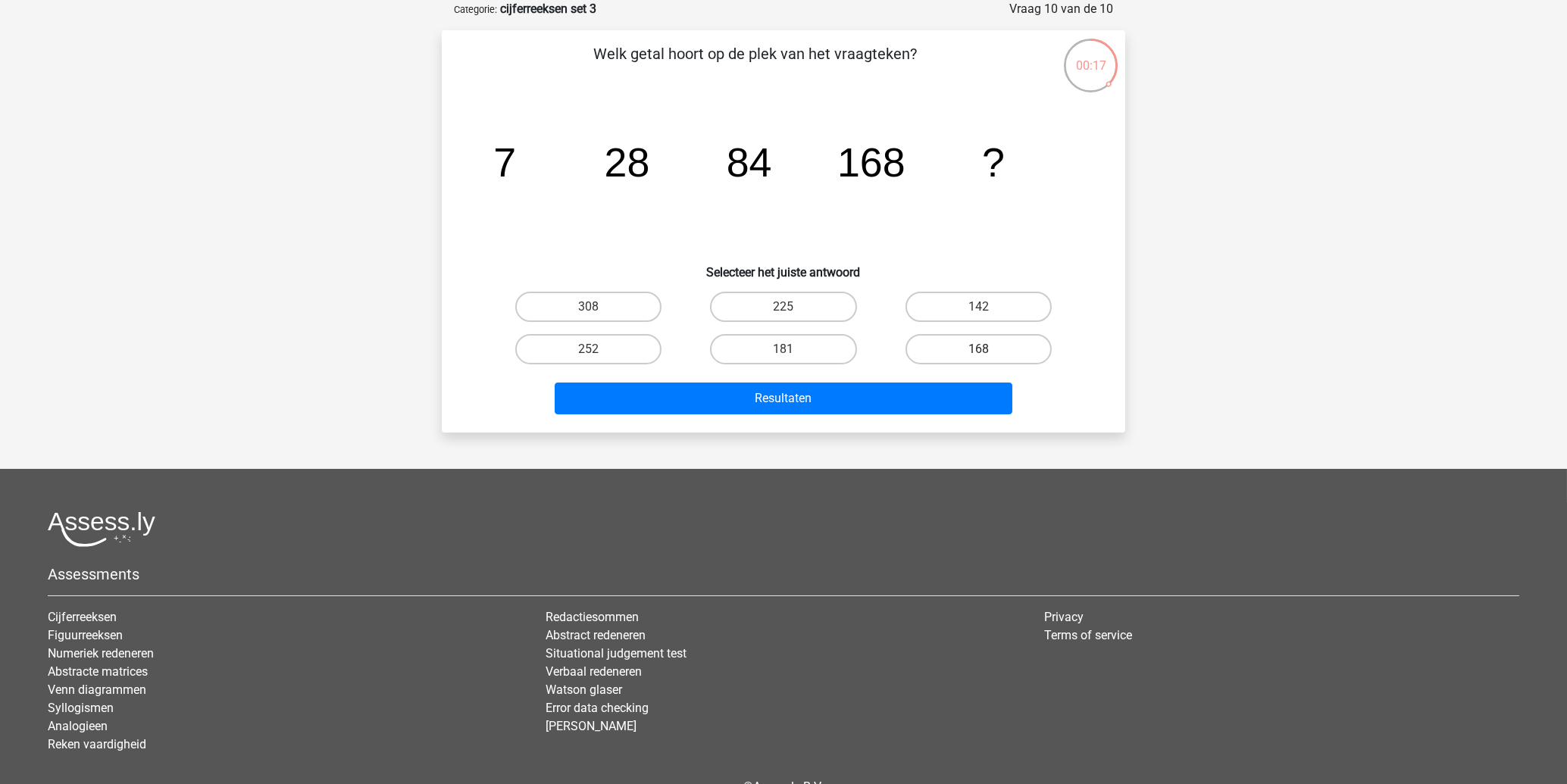
click at [958, 349] on label "168" at bounding box center [978, 349] width 146 height 30
click at [978, 349] on input "168" at bounding box center [983, 354] width 10 height 10
radio input "true"
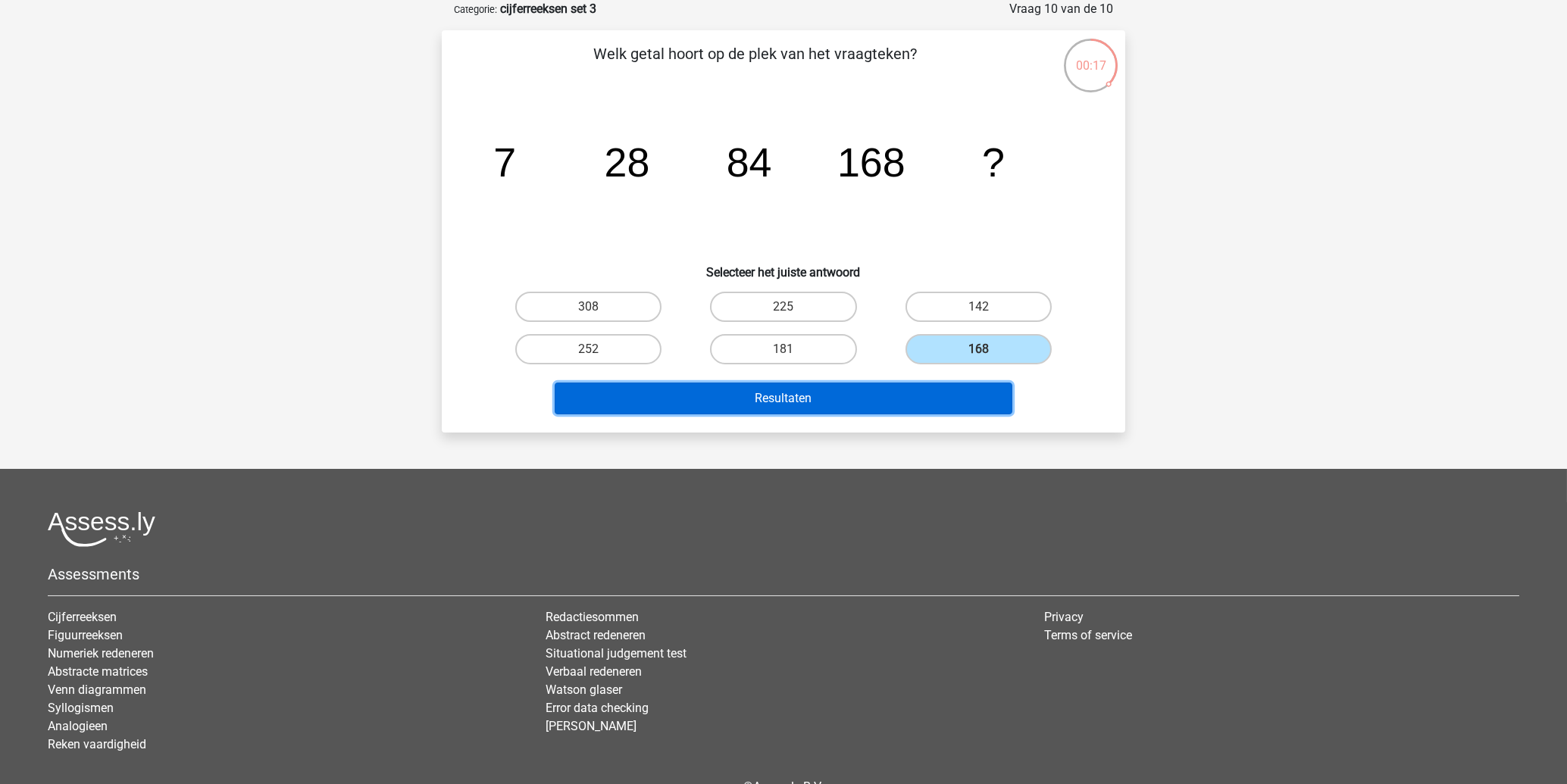
click at [831, 394] on button "Resultaten" at bounding box center [784, 398] width 458 height 32
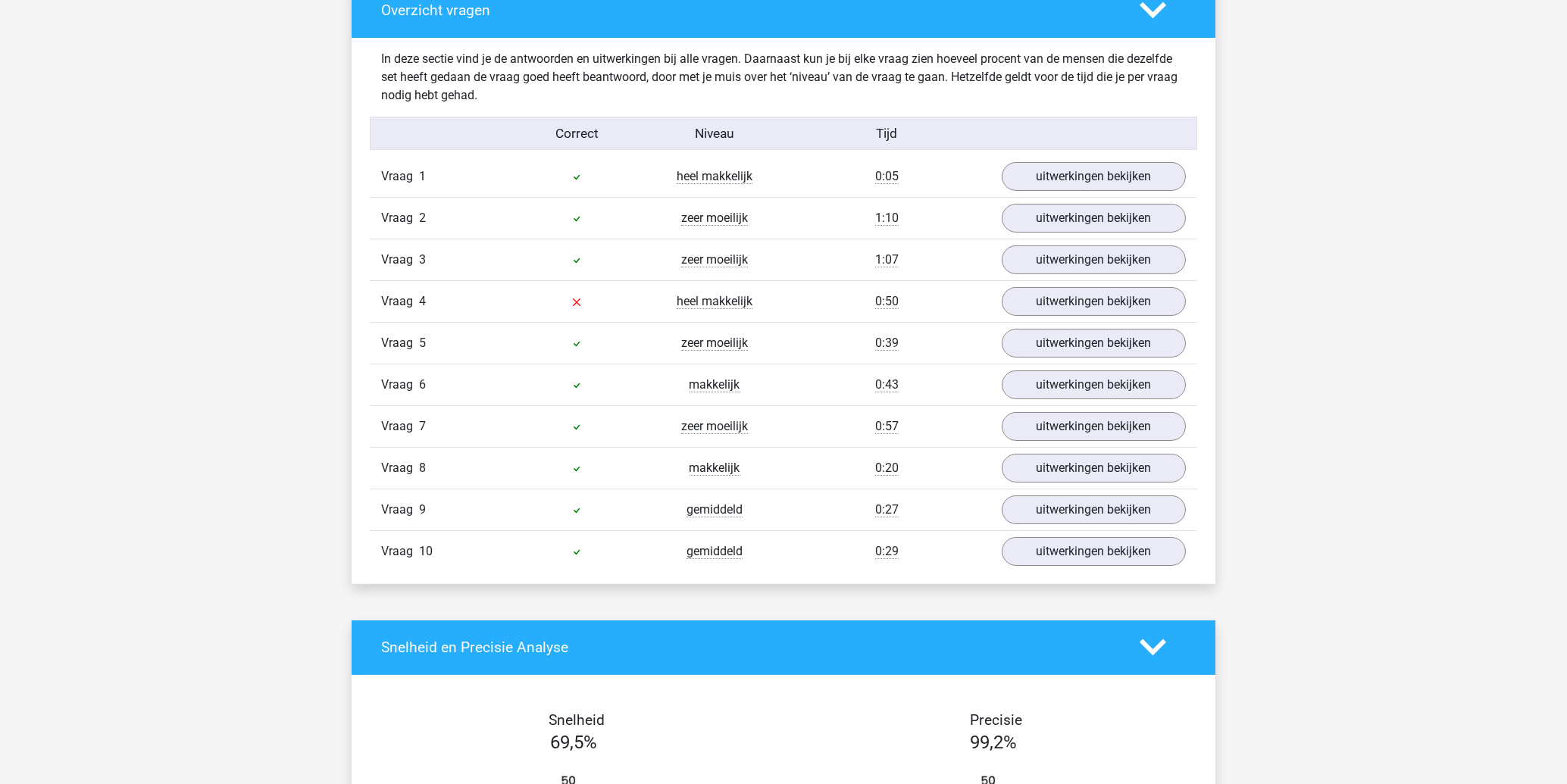
scroll to position [893, 0]
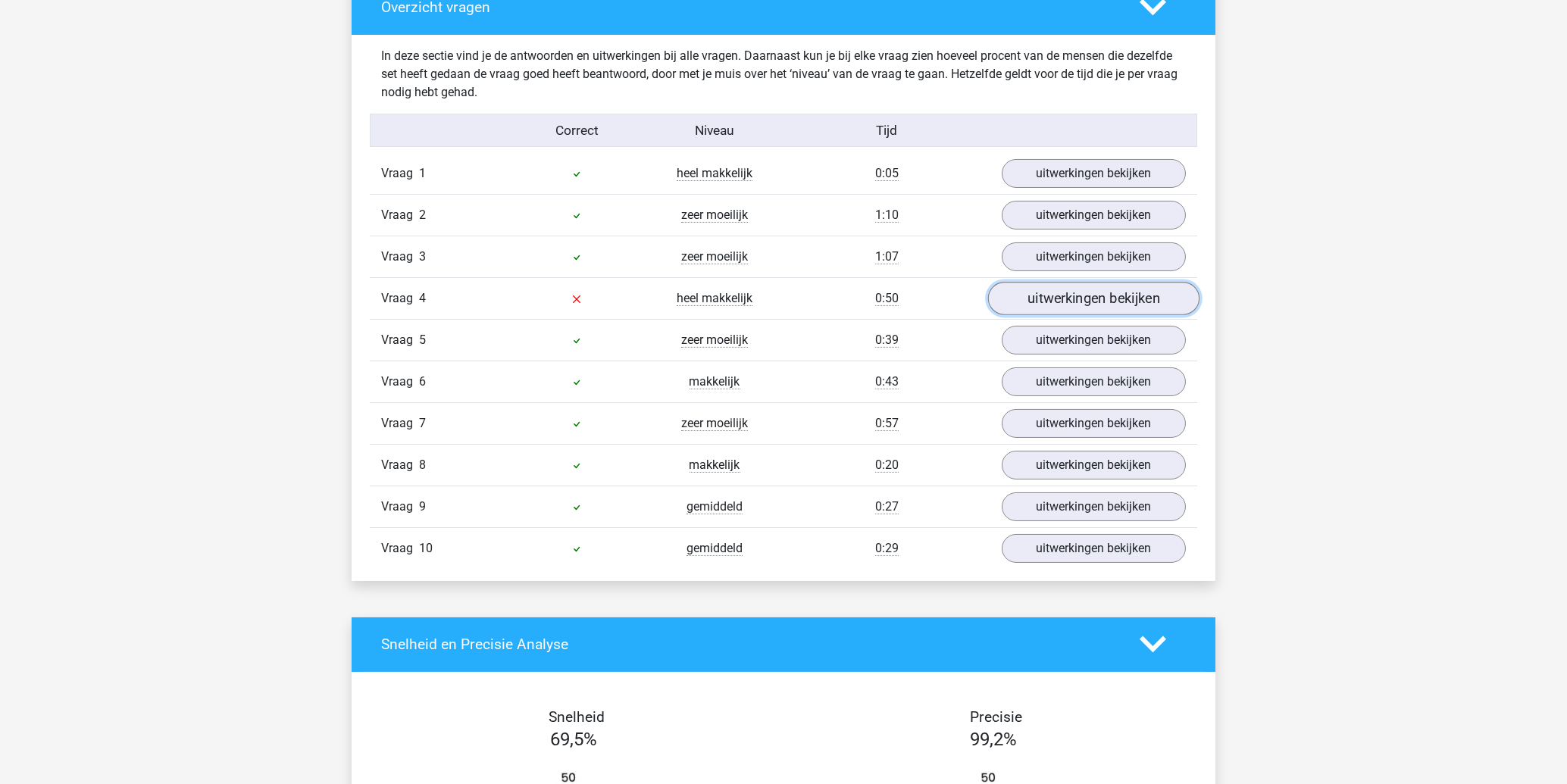
click at [1135, 299] on link "uitwerkingen bekijken" at bounding box center [1094, 298] width 212 height 33
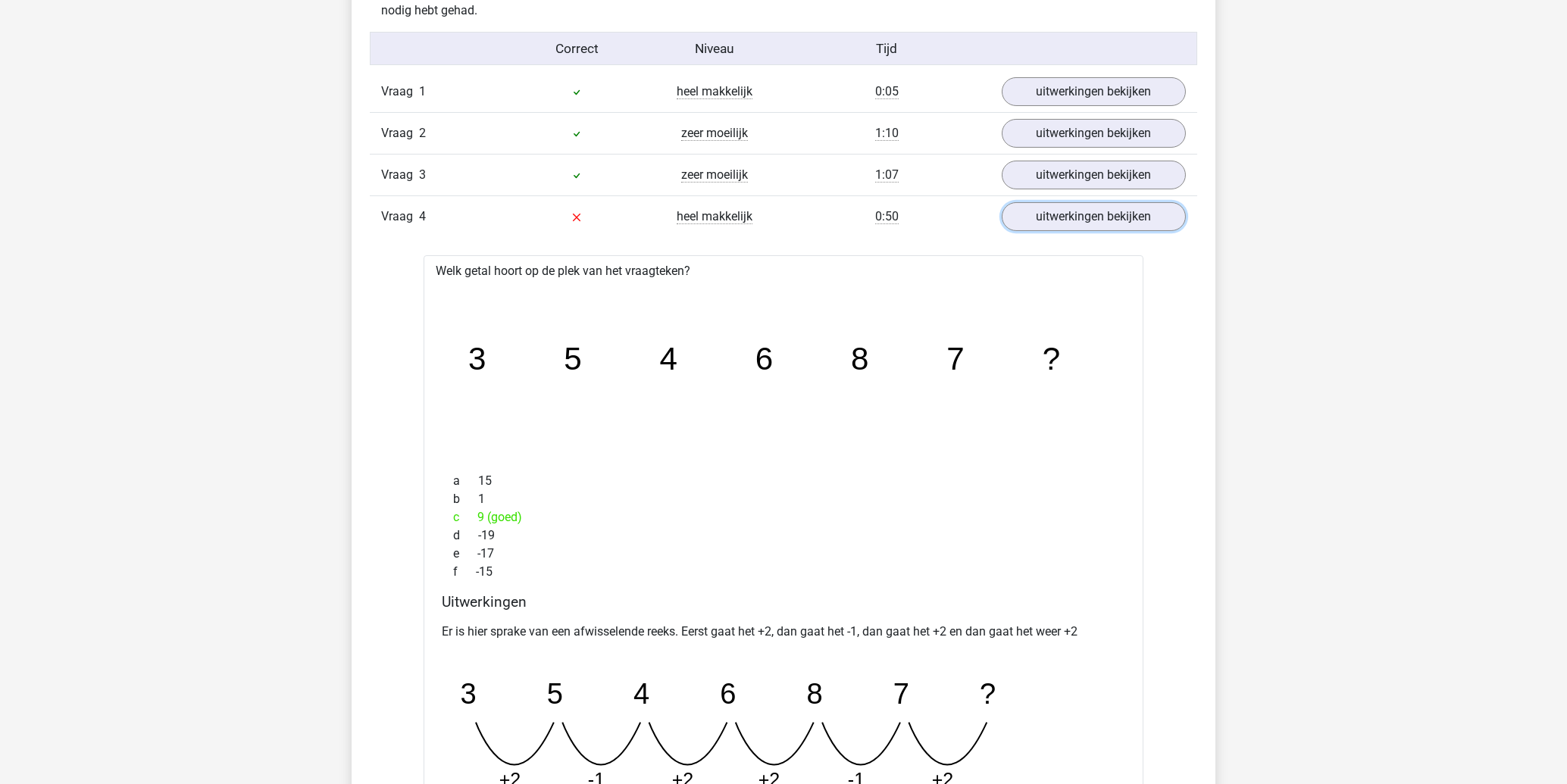
scroll to position [974, 0]
click at [1039, 219] on link "uitwerkingen bekijken" at bounding box center [1094, 218] width 212 height 33
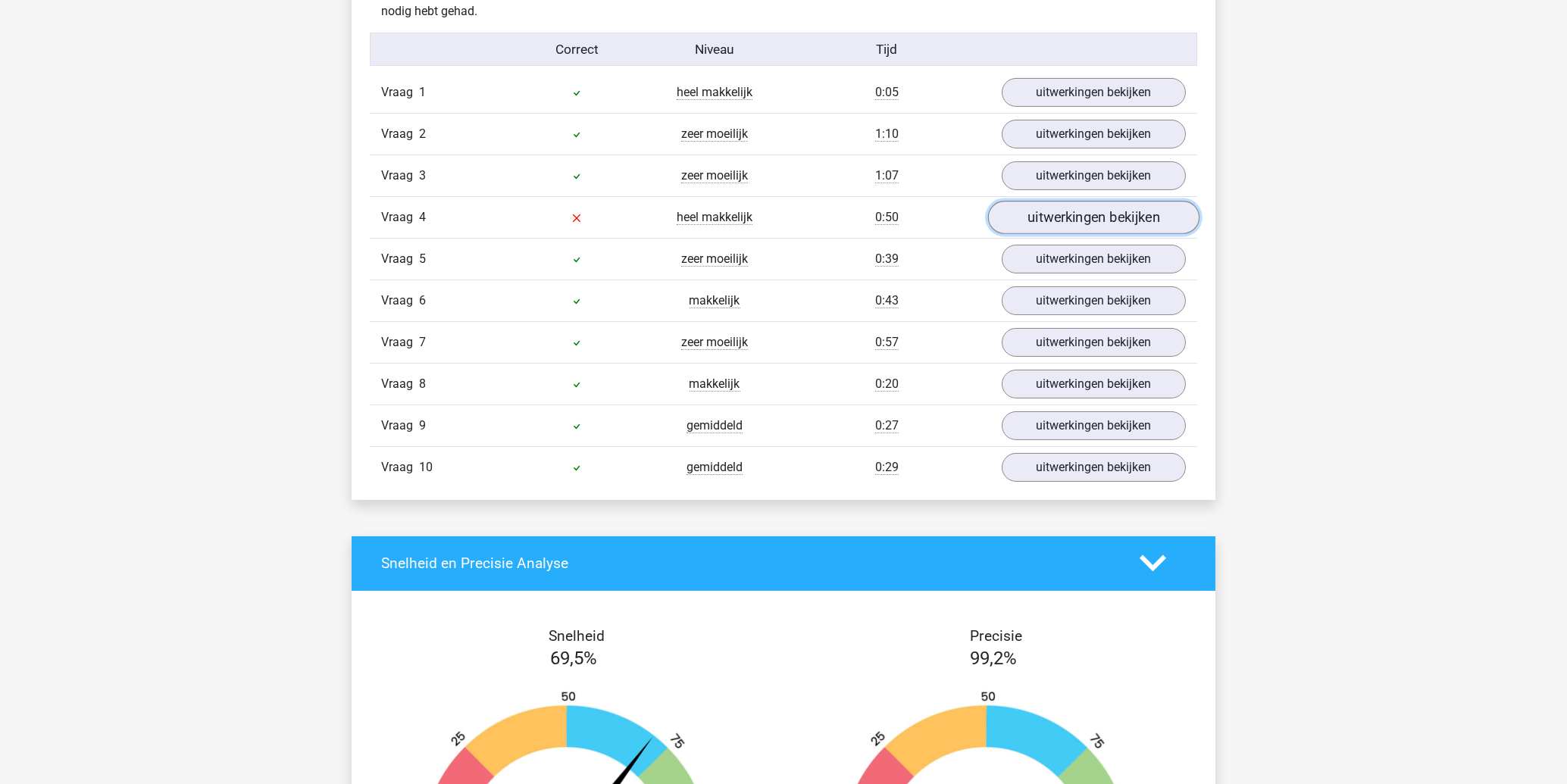
click at [1061, 222] on link "uitwerkingen bekijken" at bounding box center [1094, 218] width 212 height 33
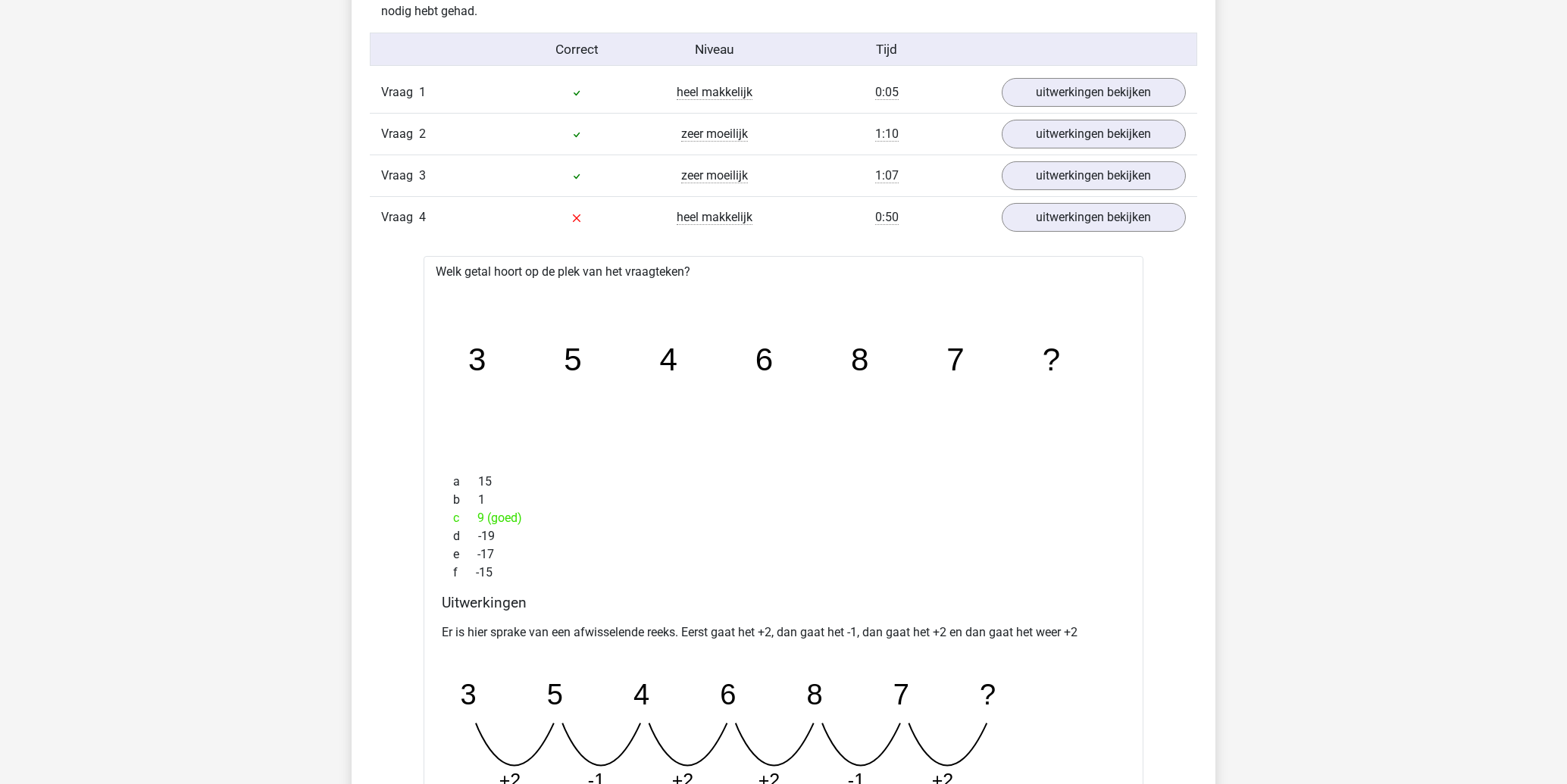
click at [845, 340] on icon "image/svg+xml 3 5 4 6 8 7 ?" at bounding box center [784, 371] width 671 height 168
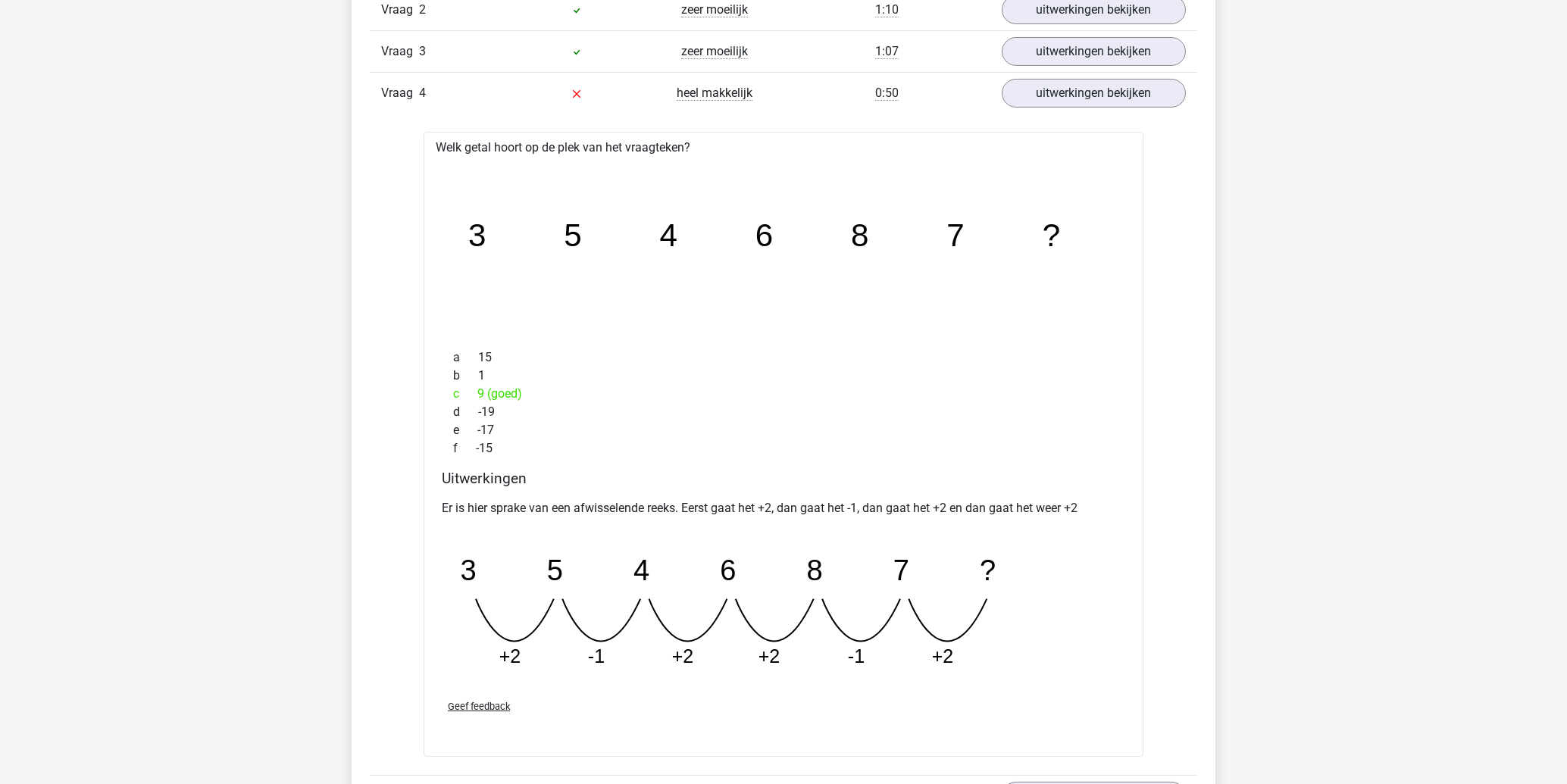
scroll to position [1055, 0]
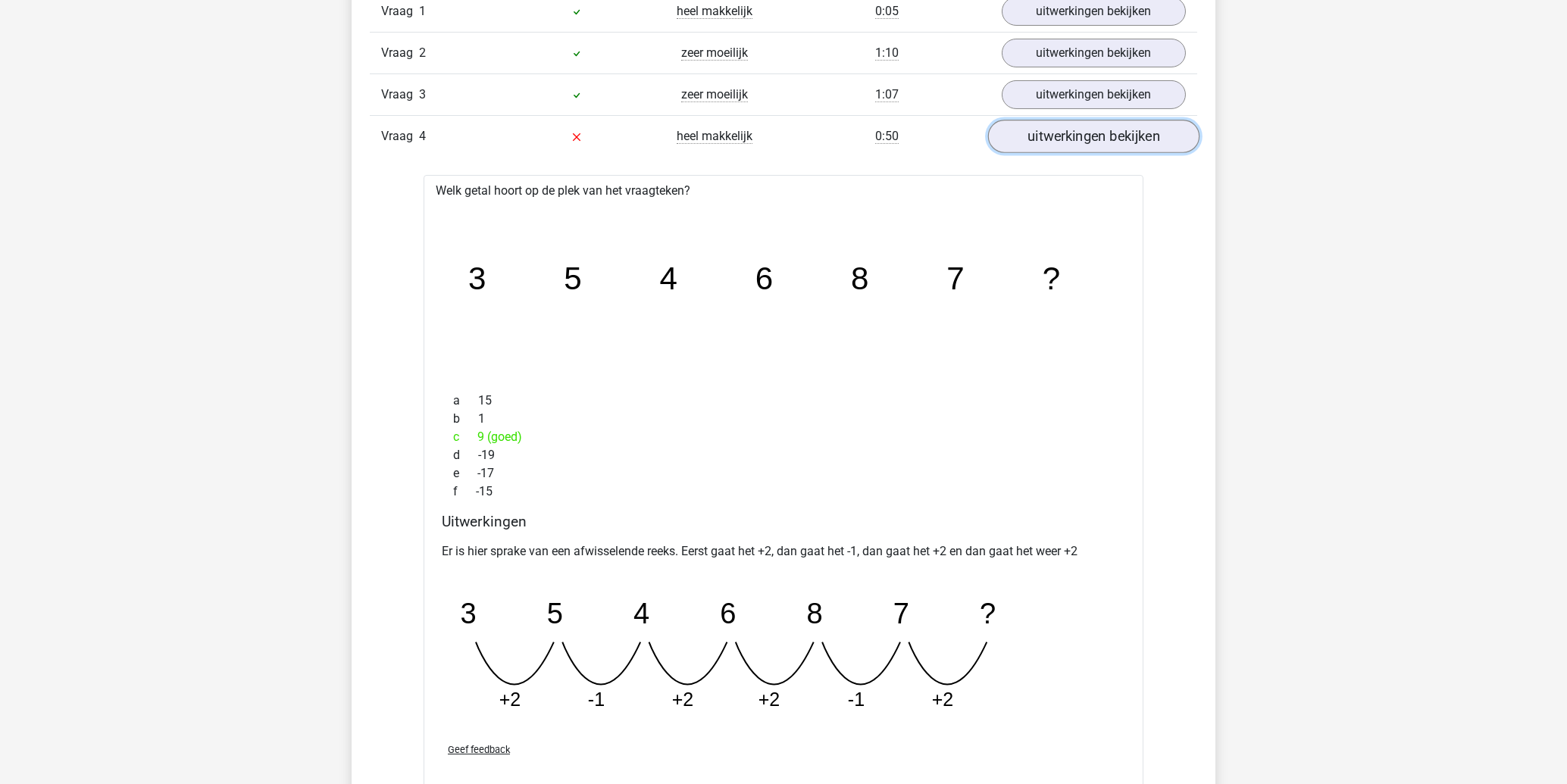
click at [1056, 129] on link "uitwerkingen bekijken" at bounding box center [1094, 136] width 212 height 33
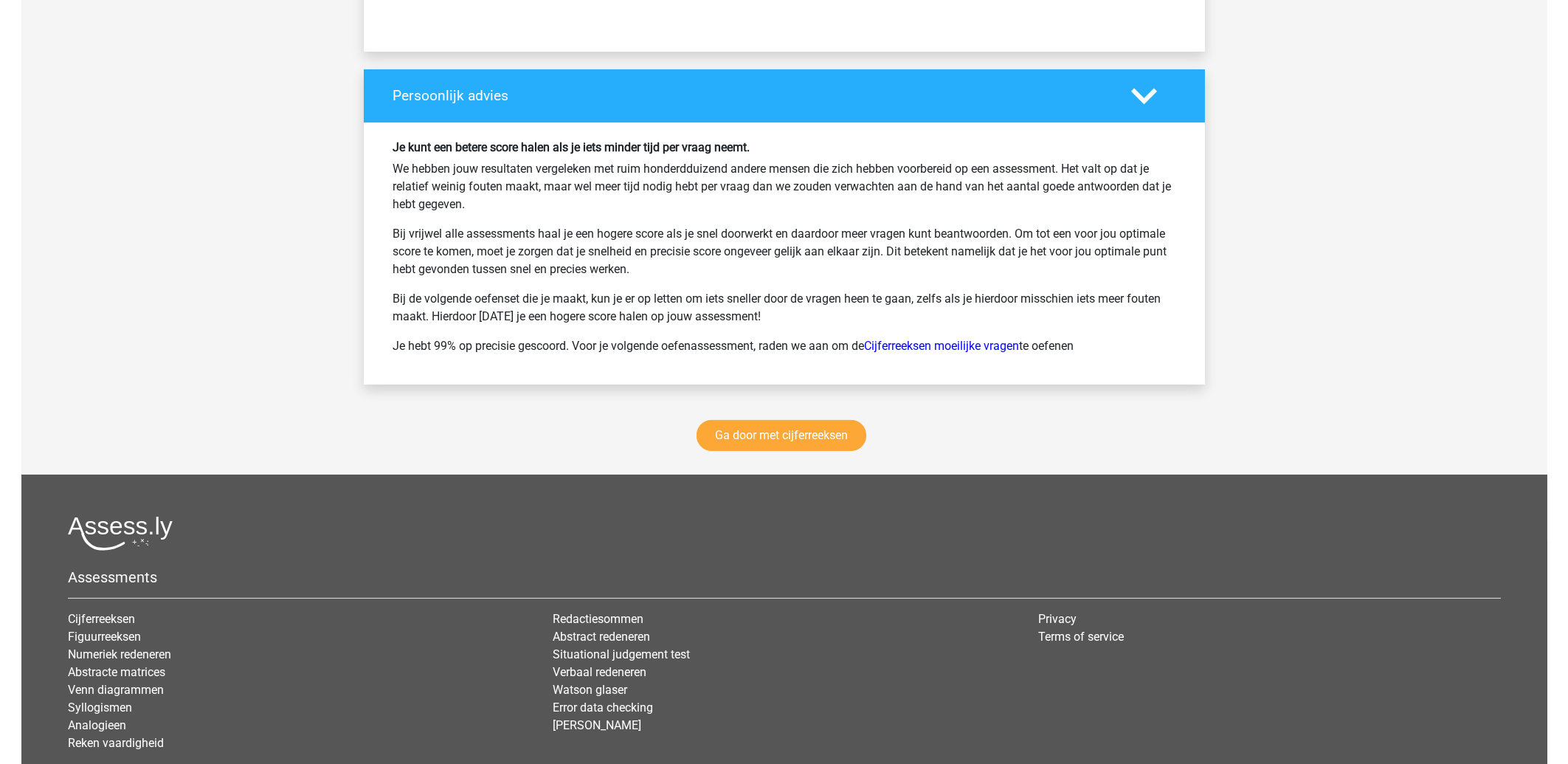
scroll to position [2002, 0]
